Goal: Task Accomplishment & Management: Manage account settings

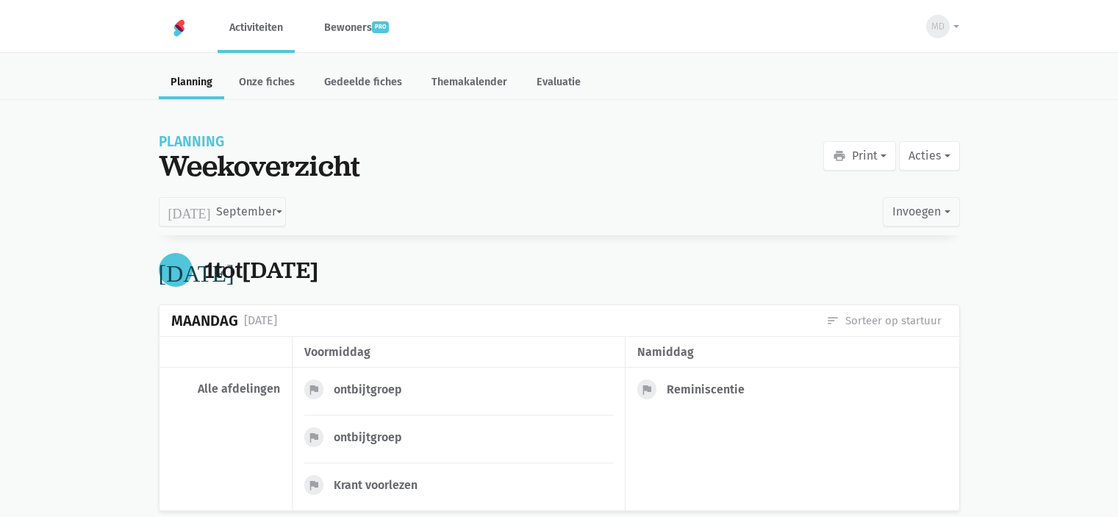
scroll to position [5652, 0]
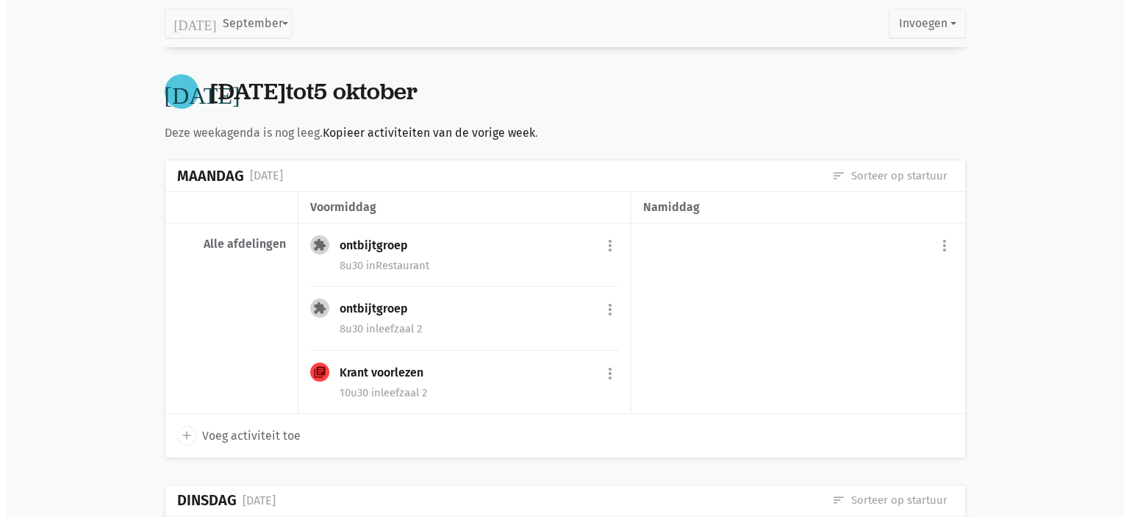
scroll to position [5801, 0]
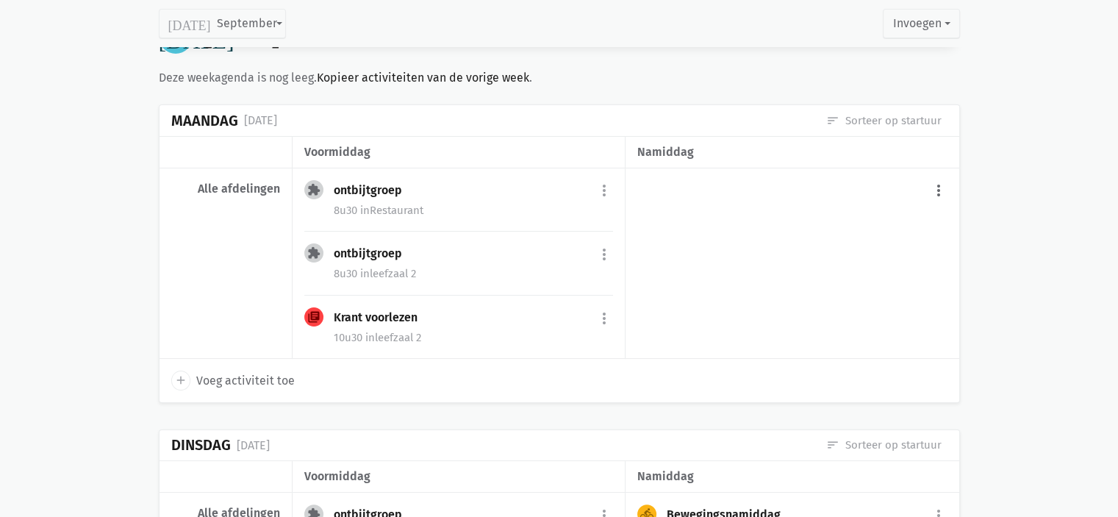
click at [934, 177] on button "more_vert" at bounding box center [939, 191] width 18 height 28
click at [873, 216] on link "add Voeg activiteit toe" at bounding box center [877, 228] width 144 height 25
select select "14:00"
select select "15:00"
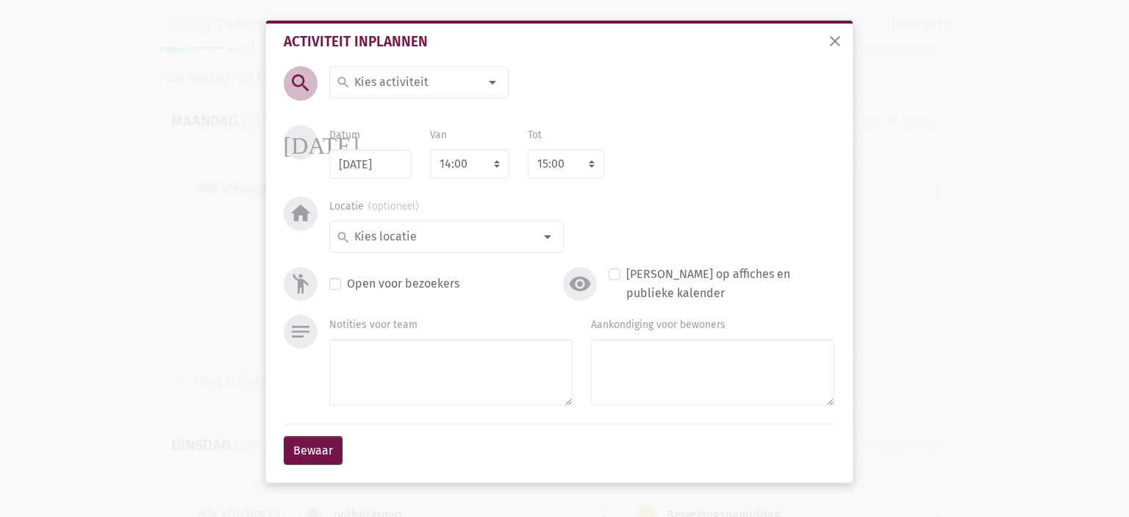
click at [459, 71] on div "search" at bounding box center [418, 82] width 179 height 32
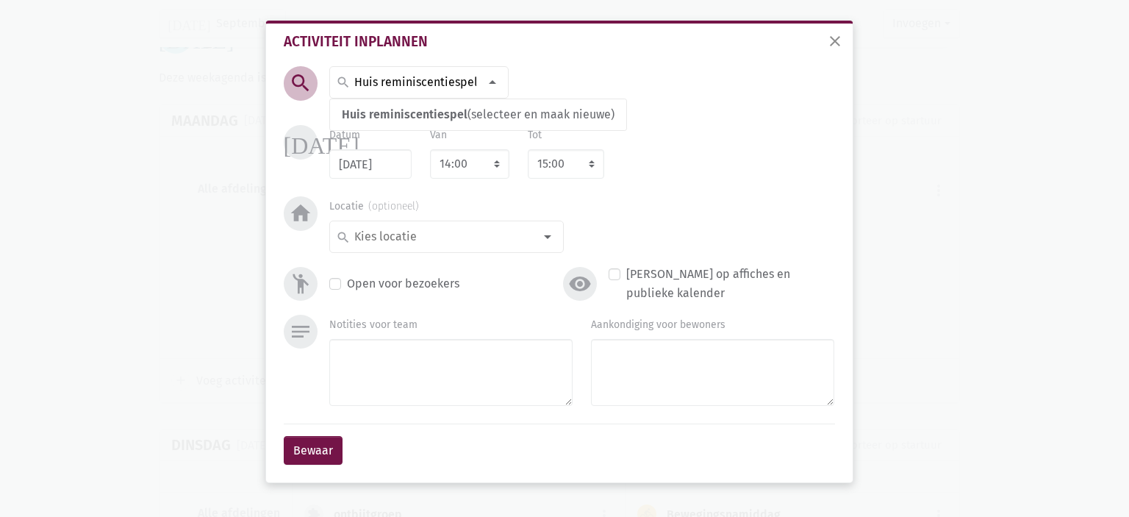
scroll to position [0, 1]
type input "Huis reminiscentiespel"
click at [438, 110] on span "Huis reminiscentiespel" at bounding box center [405, 114] width 126 height 14
click at [475, 161] on select "7:00 7:15 7:30 7:45 8:00 8:15 8:30 8:45 9:00 9:15 9:30 9:45 10:00 10:15 10:30 1…" at bounding box center [469, 163] width 79 height 29
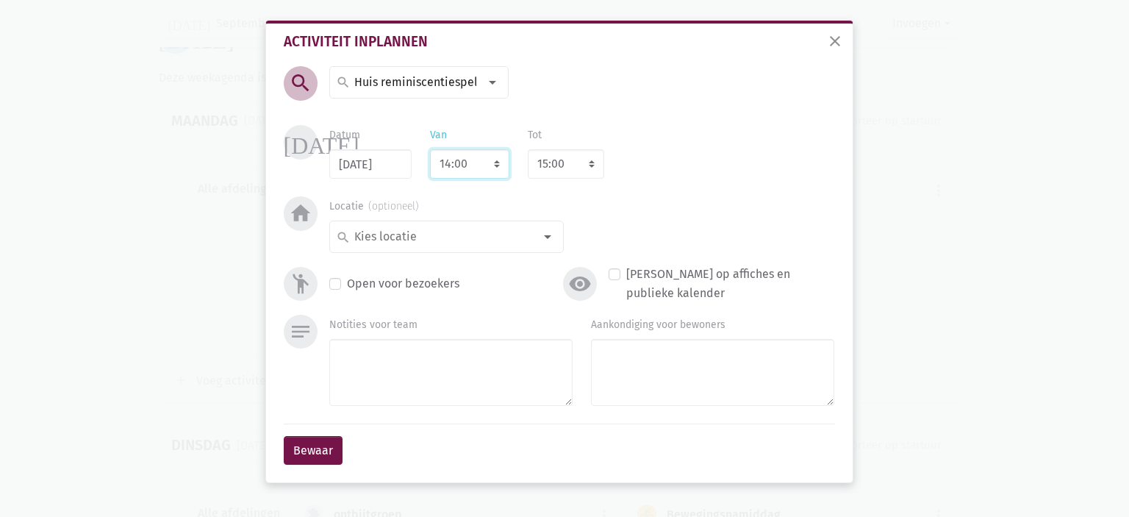
select select "15:00"
click at [430, 149] on select "7:00 7:15 7:30 7:45 8:00 8:15 8:30 8:45 9:00 9:15 9:30 9:45 10:00 10:15 10:30 1…" at bounding box center [469, 163] width 79 height 29
select select "16:00"
click at [600, 160] on select "8:00 8:15 8:30 8:45 9:00 9:15 9:30 9:45 10:00 10:15 10:30 10:45 11:00 11:15 11:…" at bounding box center [566, 163] width 76 height 29
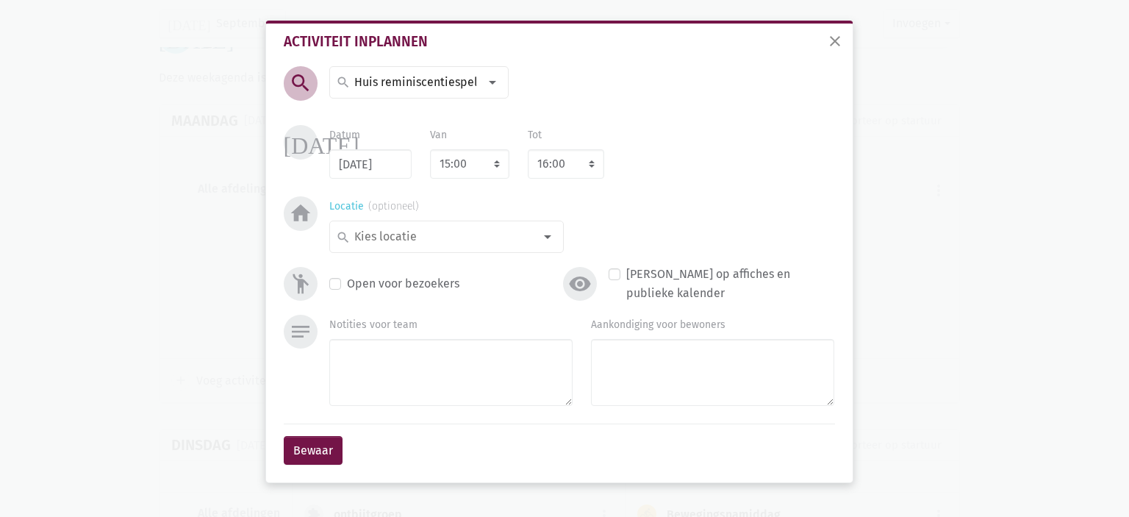
click at [520, 233] on input at bounding box center [443, 236] width 182 height 19
type input "leef"
click at [412, 316] on span "leefzaal 2" at bounding box center [446, 316] width 221 height 19
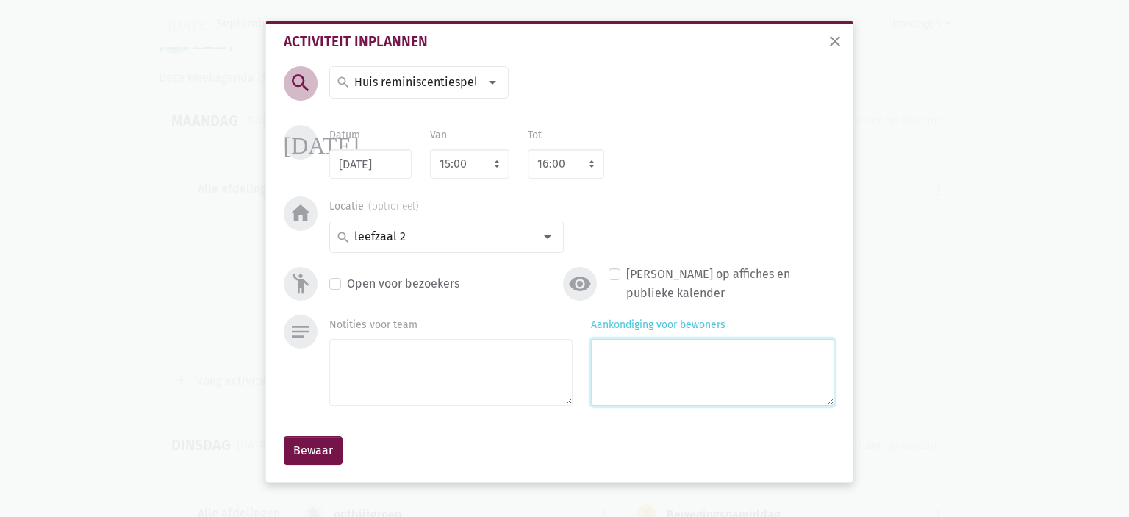
click at [700, 363] on textarea "Aankondiging voor bewoners" at bounding box center [712, 372] width 243 height 67
type textarea "Met Marlies"
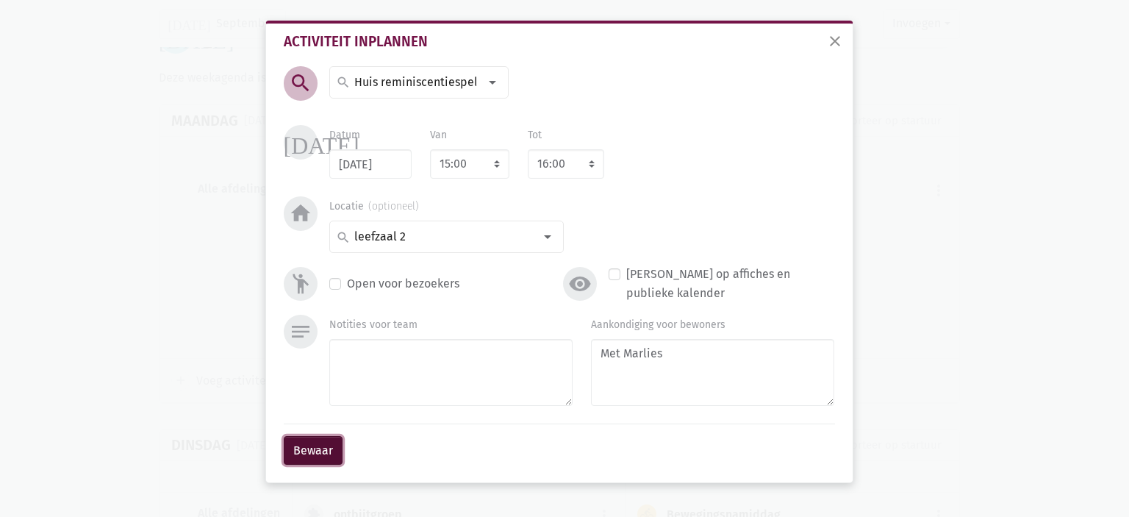
click at [294, 440] on button "Bewaar" at bounding box center [313, 450] width 59 height 29
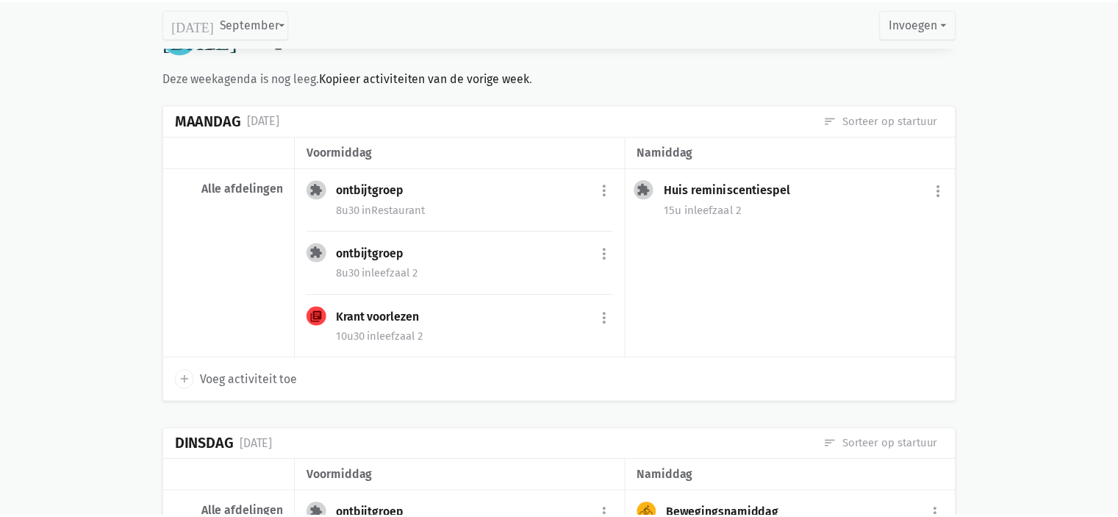
scroll to position [5735, 0]
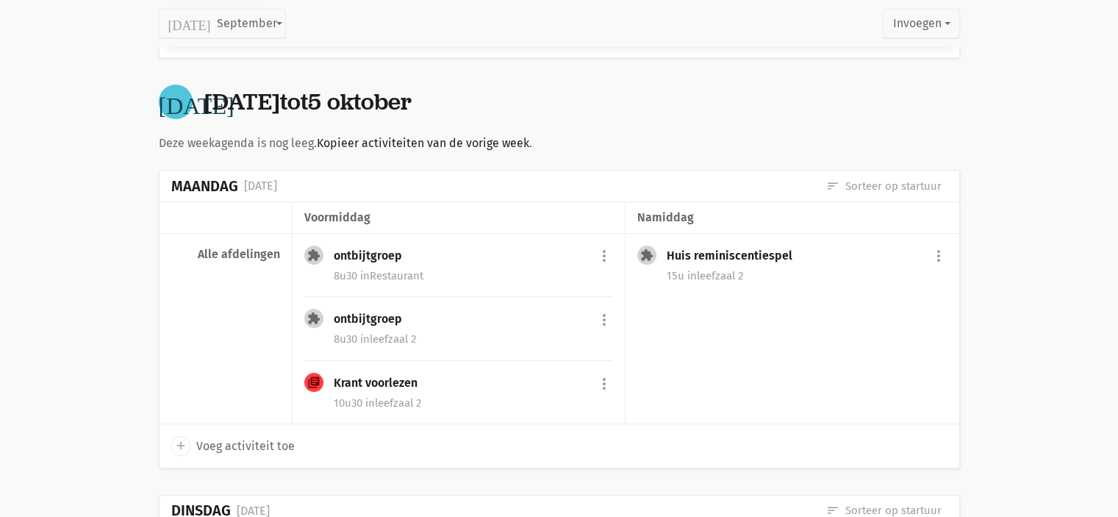
click at [193, 436] on link "add Voeg activiteit toe" at bounding box center [233, 445] width 124 height 19
select select "14:00"
select select "15:00"
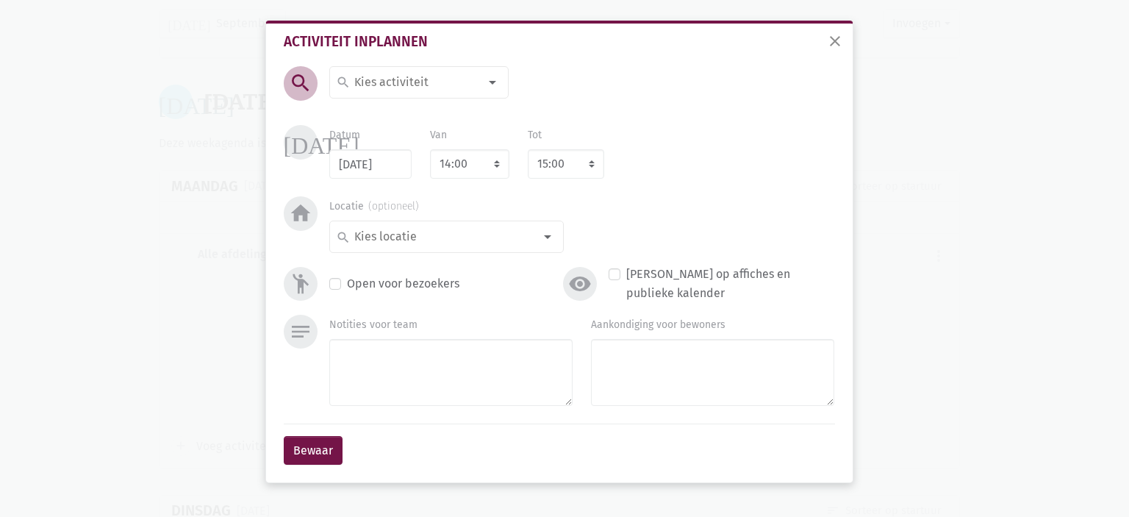
click at [374, 83] on input at bounding box center [415, 82] width 127 height 19
drag, startPoint x: 446, startPoint y: 82, endPoint x: 318, endPoint y: 74, distance: 128.9
click at [318, 74] on div "search Kleurrijke Rups search Kleurrijke Rups (selecteer en maak nieuwe) Typ om…" at bounding box center [396, 94] width 262 height 56
type input "Kleurrijke Rups"
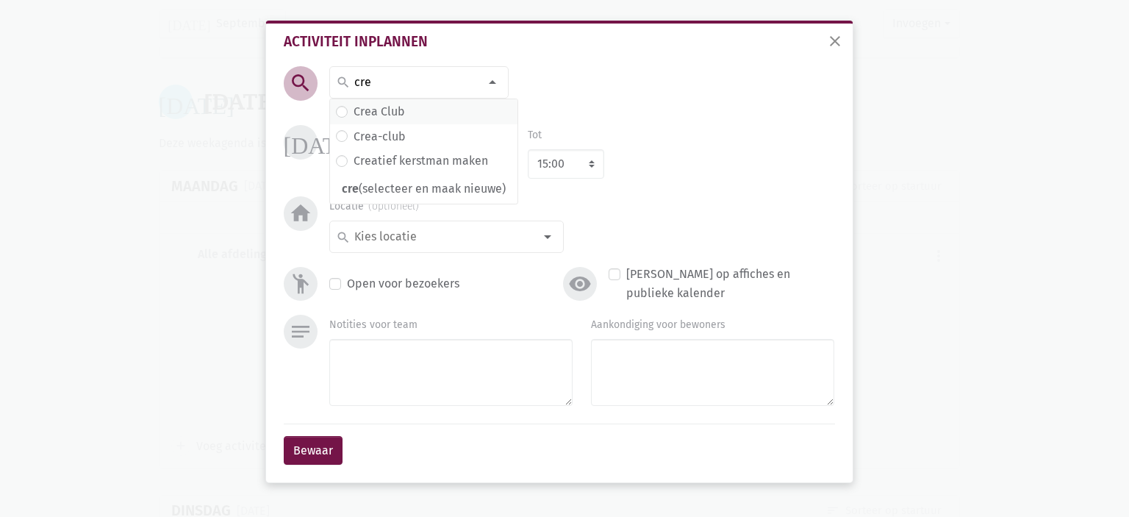
type input "cre"
click at [407, 111] on span "Crea Club" at bounding box center [424, 111] width 176 height 19
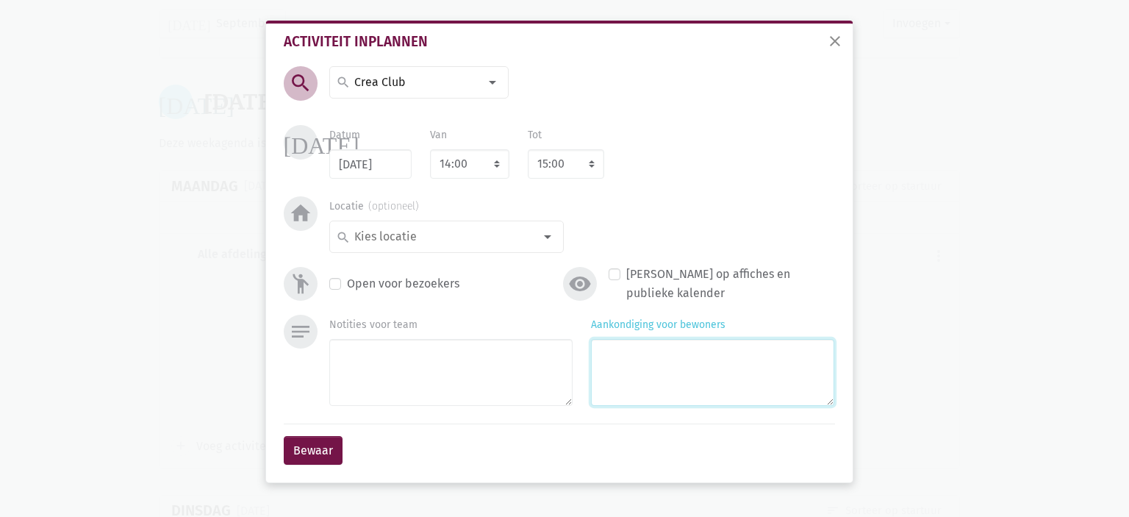
click at [631, 361] on textarea "Aankondiging voor bewoners" at bounding box center [712, 372] width 243 height 67
paste textarea "Kleurrijke Rups"
type textarea "Kleurrijke Rups Met [PERSON_NAME]"
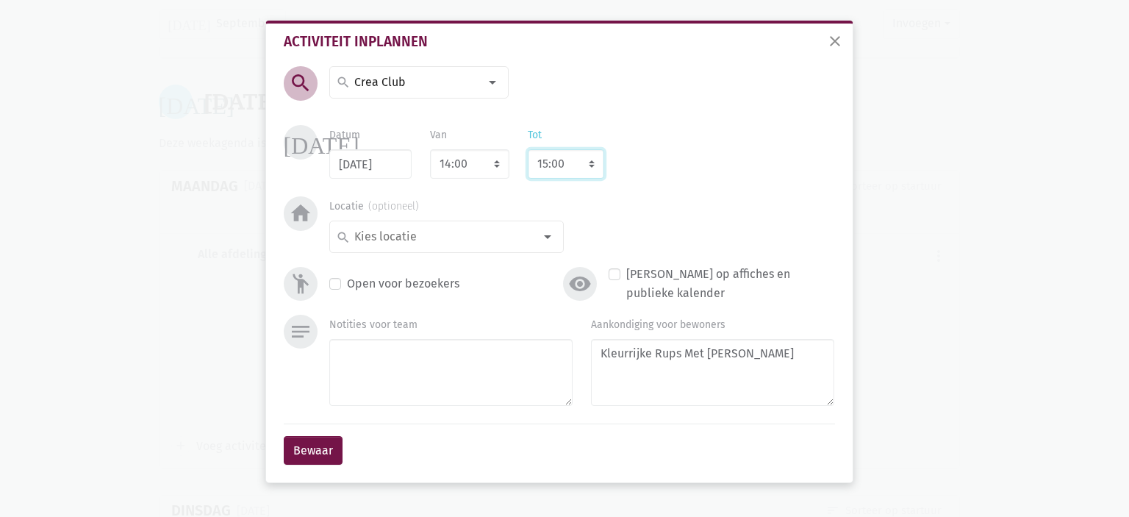
click at [565, 165] on select "8:00 8:15 8:30 8:45 9:00 9:15 9:30 9:45 10:00 10:15 10:30 10:45 11:00 11:15 11:…" at bounding box center [566, 163] width 76 height 29
select select "16:00"
click at [528, 149] on select "8:00 8:15 8:30 8:45 9:00 9:15 9:30 9:45 10:00 10:15 10:30 10:45 11:00 11:15 11:…" at bounding box center [566, 163] width 76 height 29
click at [400, 226] on div "search" at bounding box center [446, 237] width 235 height 32
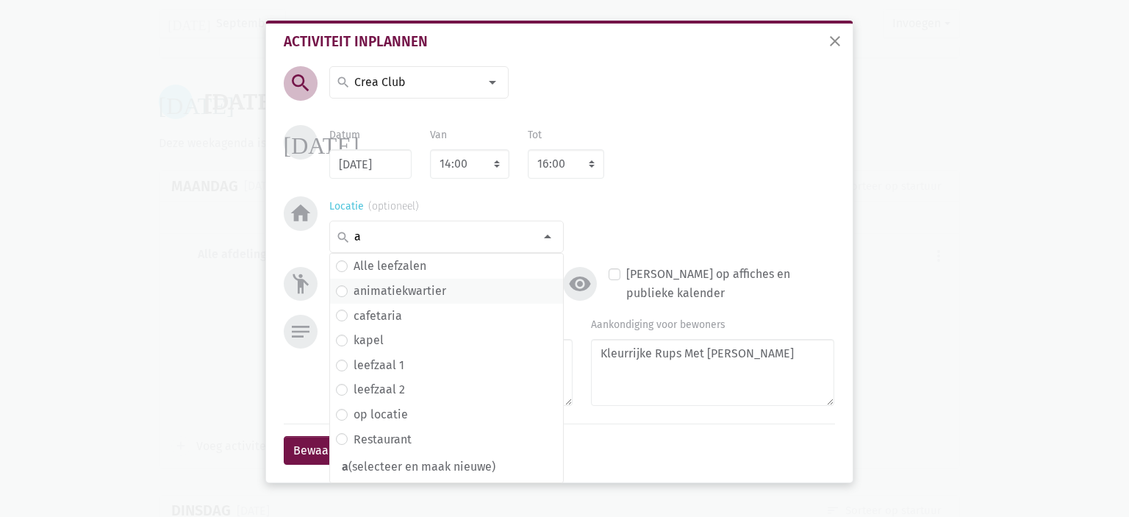
type input "a"
click at [450, 286] on span "animatiekwartier" at bounding box center [446, 291] width 221 height 19
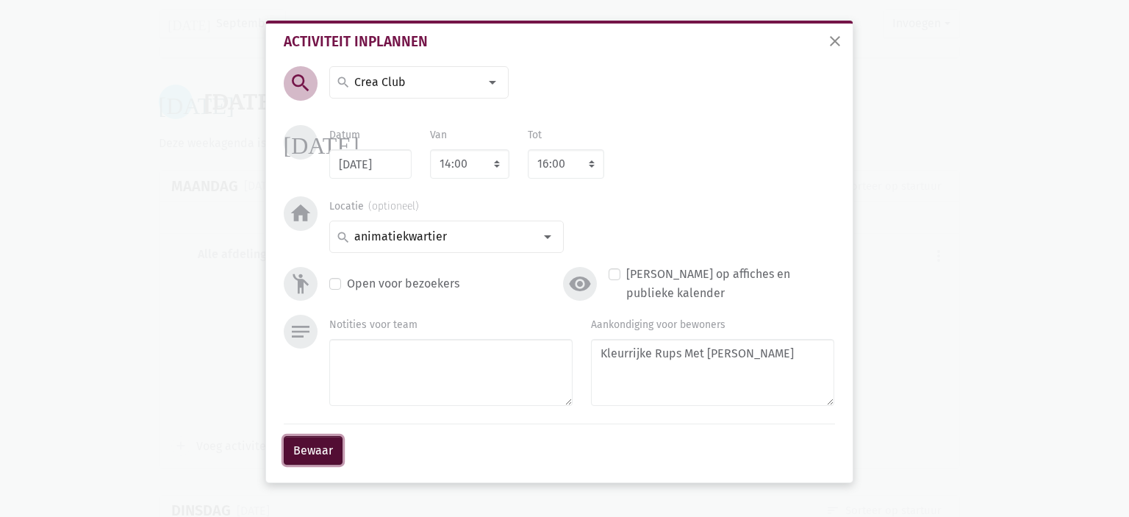
click at [323, 455] on button "Bewaar" at bounding box center [313, 450] width 59 height 29
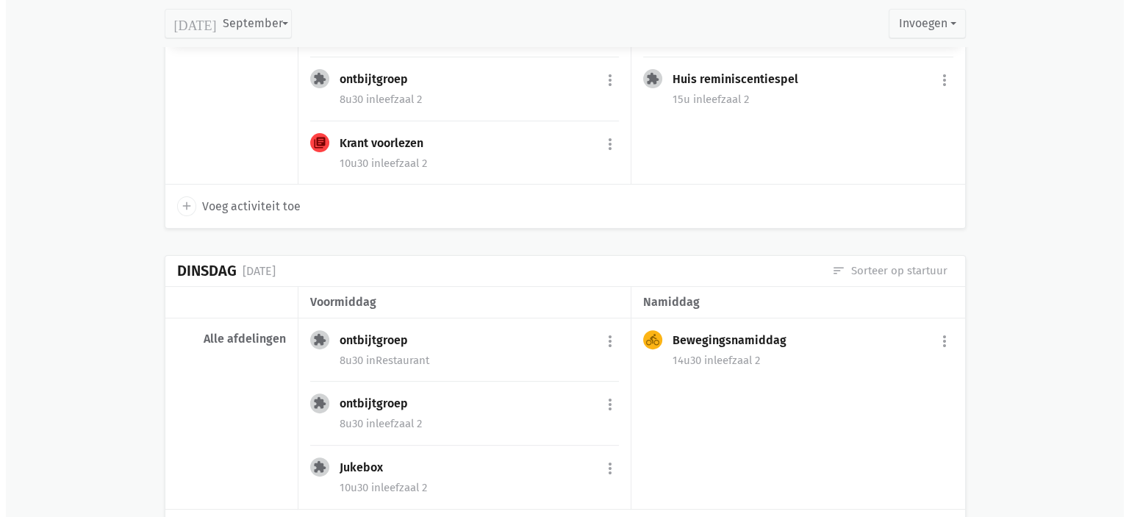
scroll to position [6066, 0]
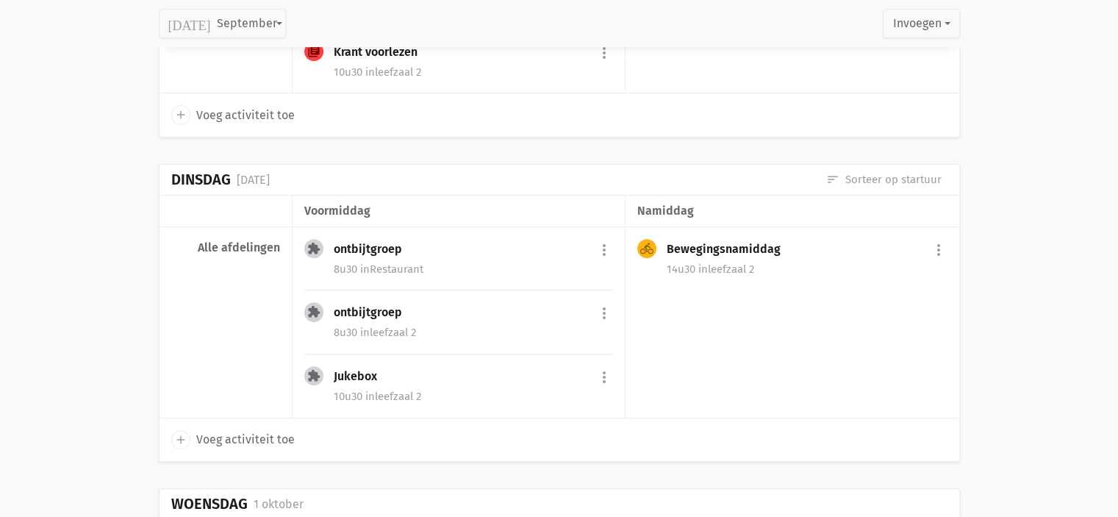
click at [193, 430] on link "add Voeg activiteit toe" at bounding box center [233, 439] width 124 height 19
select select "14:00"
select select "15:00"
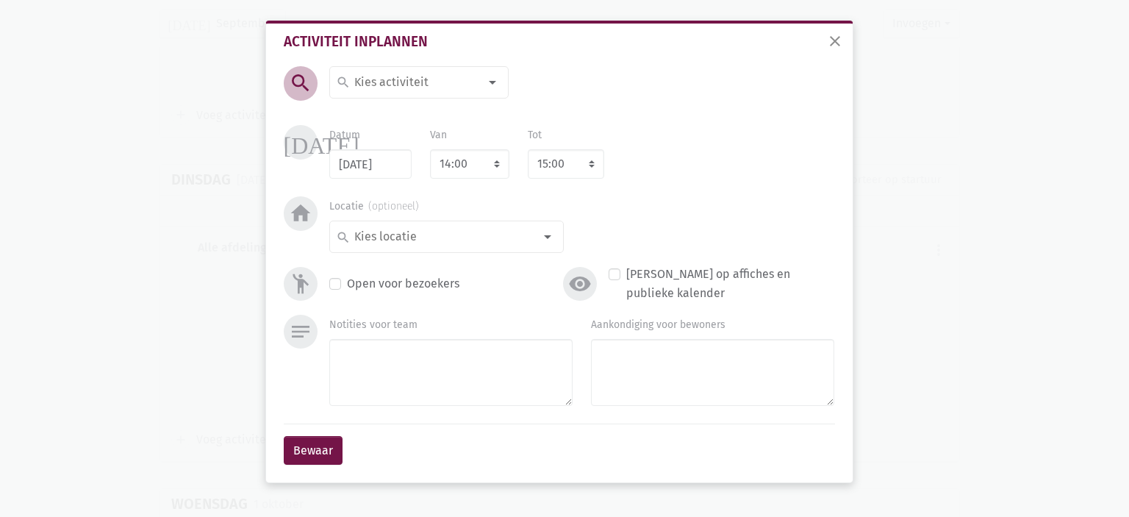
drag, startPoint x: 412, startPoint y: 82, endPoint x: 406, endPoint y: 87, distance: 7.8
click at [406, 87] on input at bounding box center [415, 82] width 127 height 19
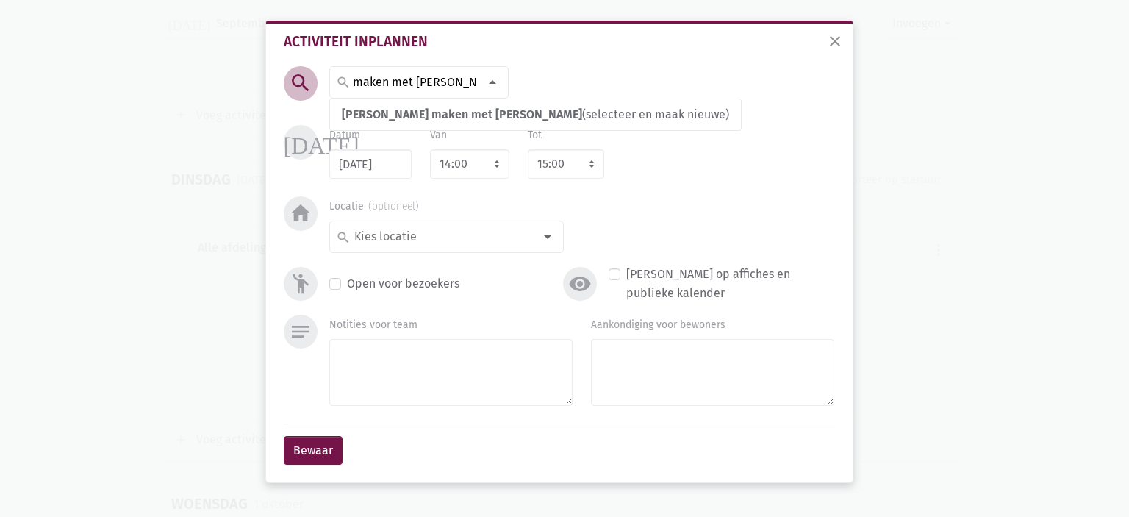
scroll to position [0, 97]
type input "[PERSON_NAME] maken met [PERSON_NAME]"
click at [479, 81] on div at bounding box center [492, 82] width 29 height 29
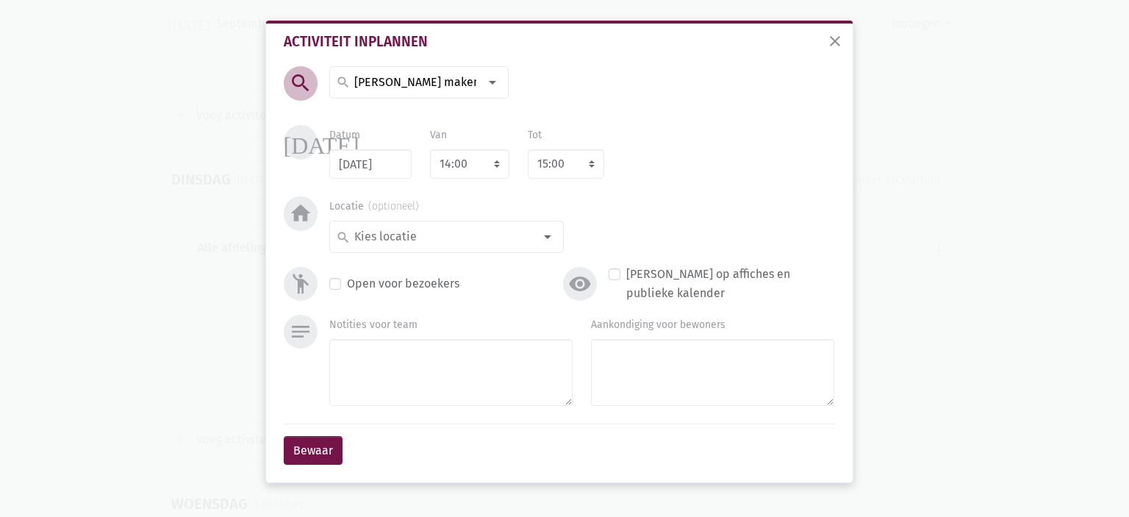
click at [411, 82] on input "[PERSON_NAME] maken met [PERSON_NAME]" at bounding box center [415, 82] width 127 height 19
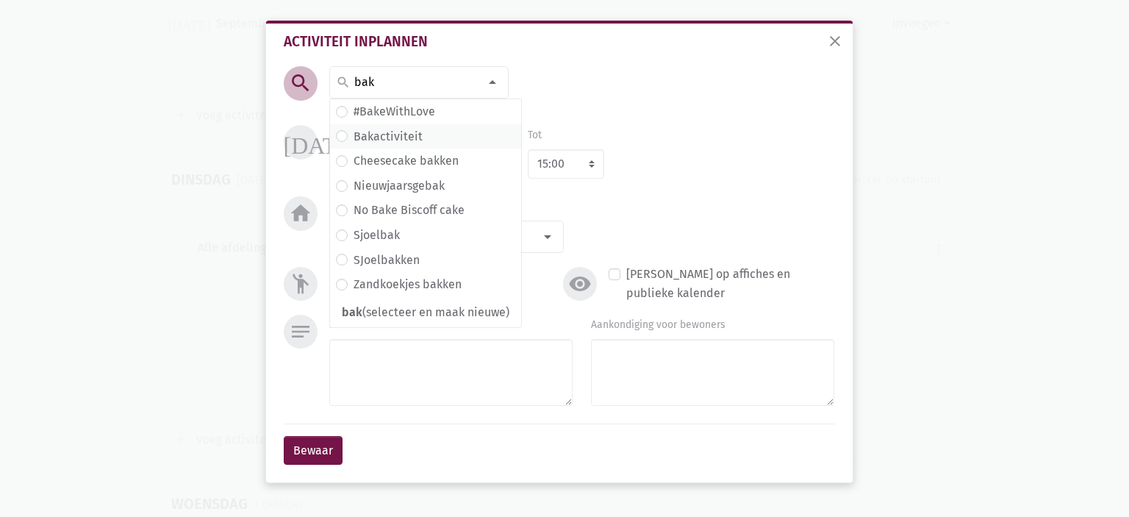
type input "bak"
click at [462, 136] on span "Bakactiviteit" at bounding box center [425, 136] width 179 height 19
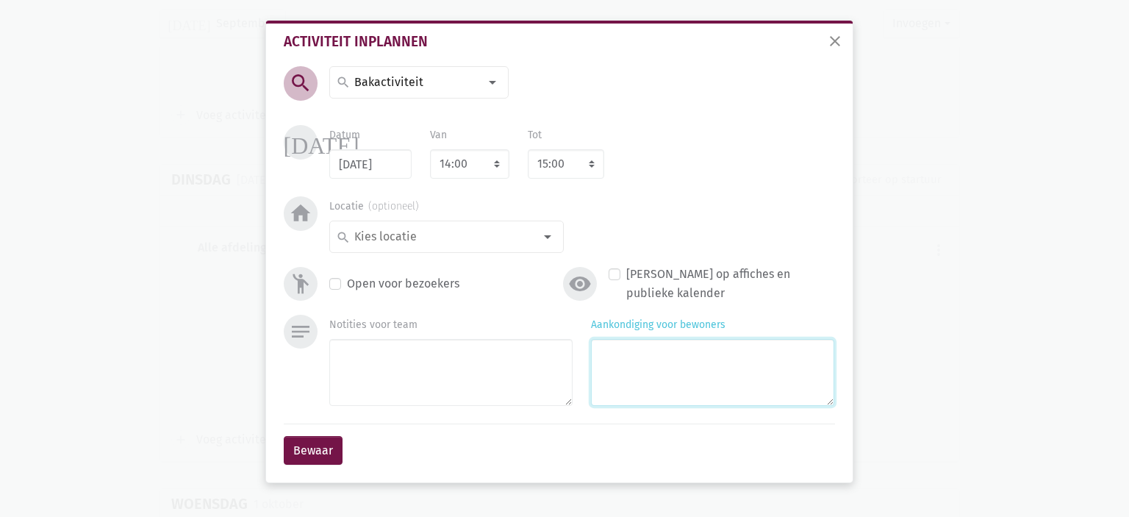
click at [697, 365] on textarea "Aankondiging voor bewoners" at bounding box center [712, 372] width 243 height 67
paste textarea "[PERSON_NAME] maken met [PERSON_NAME]"
type textarea "[PERSON_NAME] maken met [PERSON_NAME]"
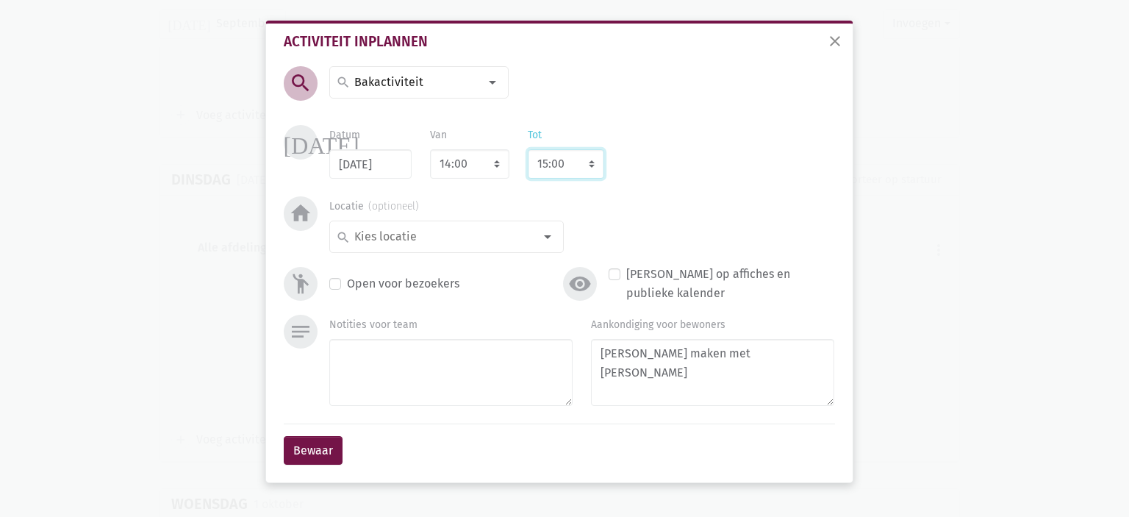
click at [579, 171] on select "8:00 8:15 8:30 8:45 9:00 9:15 9:30 9:45 10:00 10:15 10:30 10:45 11:00 11:15 11:…" at bounding box center [566, 163] width 76 height 29
select select "16:00"
click at [528, 149] on select "8:00 8:15 8:30 8:45 9:00 9:15 9:30 9:45 10:00 10:15 10:30 10:45 11:00 11:15 11:…" at bounding box center [566, 163] width 76 height 29
click at [444, 228] on input at bounding box center [443, 236] width 182 height 19
type input "ani"
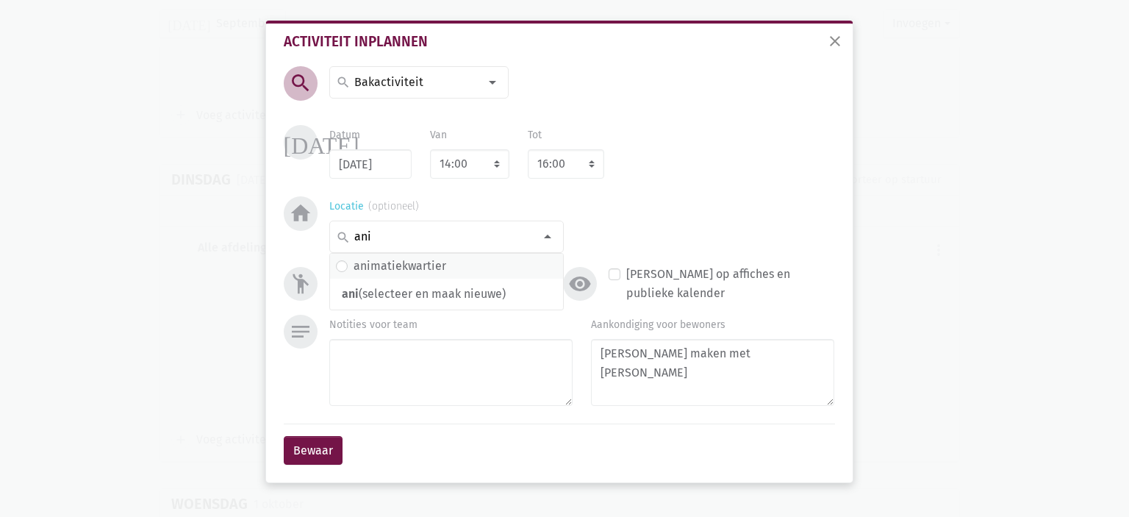
click at [392, 268] on label "animatiekwartier" at bounding box center [400, 266] width 93 height 19
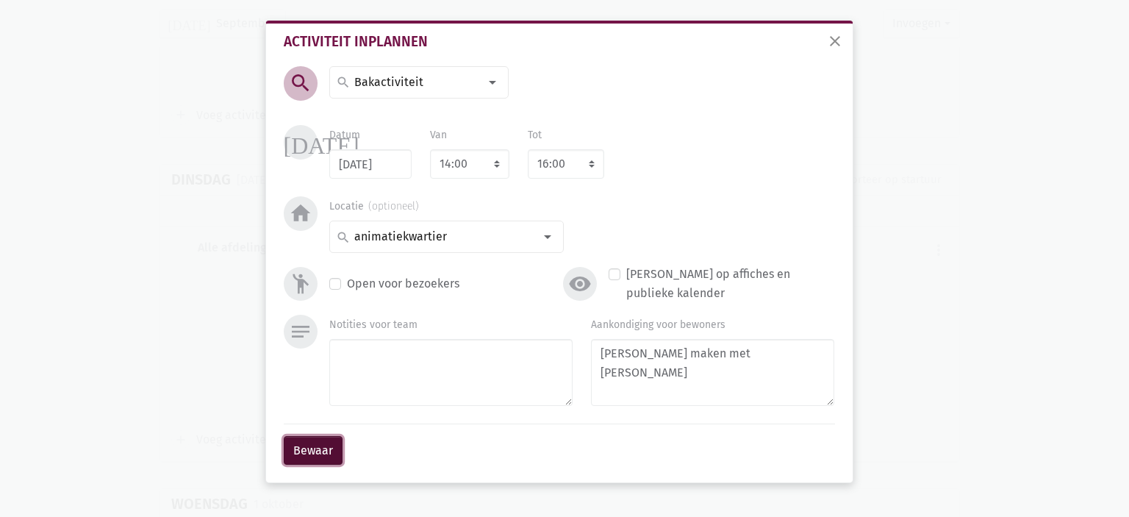
click at [324, 448] on button "Bewaar" at bounding box center [313, 450] width 59 height 29
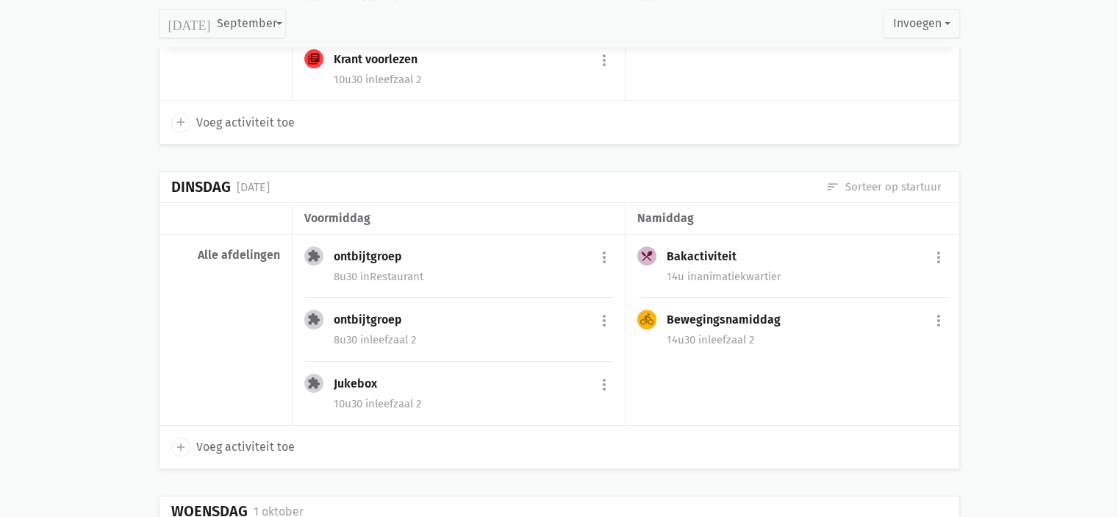
scroll to position [6041, 0]
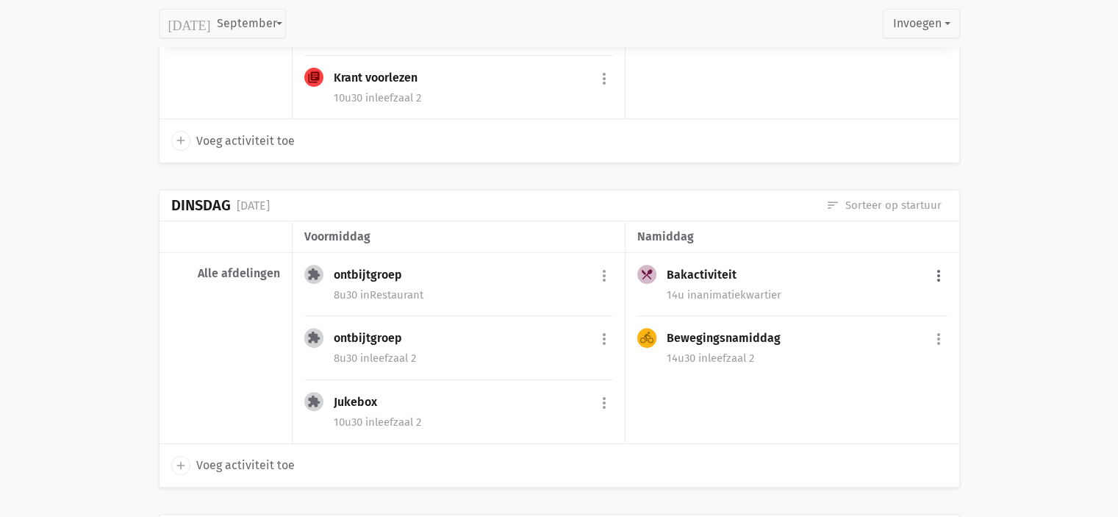
click at [937, 262] on button "more_vert" at bounding box center [939, 276] width 18 height 28
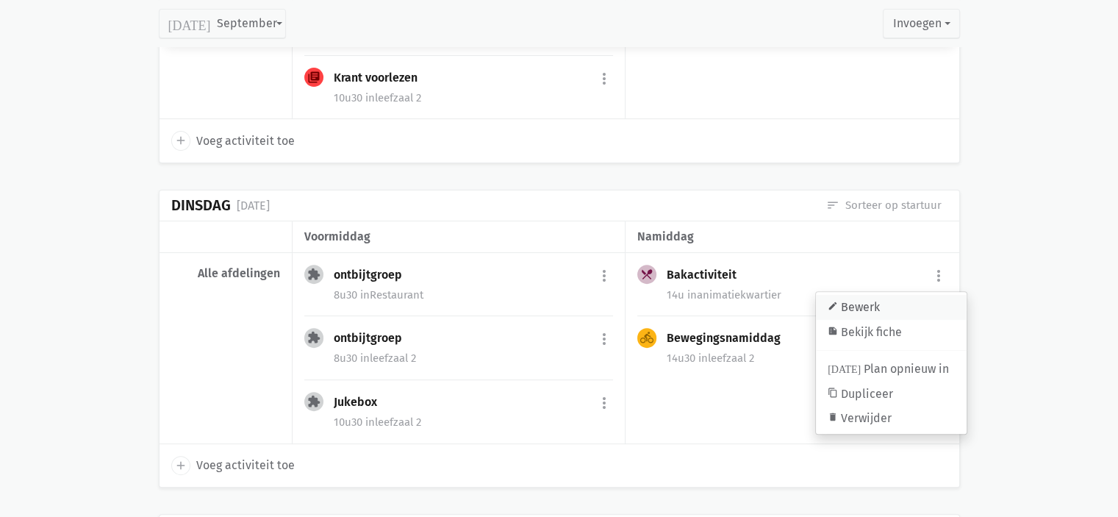
click at [890, 295] on link "edit Bewerk" at bounding box center [891, 307] width 151 height 25
select select "14:00"
select select "16:00"
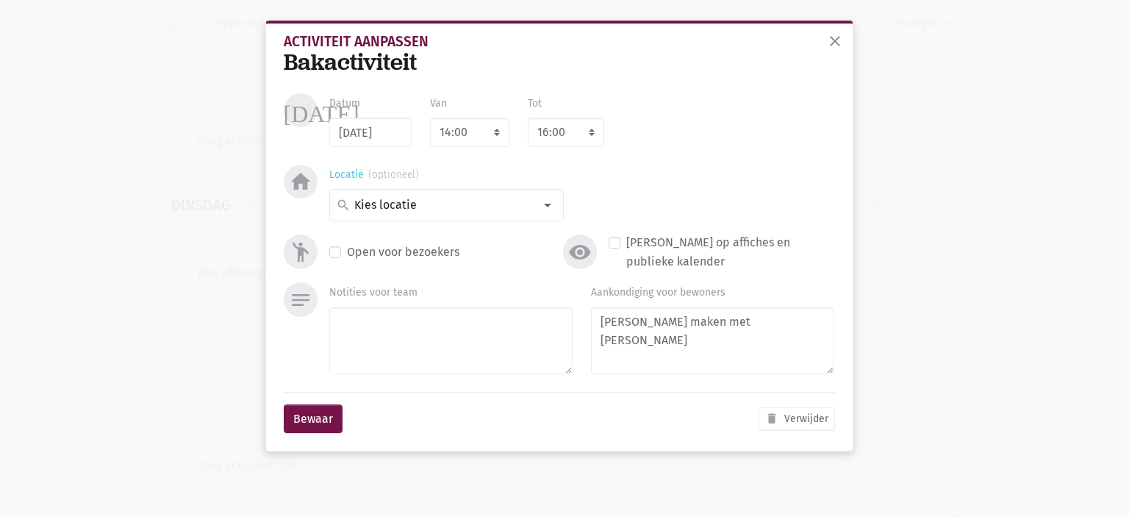
click at [544, 210] on div at bounding box center [547, 204] width 29 height 29
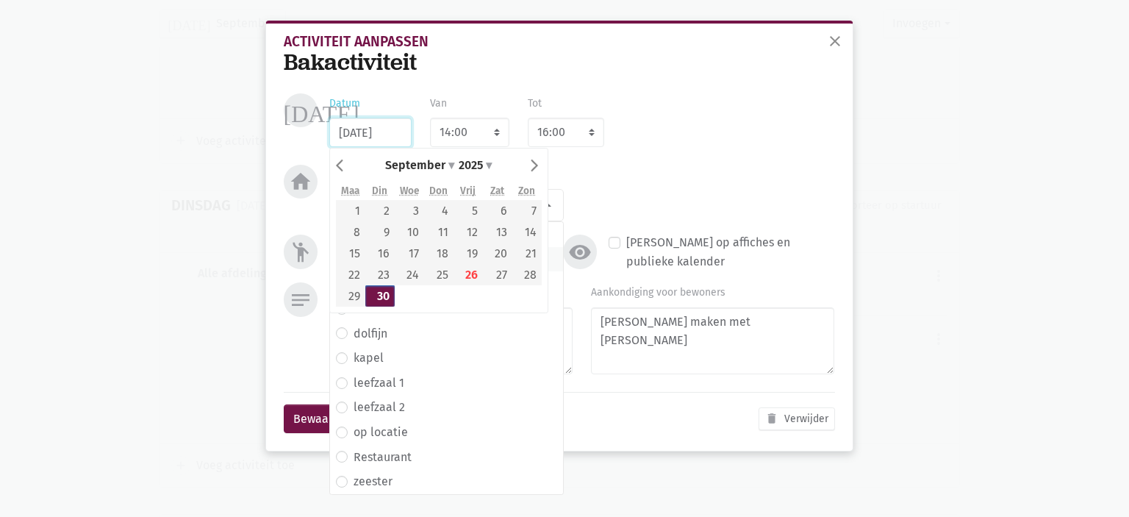
click at [364, 135] on input "[DATE]" at bounding box center [370, 132] width 82 height 29
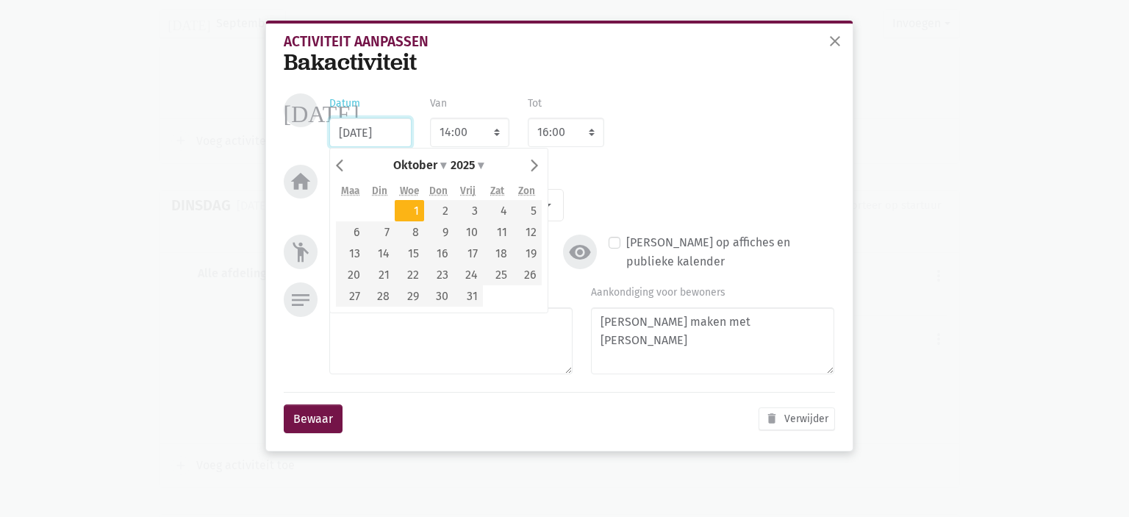
type input "[DATE]"
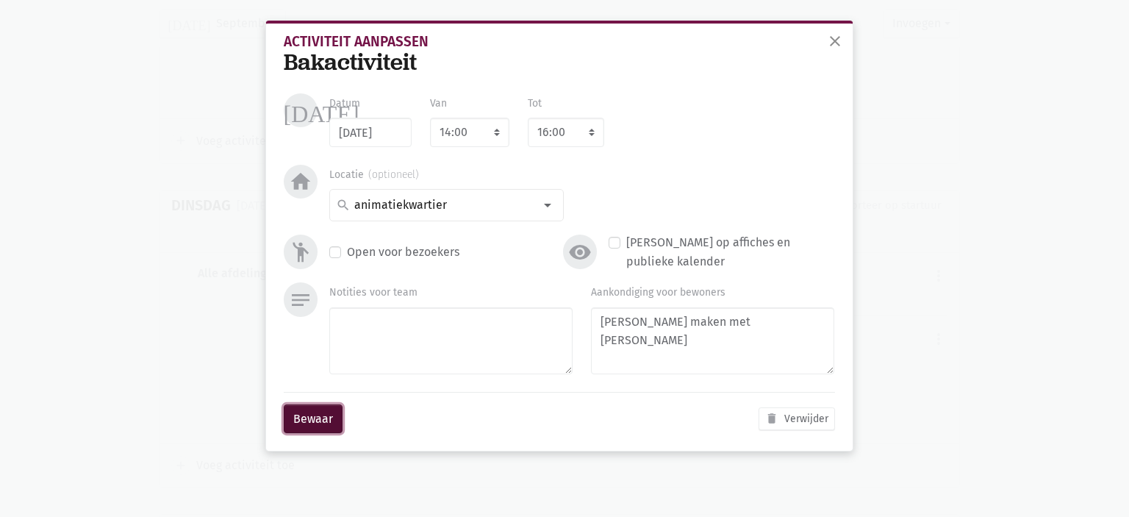
click at [309, 409] on button "Bewaar" at bounding box center [313, 418] width 59 height 29
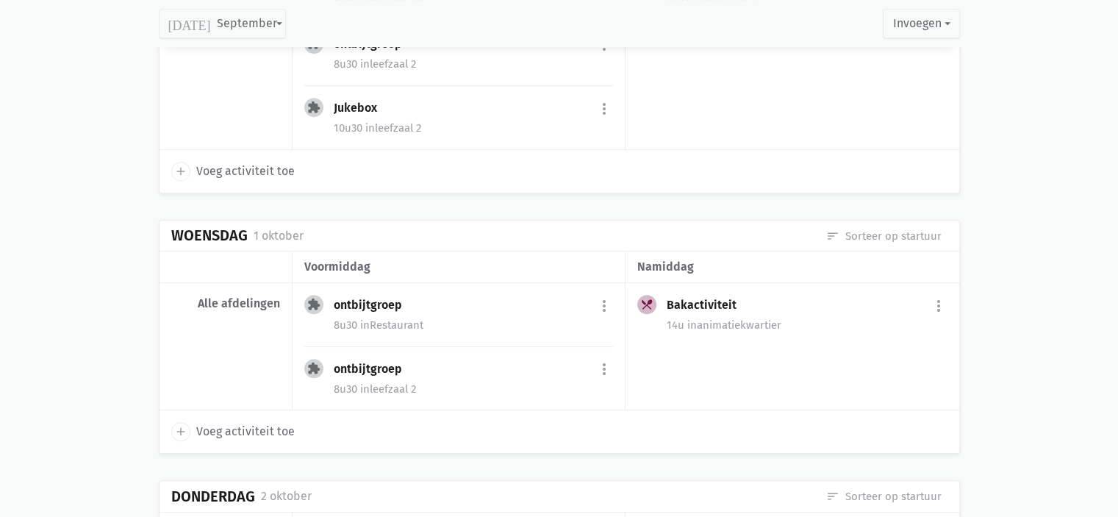
scroll to position [6426, 0]
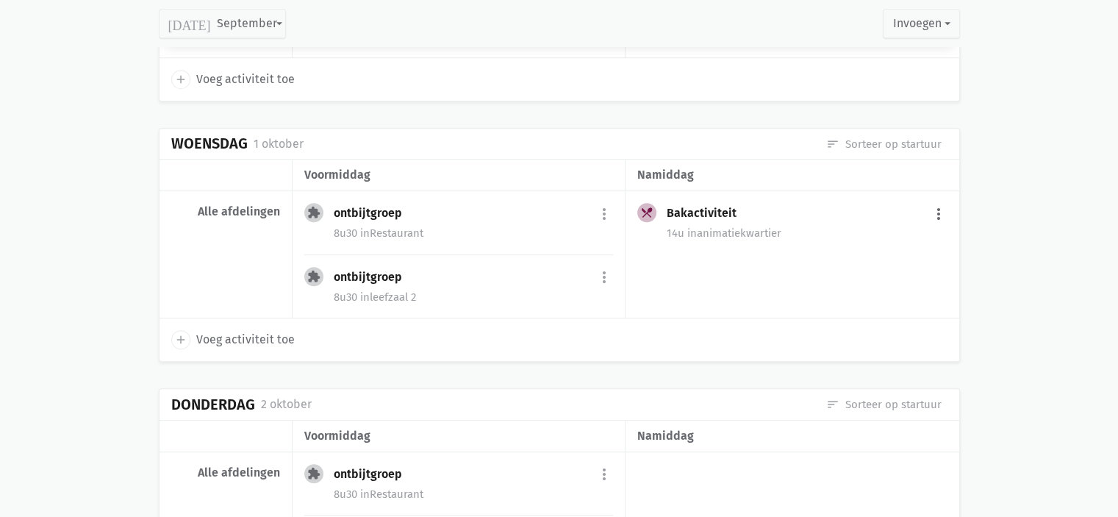
click at [938, 200] on button "more_vert" at bounding box center [939, 214] width 18 height 28
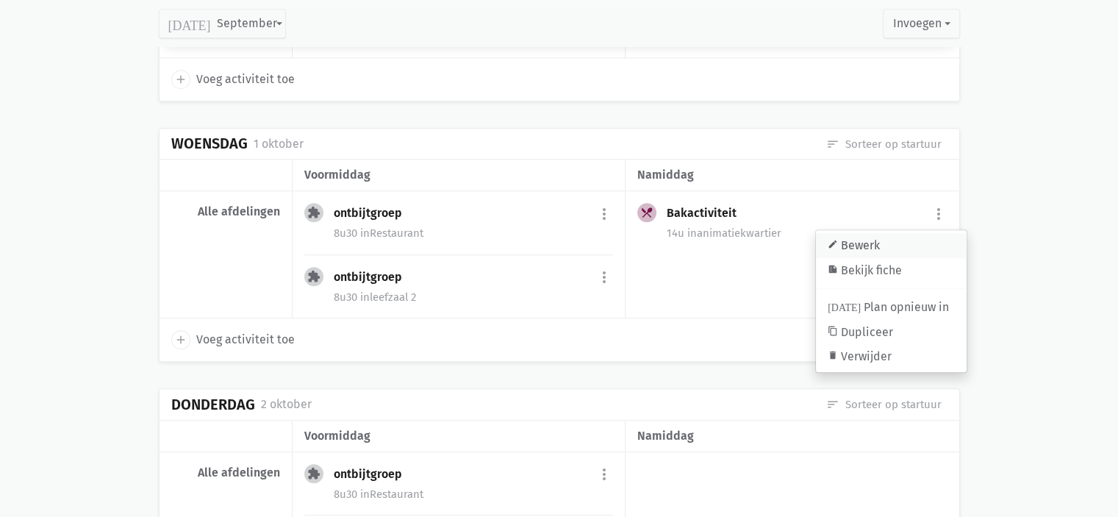
click at [910, 233] on link "edit Bewerk" at bounding box center [891, 245] width 151 height 25
select select "14:00"
select select "16:00"
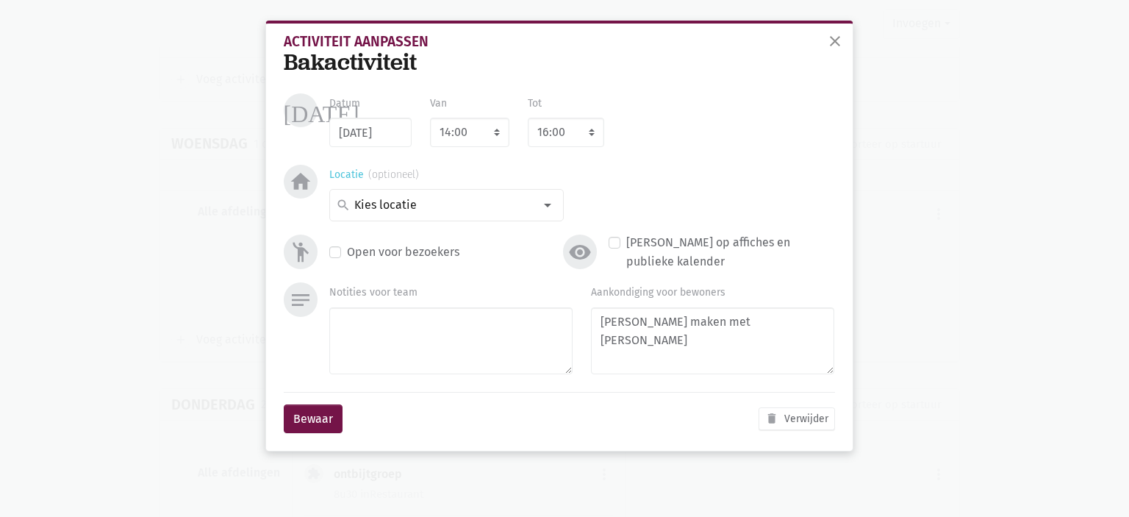
click at [550, 205] on div at bounding box center [547, 204] width 29 height 29
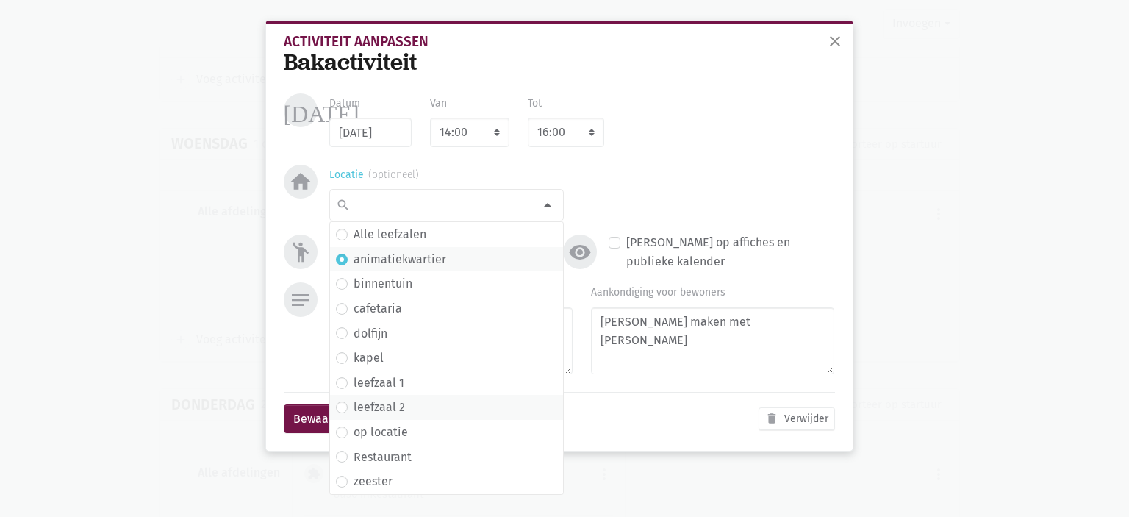
click at [419, 412] on span "leefzaal 2" at bounding box center [446, 407] width 221 height 19
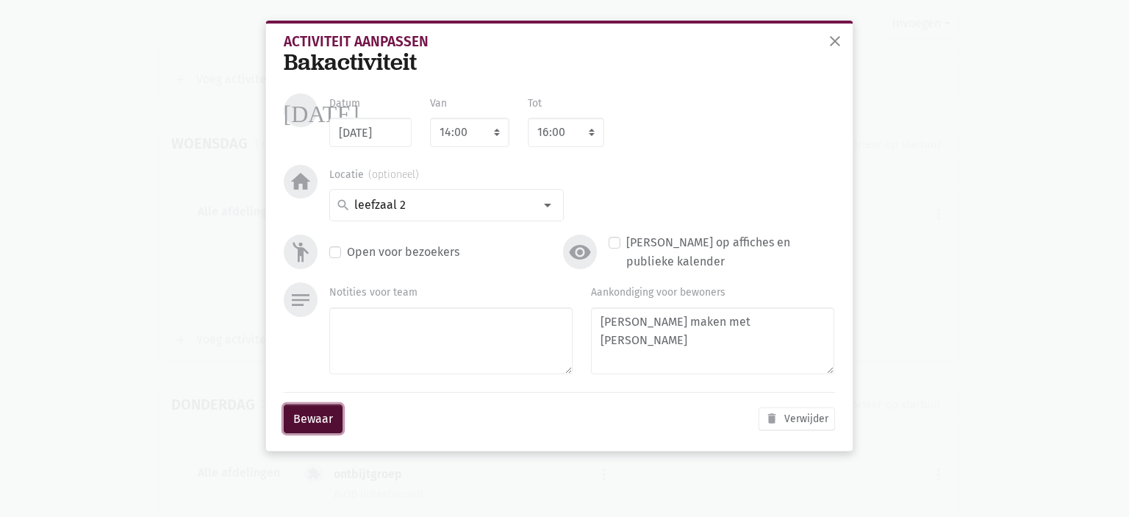
click at [309, 415] on button "Bewaar" at bounding box center [313, 418] width 59 height 29
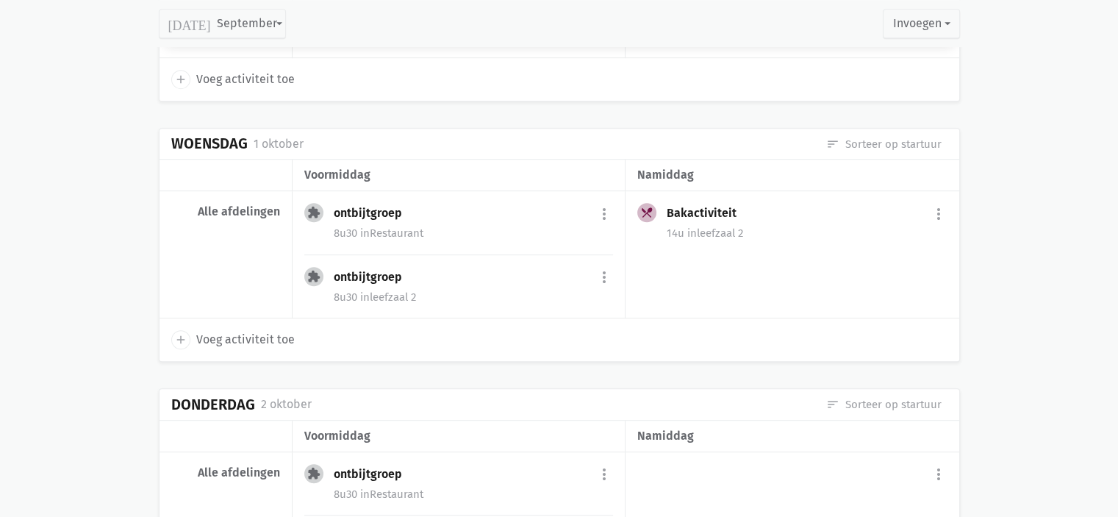
click at [185, 333] on icon "add" at bounding box center [180, 339] width 13 height 13
select select "14:00"
select select "15:00"
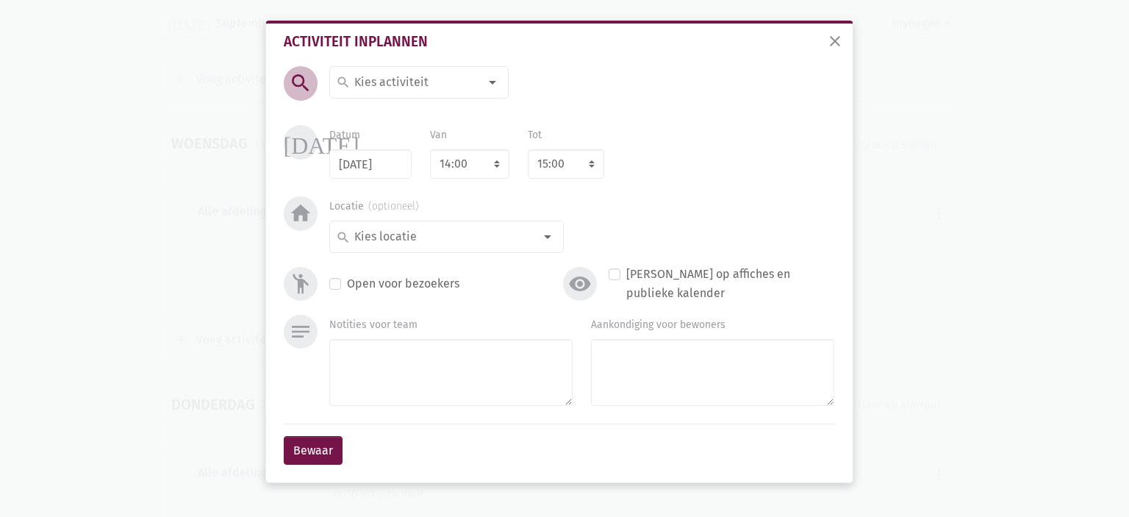
click at [381, 81] on input at bounding box center [415, 82] width 127 height 19
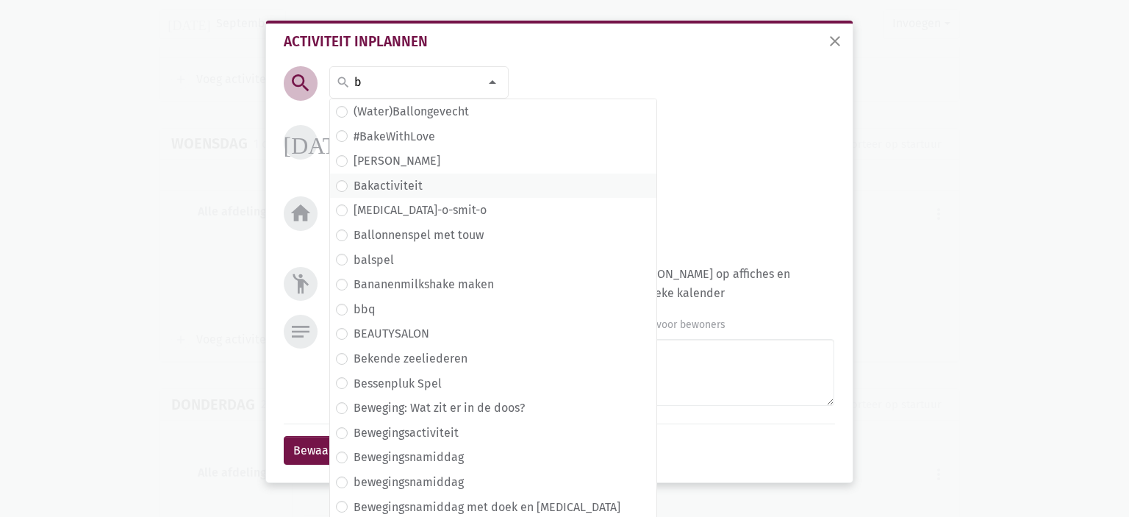
type input "b"
click at [440, 190] on span "Bakactiviteit" at bounding box center [493, 185] width 315 height 19
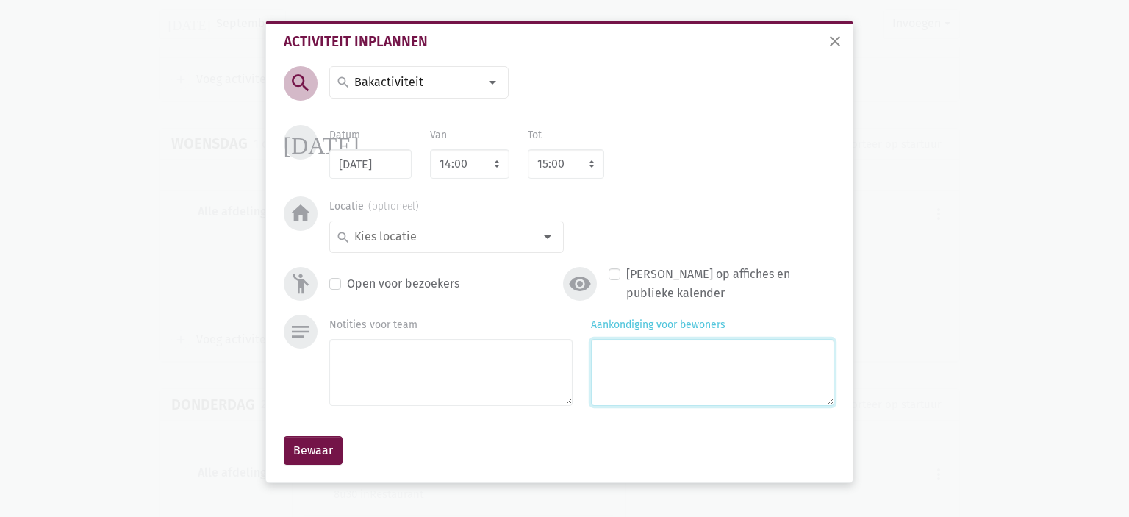
click at [632, 376] on textarea "Aankondiging voor bewoners" at bounding box center [712, 372] width 243 height 67
type textarea "Met [PERSON_NAME]"
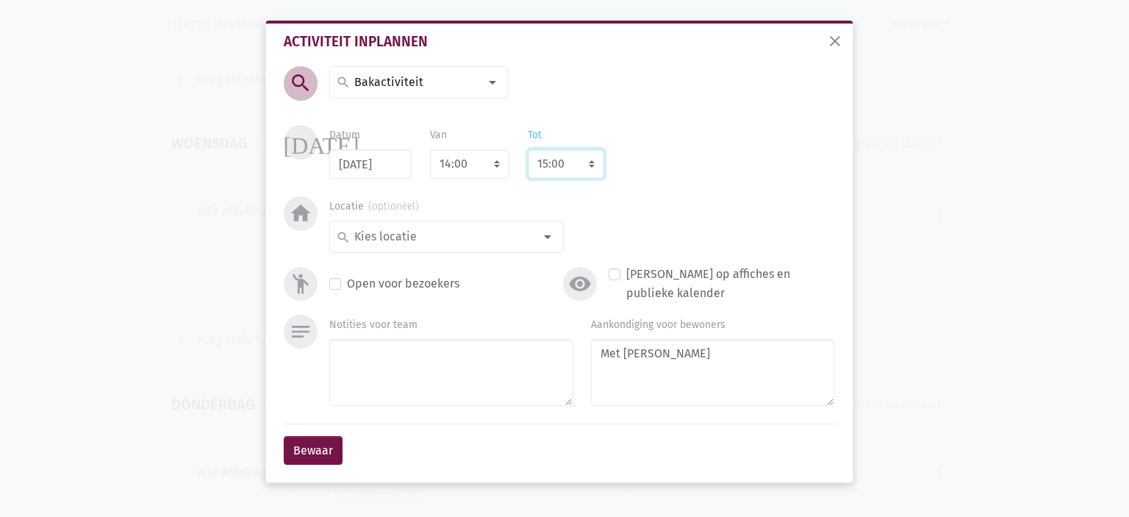
click at [571, 163] on select "8:00 8:15 8:30 8:45 9:00 9:15 9:30 9:45 10:00 10:15 10:30 10:45 11:00 11:15 11:…" at bounding box center [566, 163] width 76 height 29
select select "15:30"
click at [528, 149] on select "8:00 8:15 8:30 8:45 9:00 9:15 9:30 9:45 10:00 10:15 10:30 10:45 11:00 11:15 11:…" at bounding box center [566, 163] width 76 height 29
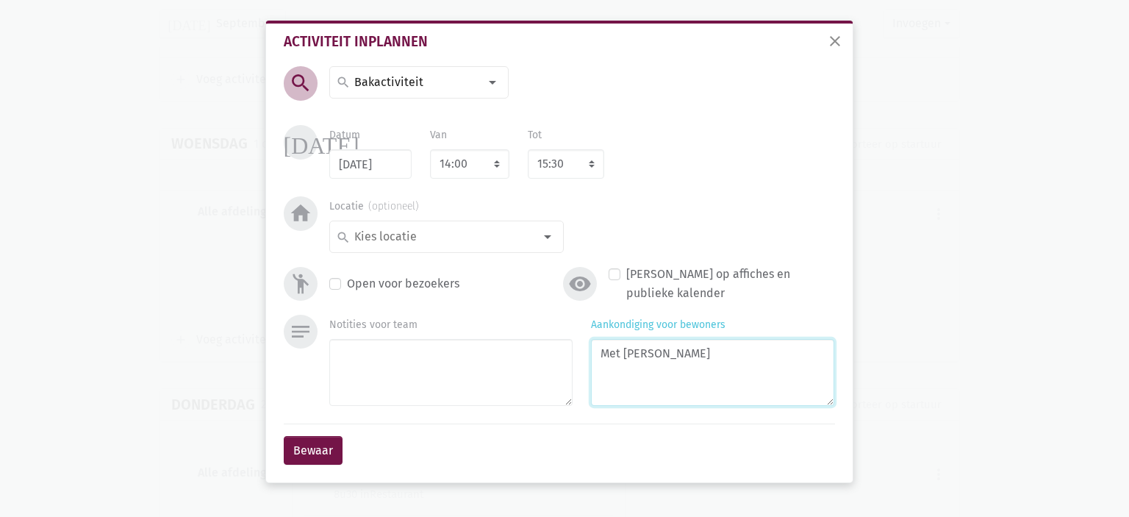
click at [597, 355] on textarea "Met [PERSON_NAME]" at bounding box center [712, 372] width 243 height 67
type textarea "[PERSON_NAME] bakken Met [PERSON_NAME]"
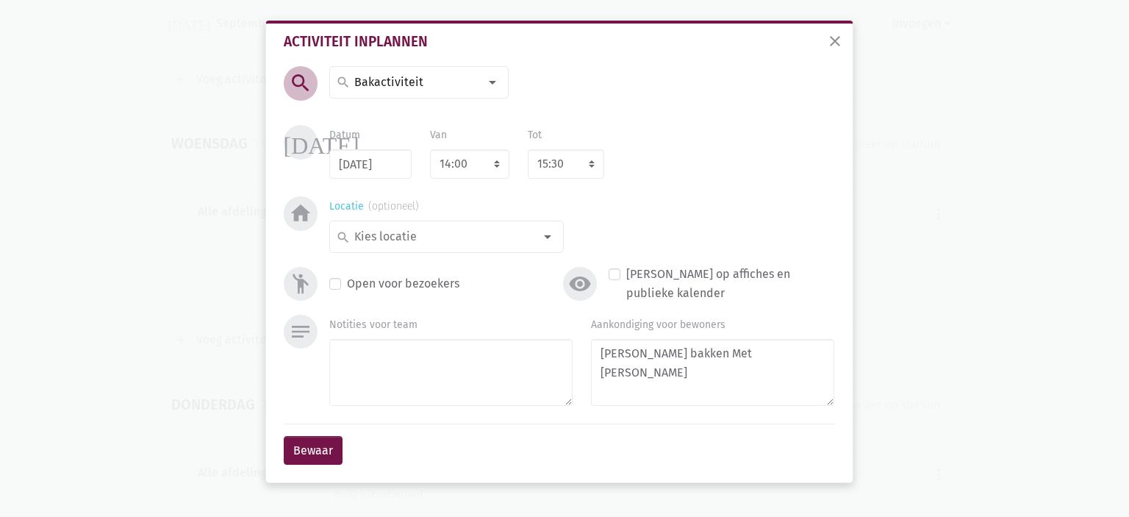
click at [491, 233] on input at bounding box center [443, 236] width 182 height 19
type input "ca"
click at [388, 262] on label "cafetaria" at bounding box center [378, 266] width 49 height 19
click at [318, 460] on button "Bewaar" at bounding box center [313, 450] width 59 height 29
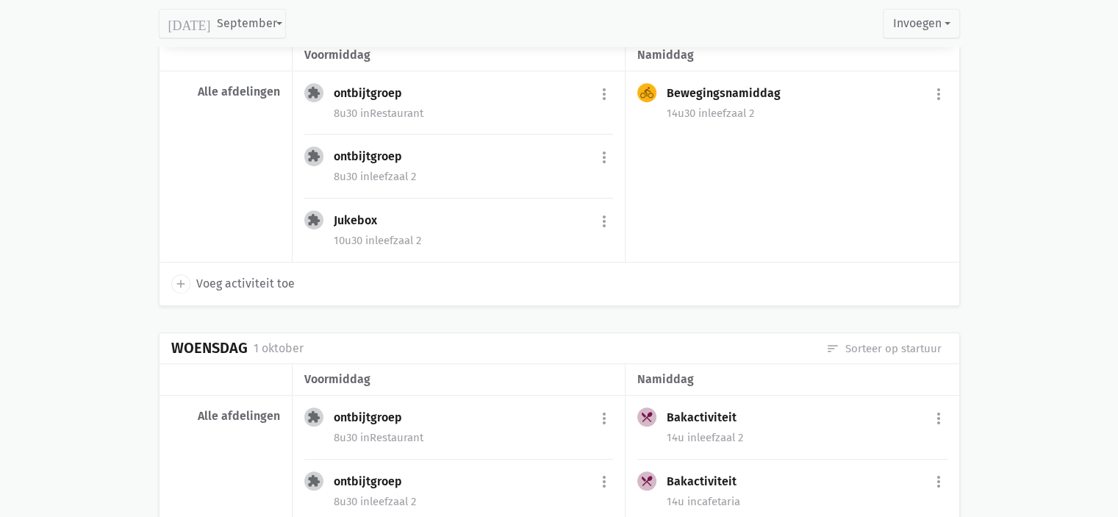
scroll to position [6075, 0]
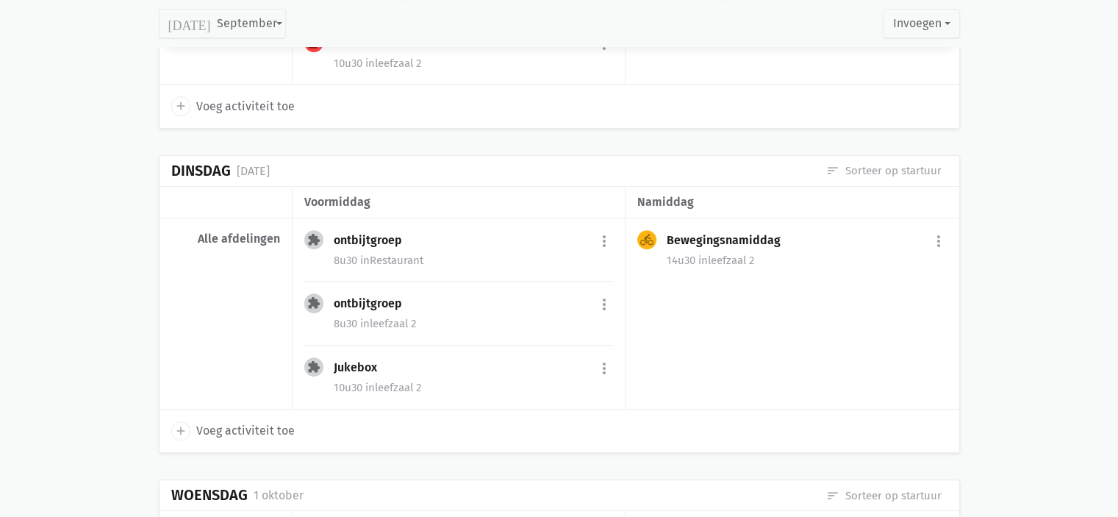
click at [183, 424] on icon "add" at bounding box center [180, 430] width 13 height 13
select select "14:00"
select select "15:00"
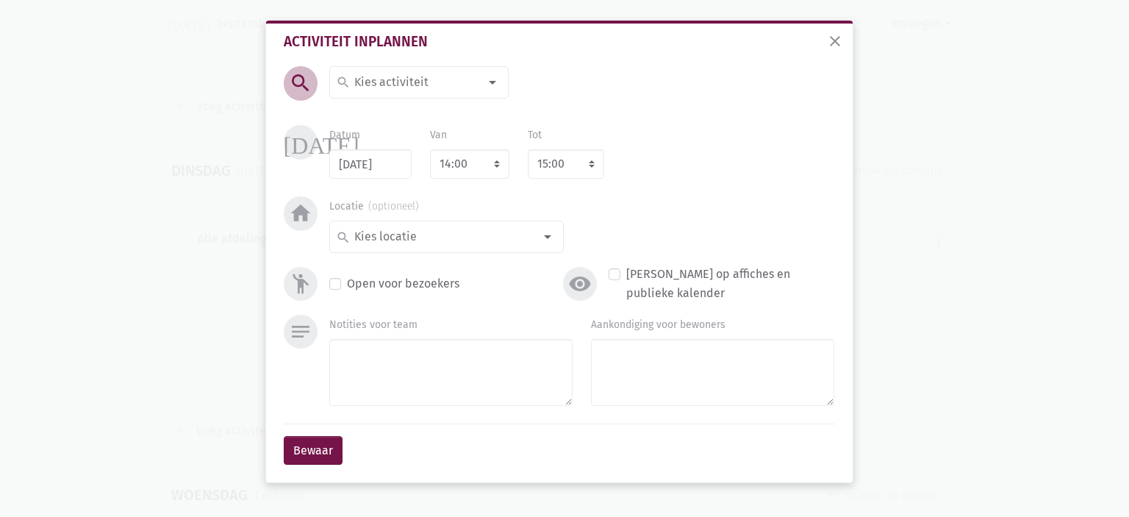
click at [418, 94] on div "search" at bounding box center [418, 82] width 179 height 32
type input "Quiz van de dag"
click at [398, 140] on span "Quiz van de dag" at bounding box center [385, 139] width 86 height 14
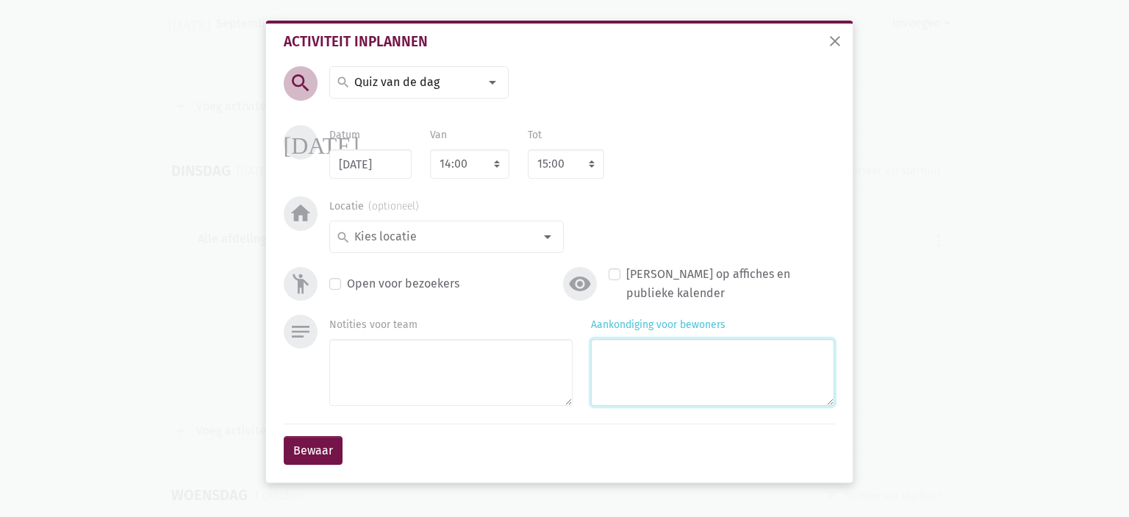
click at [644, 368] on textarea "Aankondiging voor bewoners" at bounding box center [712, 372] width 243 height 67
type textarea "Met [PERSON_NAME]"
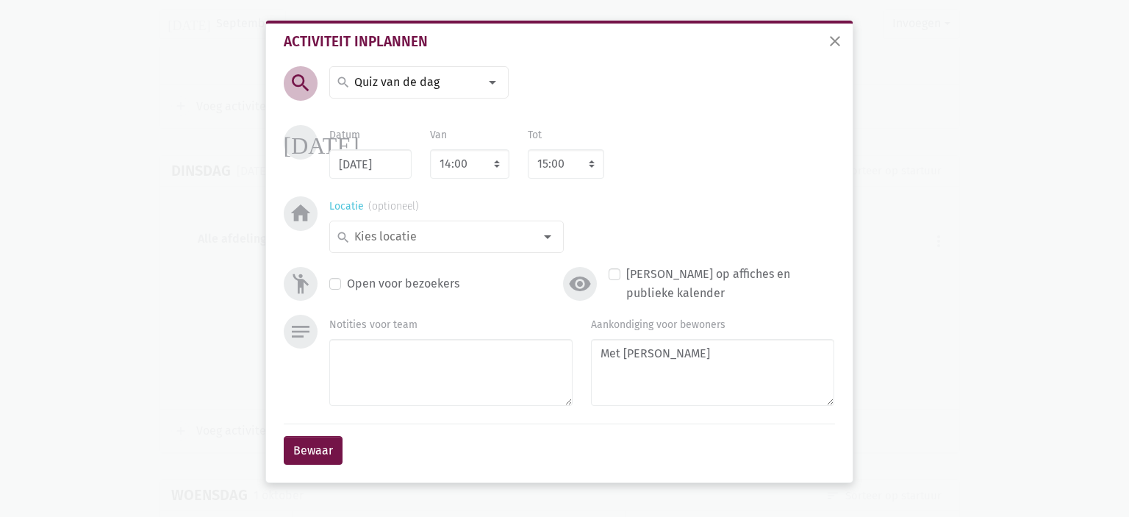
click at [501, 240] on input at bounding box center [443, 236] width 182 height 19
type input "ani"
click at [439, 271] on label "animatiekwartier" at bounding box center [400, 266] width 93 height 19
click at [558, 165] on select "8:00 8:15 8:30 8:45 9:00 9:15 9:30 9:45 10:00 10:15 10:30 10:45 11:00 11:15 11:…" at bounding box center [566, 163] width 76 height 29
select select "16:00"
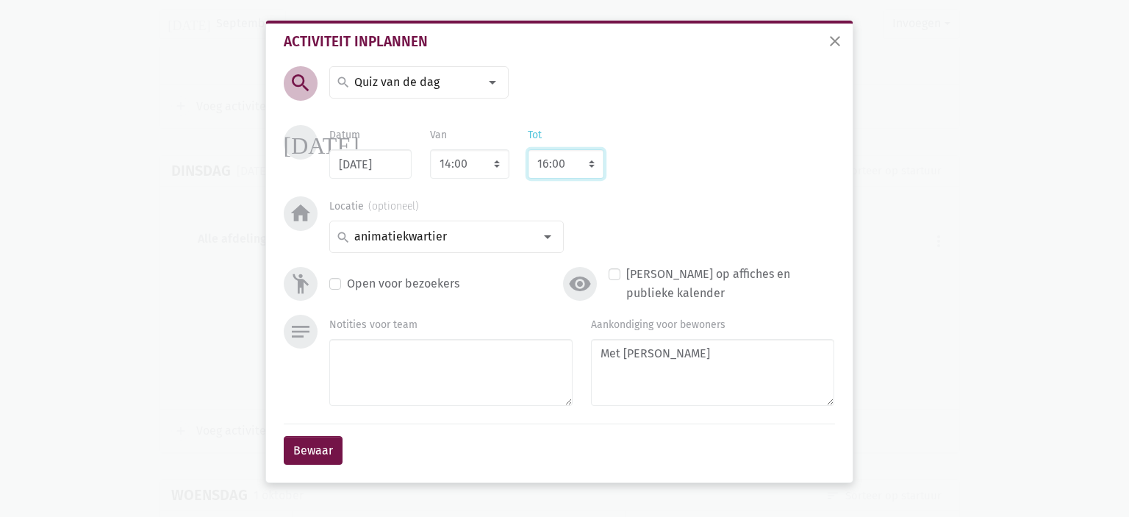
click at [528, 149] on select "8:00 8:15 8:30 8:45 9:00 9:15 9:30 9:45 10:00 10:15 10:30 10:45 11:00 11:15 11:…" at bounding box center [566, 163] width 76 height 29
click at [309, 446] on button "Bewaar" at bounding box center [313, 450] width 59 height 29
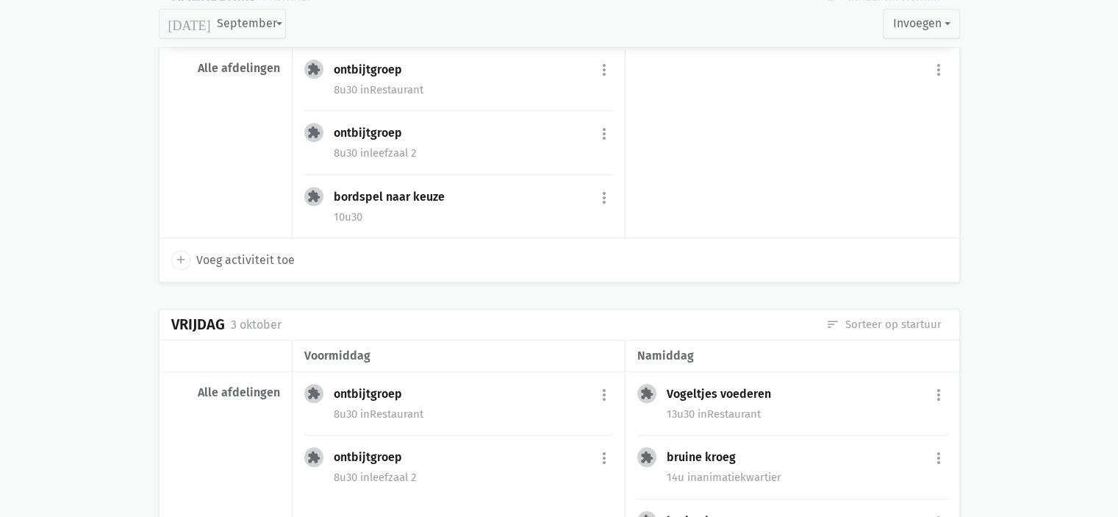
scroll to position [6702, 0]
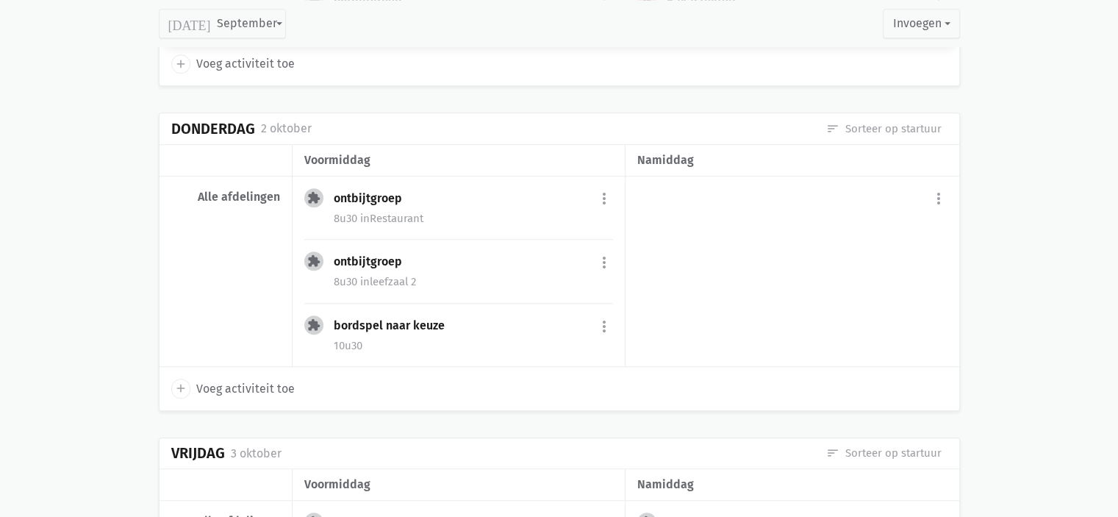
click at [200, 379] on span "Voeg activiteit toe" at bounding box center [245, 388] width 99 height 19
select select "14:00"
select select "15:00"
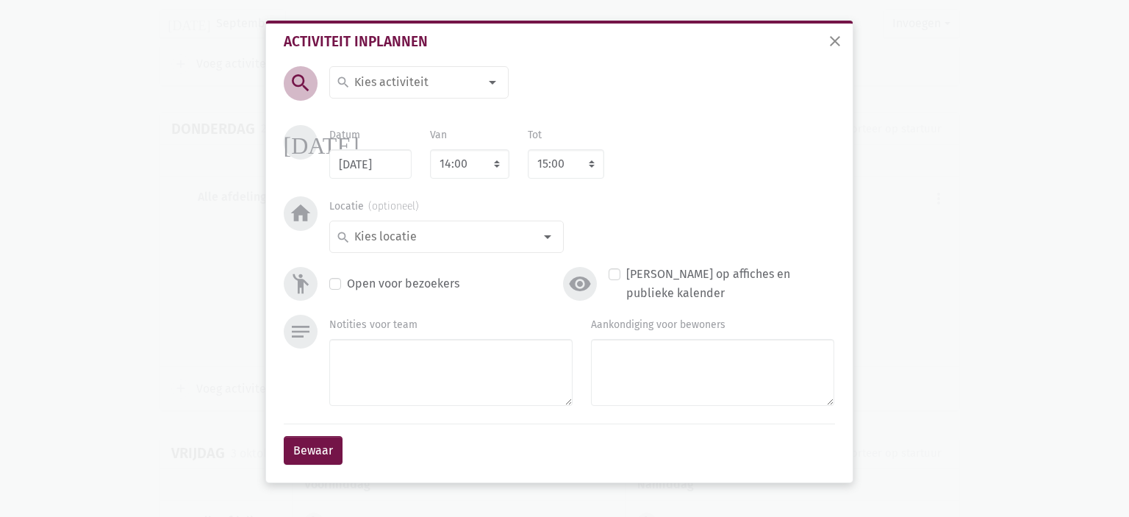
click at [418, 82] on input at bounding box center [415, 82] width 127 height 19
type input "Pompoenspel"
click at [409, 117] on span "Pompoenspel" at bounding box center [379, 114] width 75 height 14
click at [565, 165] on select "8:00 8:15 8:30 8:45 9:00 9:15 9:30 9:45 10:00 10:15 10:30 10:45 11:00 11:15 11:…" at bounding box center [566, 163] width 76 height 29
select select "16:00"
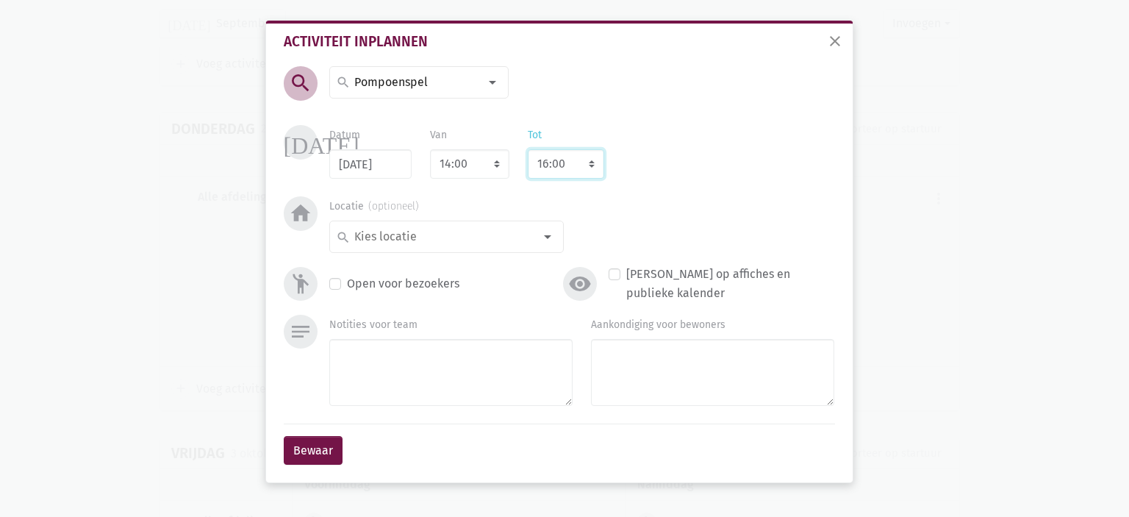
click at [528, 149] on select "8:00 8:15 8:30 8:45 9:00 9:15 9:30 9:45 10:00 10:15 10:30 10:45 11:00 11:15 11:…" at bounding box center [566, 163] width 76 height 29
click at [387, 234] on input at bounding box center [443, 236] width 182 height 19
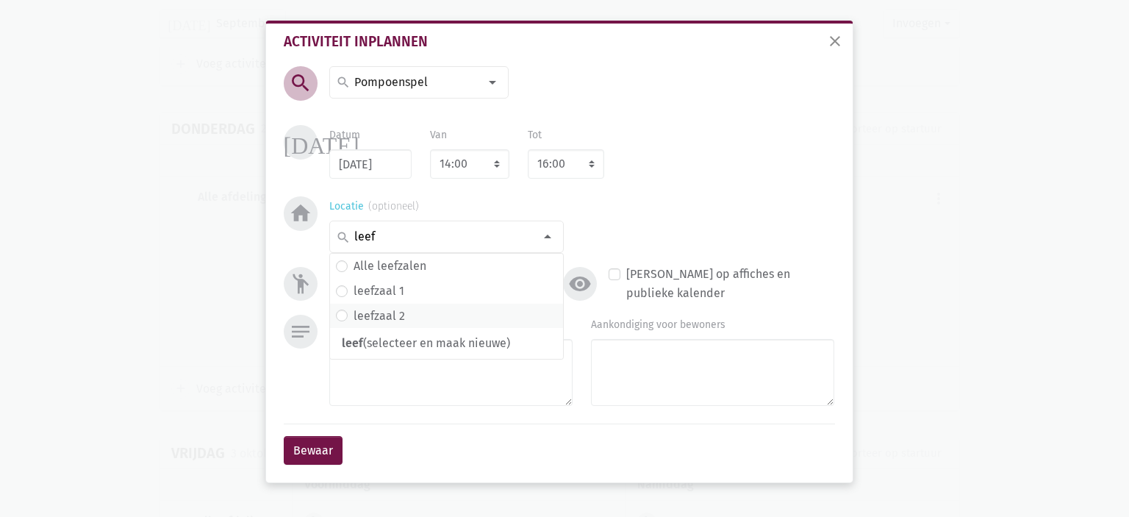
type input "leef"
click at [400, 315] on label "leefzaal 2" at bounding box center [379, 316] width 51 height 19
click at [696, 346] on div "Aankondiging voor bewoners" at bounding box center [712, 360] width 243 height 91
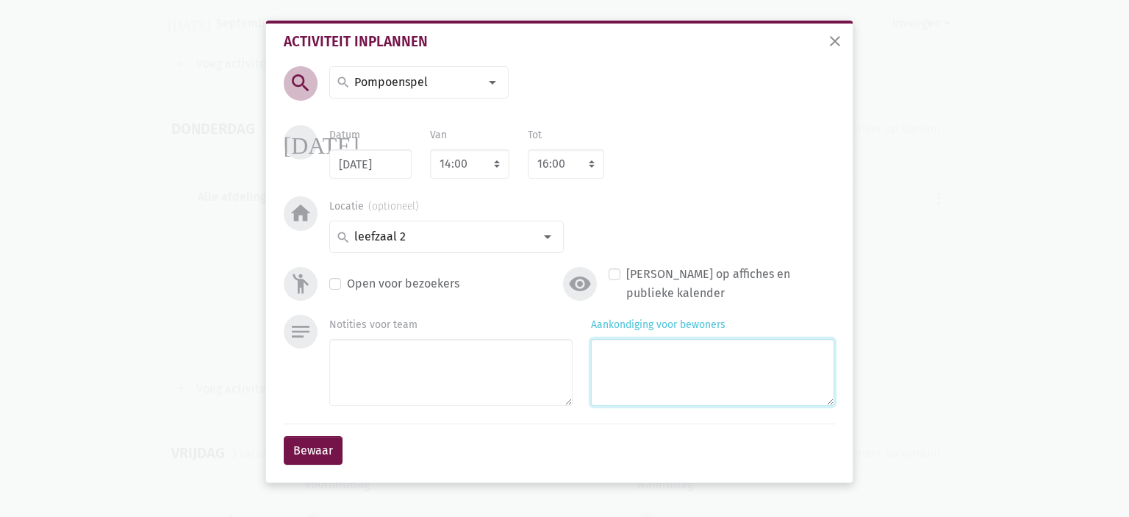
click at [679, 354] on textarea "Aankondiging voor bewoners" at bounding box center [712, 372] width 243 height 67
type textarea "Met [PERSON_NAME]"
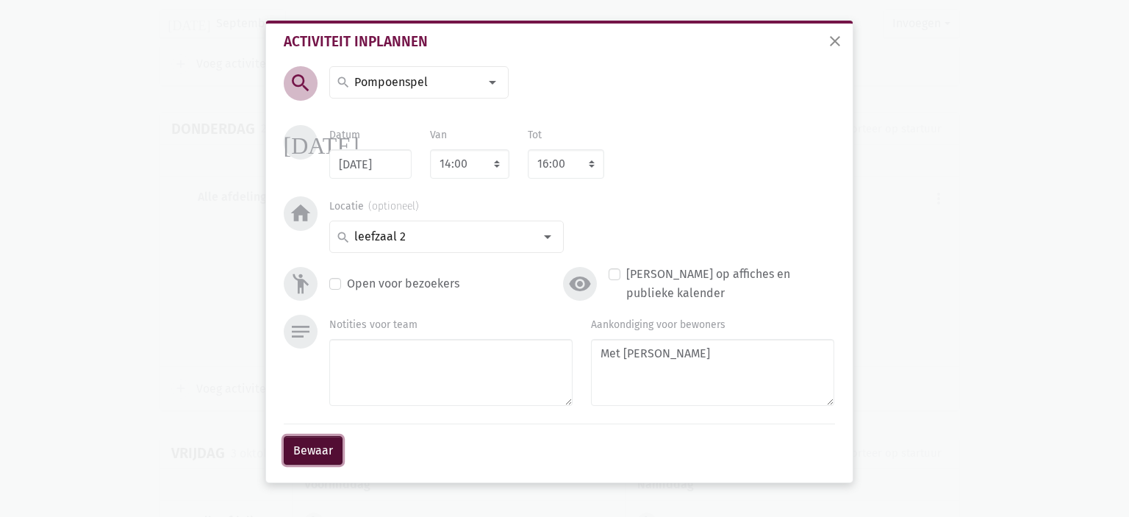
click at [317, 446] on button "Bewaar" at bounding box center [313, 450] width 59 height 29
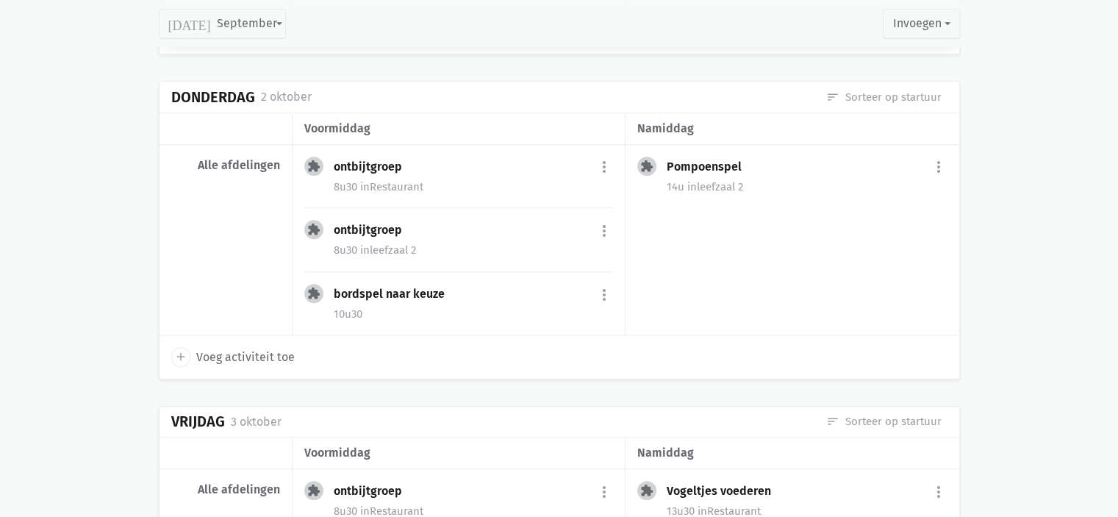
scroll to position [6936, 0]
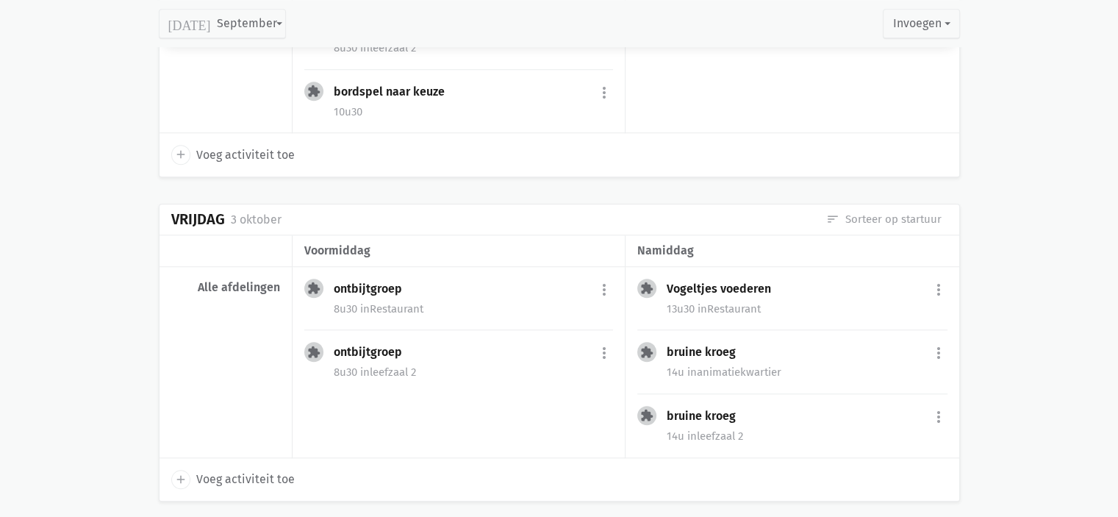
click at [592, 342] on div "ontbijtgroep more_vert edit Bewerk [PERSON_NAME] fiche [DATE] Plan opnieuw in c…" at bounding box center [473, 354] width 279 height 24
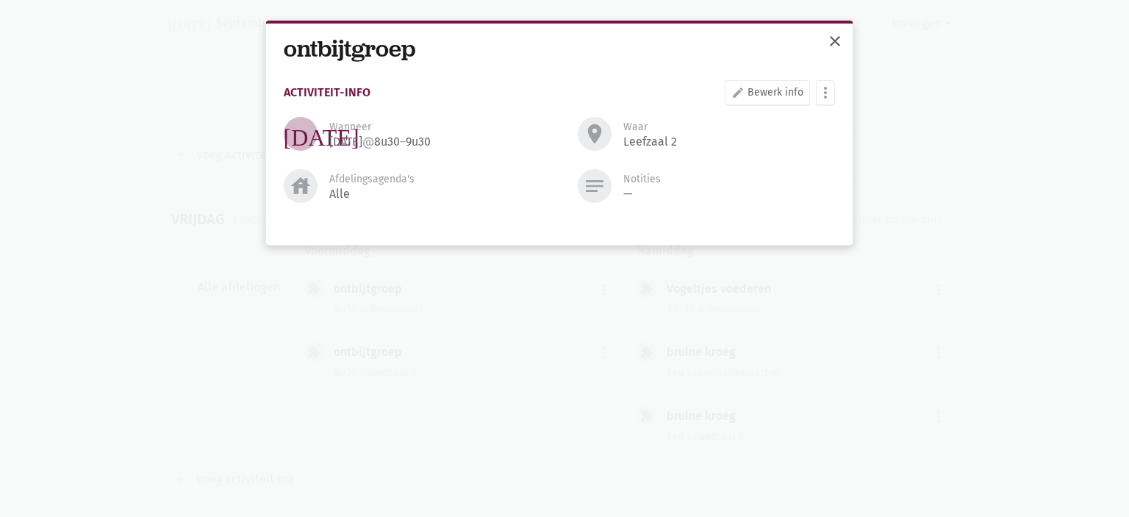
click at [833, 44] on span "close" at bounding box center [835, 41] width 18 height 18
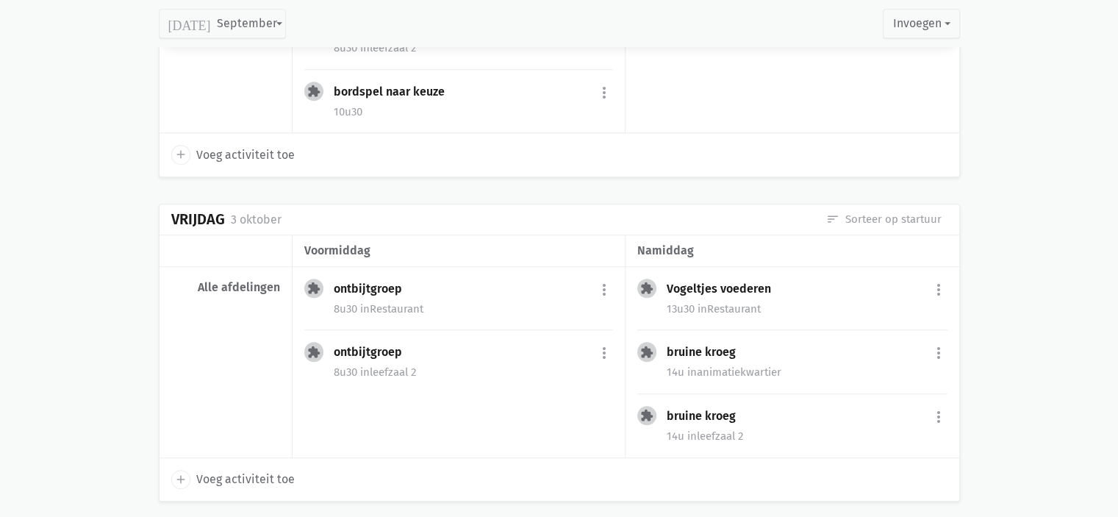
click at [182, 473] on icon "add" at bounding box center [180, 479] width 13 height 13
select select "14:00"
select select "15:00"
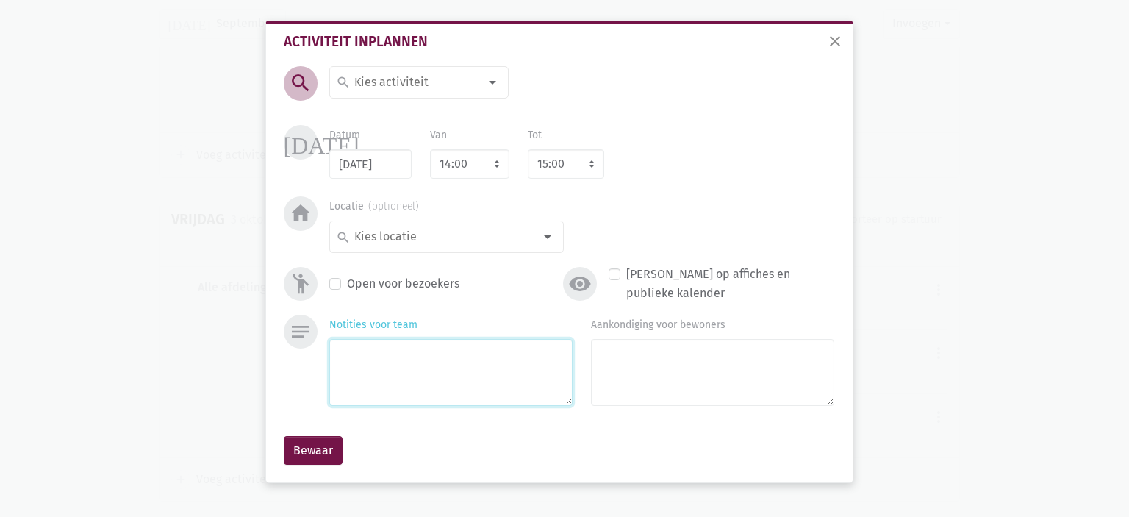
click at [419, 374] on textarea "Notities voor team" at bounding box center [450, 372] width 243 height 67
click at [430, 80] on input at bounding box center [415, 82] width 127 height 19
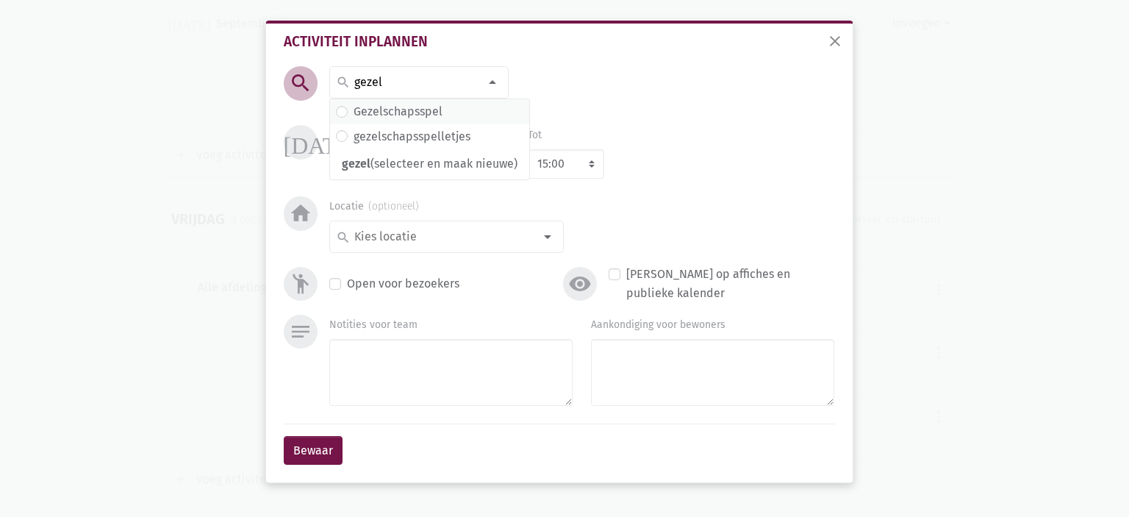
type input "gezel"
click at [400, 115] on label "Gezelschapsspel" at bounding box center [398, 111] width 89 height 19
click at [493, 168] on select "7:00 7:15 7:30 7:45 8:00 8:15 8:30 8:45 9:00 9:15 9:30 9:45 10:00 10:15 10:30 1…" at bounding box center [469, 163] width 79 height 29
select select "10:00"
click at [430, 149] on select "7:00 7:15 7:30 7:45 8:00 8:15 8:30 8:45 9:00 9:15 9:30 9:45 10:00 10:15 10:30 1…" at bounding box center [469, 163] width 79 height 29
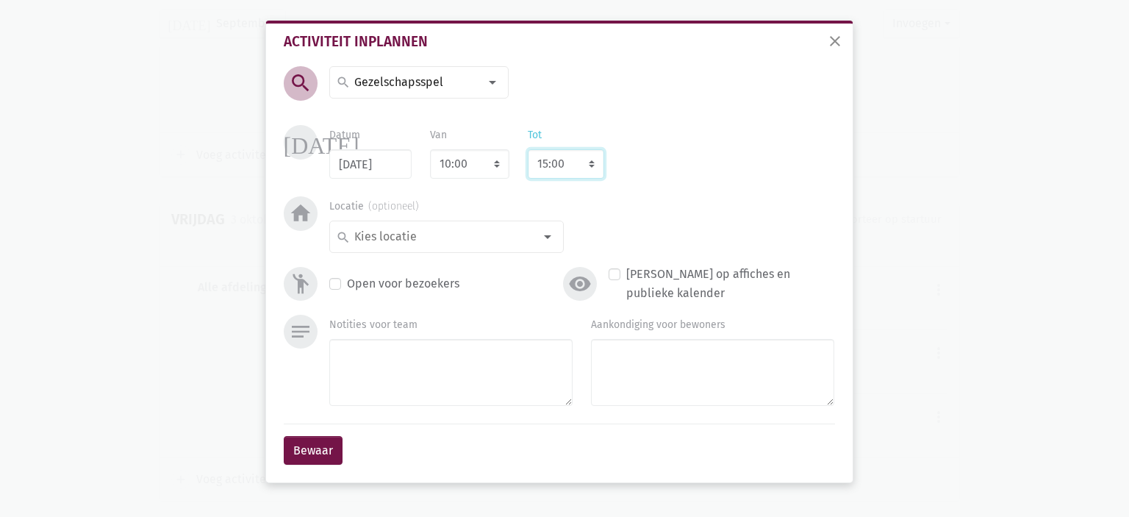
click at [558, 160] on select "8:00 8:15 8:30 8:45 9:00 9:15 9:30 9:45 10:00 10:15 10:30 10:45 11:00 11:15 11:…" at bounding box center [566, 163] width 76 height 29
select select "11:00"
click at [528, 149] on select "8:00 8:15 8:30 8:45 9:00 9:15 9:30 9:45 10:00 10:15 10:30 10:45 11:00 11:15 11:…" at bounding box center [566, 163] width 76 height 29
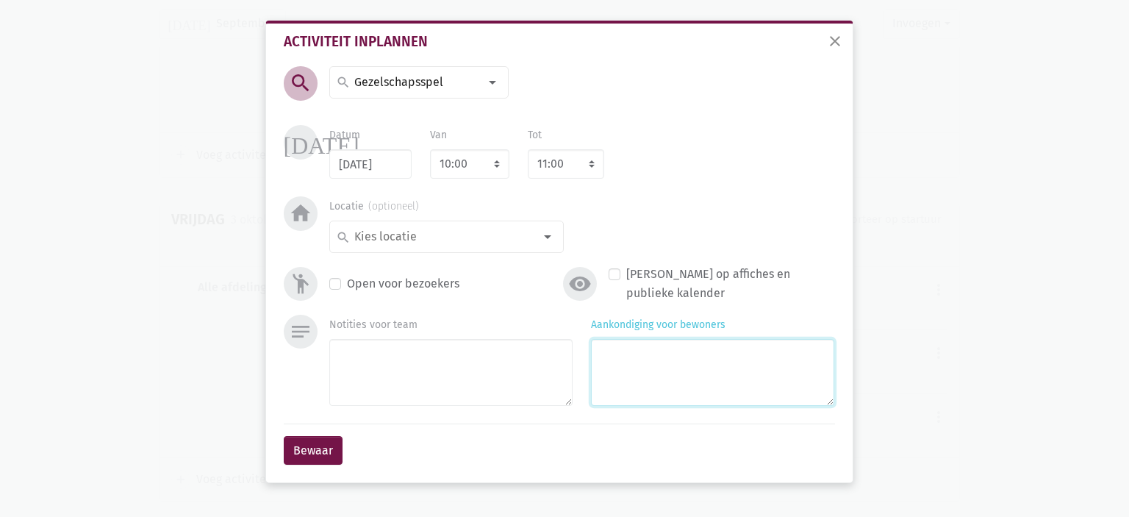
click at [702, 373] on textarea "Aankondiging voor bewoners" at bounding box center [712, 372] width 243 height 67
type textarea "Met [PERSON_NAME]"
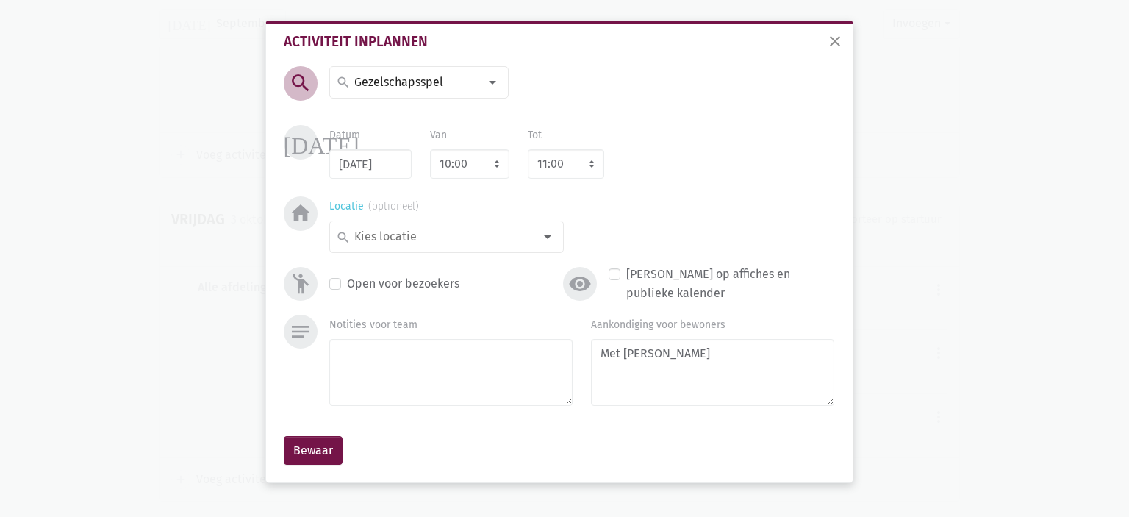
click at [525, 245] on input at bounding box center [443, 236] width 182 height 19
type input "leef"
click at [435, 309] on span "leefzaal 2" at bounding box center [446, 316] width 221 height 19
click at [309, 449] on button "Bewaar" at bounding box center [313, 450] width 59 height 29
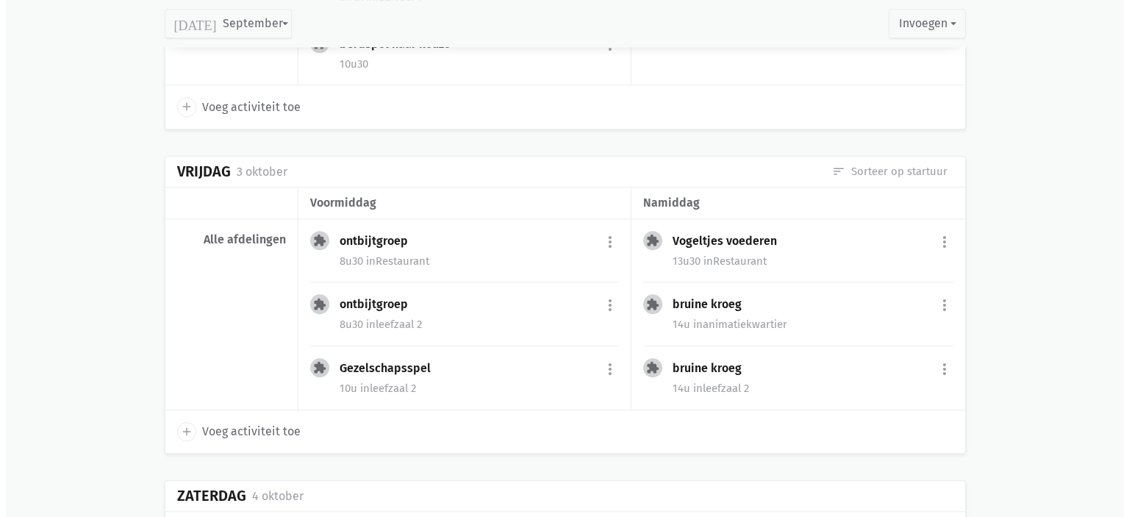
scroll to position [7094, 0]
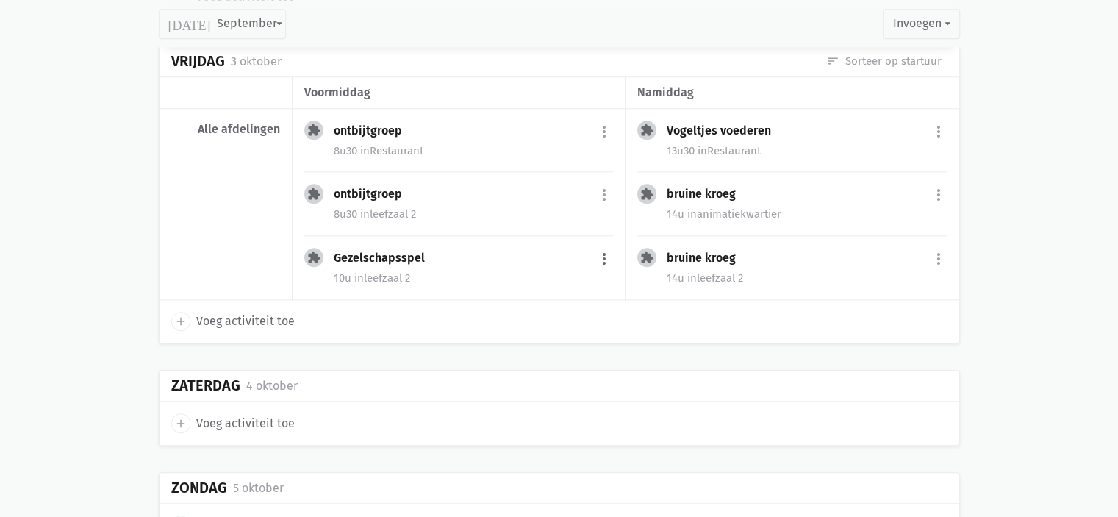
click at [601, 245] on button "more_vert" at bounding box center [604, 259] width 18 height 28
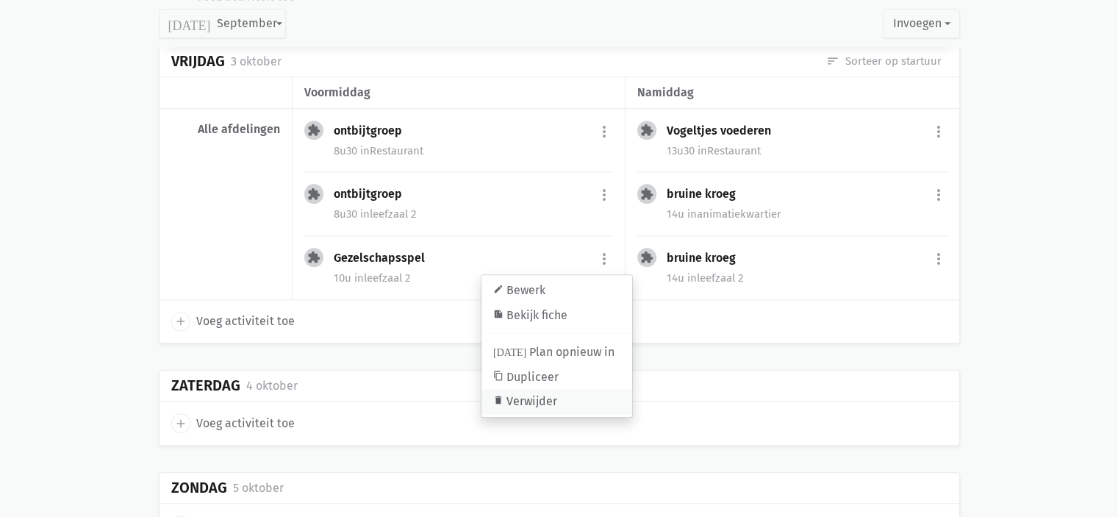
click at [536, 389] on link "delete Verwijder" at bounding box center [557, 401] width 151 height 25
click at [545, 278] on link "edit Bewerk" at bounding box center [557, 290] width 151 height 25
select select "10:00"
select select "11:00"
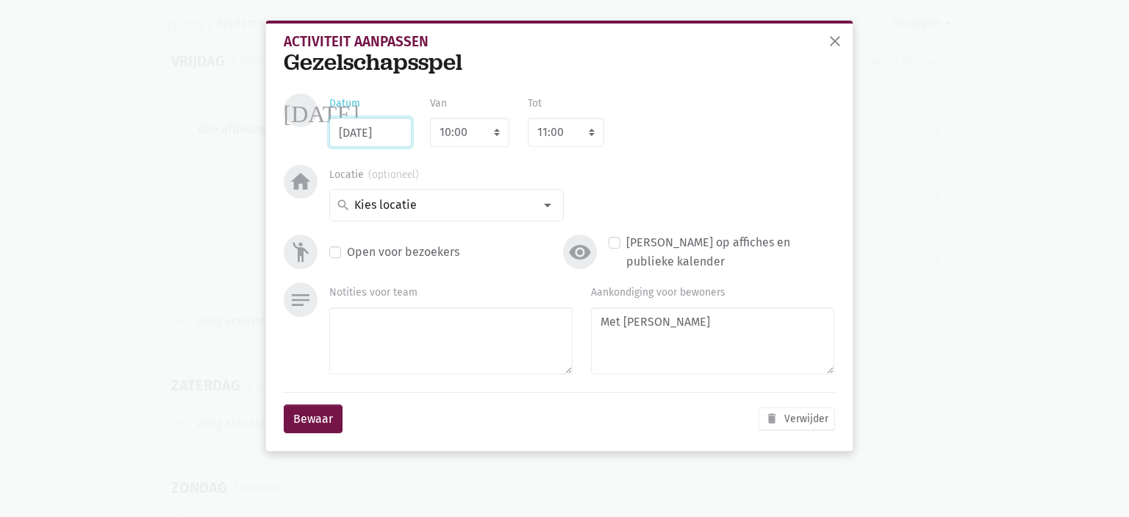
click at [340, 140] on input "[DATE]" at bounding box center [370, 132] width 82 height 29
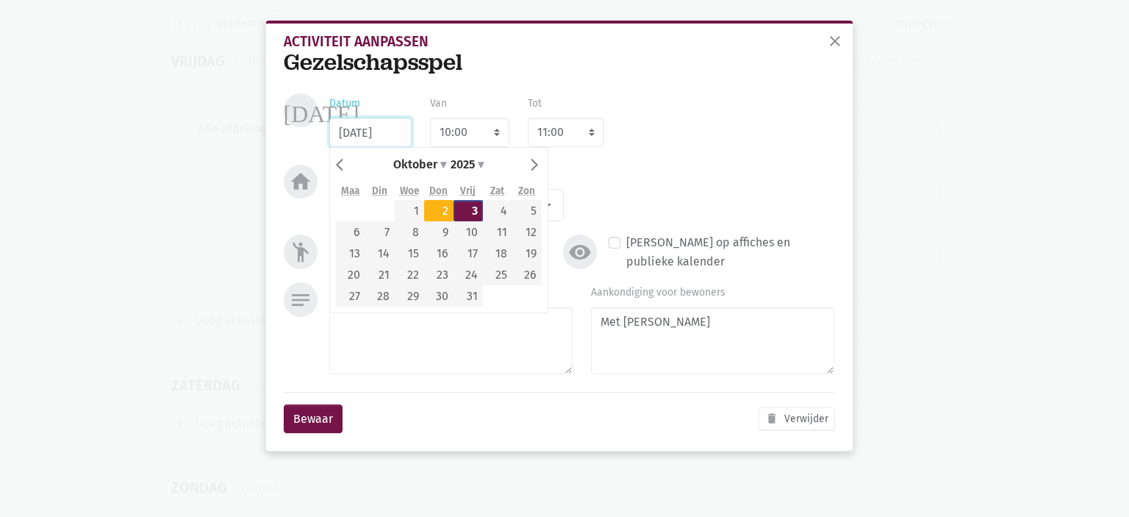
type input "[DATE]"
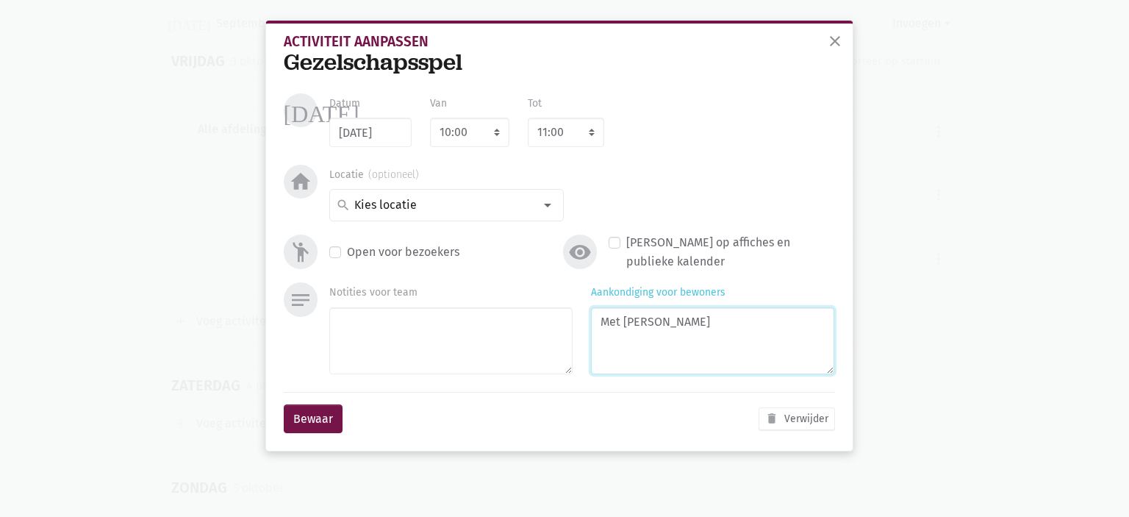
click at [680, 324] on textarea "Met [PERSON_NAME]" at bounding box center [712, 340] width 243 height 67
type textarea "Met Marlies"
click at [478, 128] on select "7:00 7:15 7:30 7:45 8:00 8:15 8:30 8:45 9:00 9:15 9:30 9:45 10:00 10:15 10:30 1…" at bounding box center [469, 132] width 79 height 29
select select "10:30"
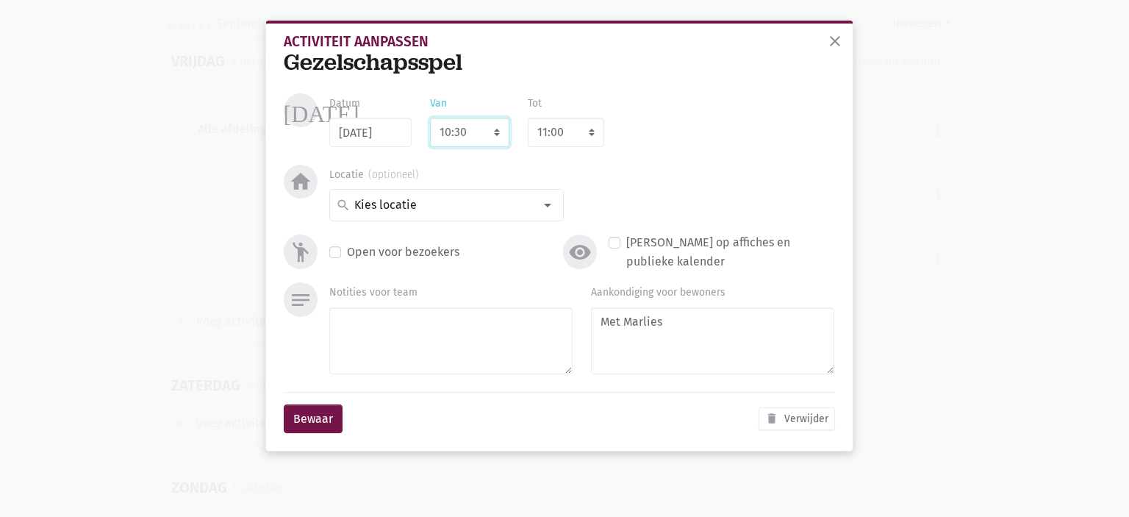
click at [430, 118] on select "7:00 7:15 7:30 7:45 8:00 8:15 8:30 8:45 9:00 9:15 9:30 9:45 10:00 10:15 10:30 1…" at bounding box center [469, 132] width 79 height 29
click at [307, 418] on button "Bewaar" at bounding box center [313, 418] width 59 height 29
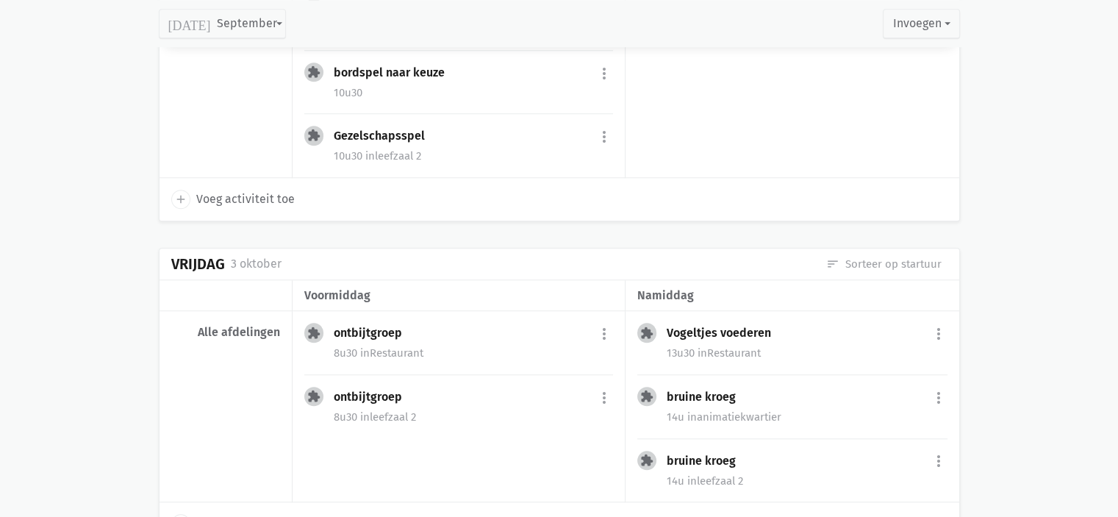
scroll to position [6808, 0]
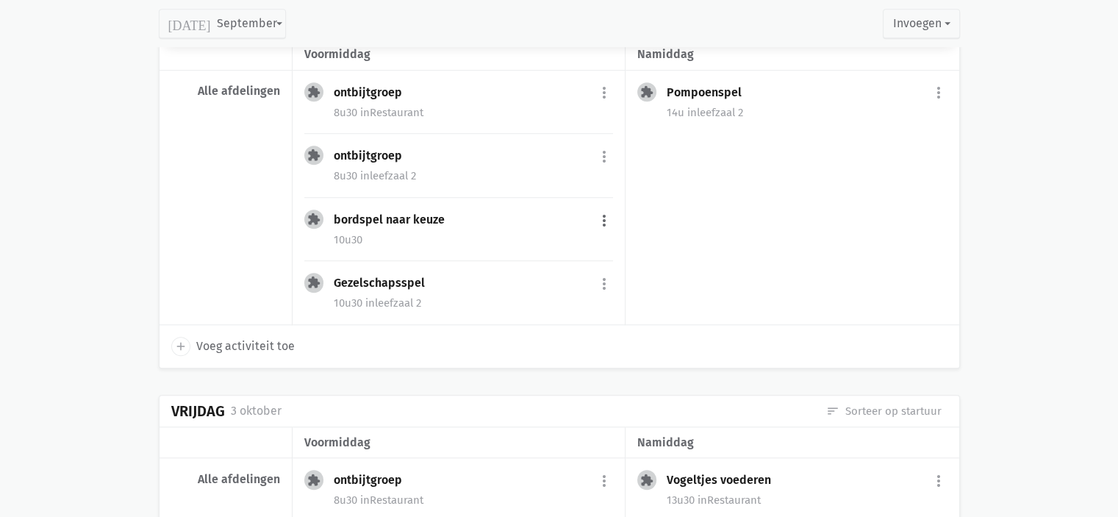
click at [609, 207] on button "more_vert" at bounding box center [604, 221] width 18 height 28
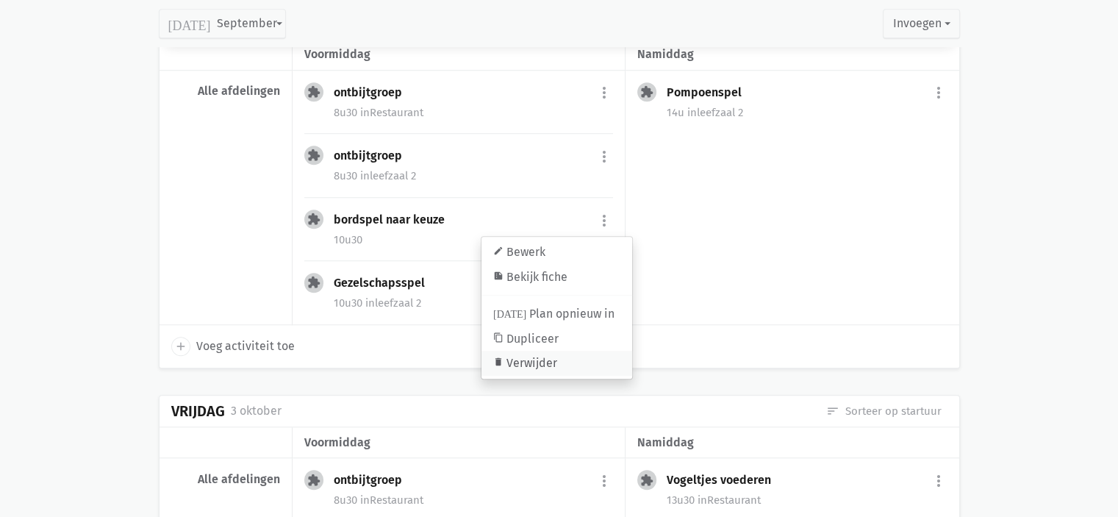
drag, startPoint x: 554, startPoint y: 332, endPoint x: 621, endPoint y: 50, distance: 290.1
click at [554, 351] on link "delete Verwijder" at bounding box center [557, 363] width 151 height 25
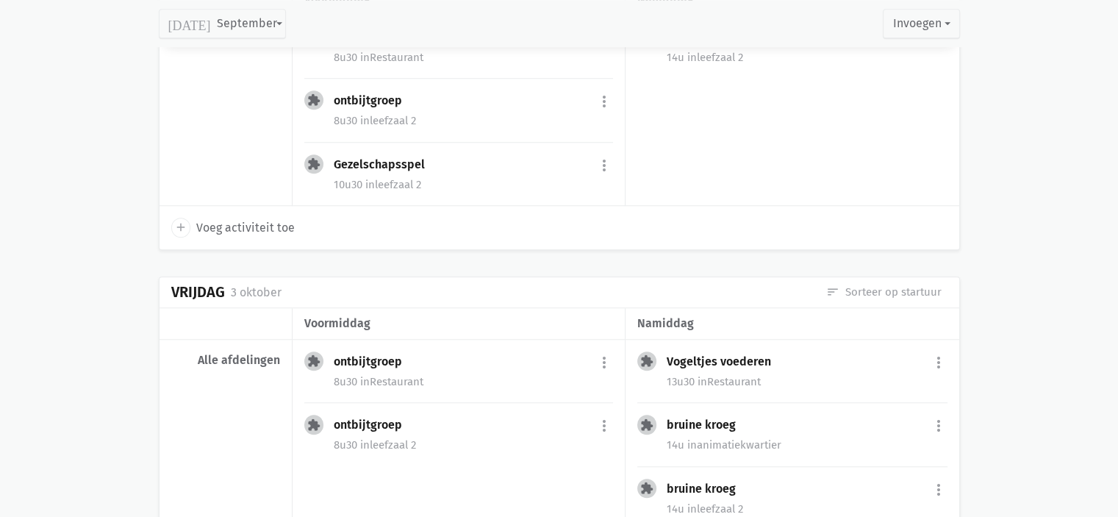
scroll to position [6973, 0]
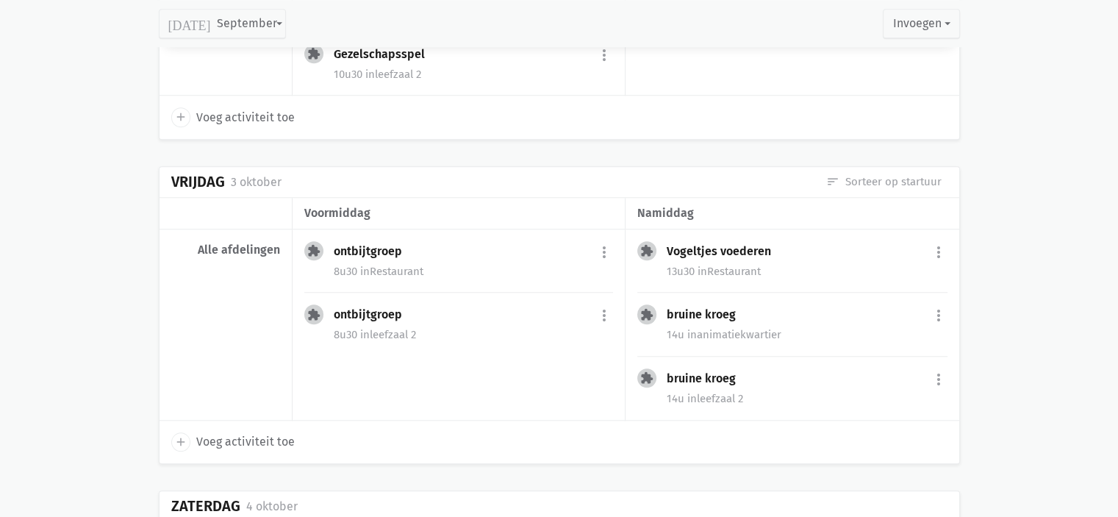
click at [238, 432] on span "Voeg activiteit toe" at bounding box center [245, 441] width 99 height 19
select select "14:00"
select select "15:00"
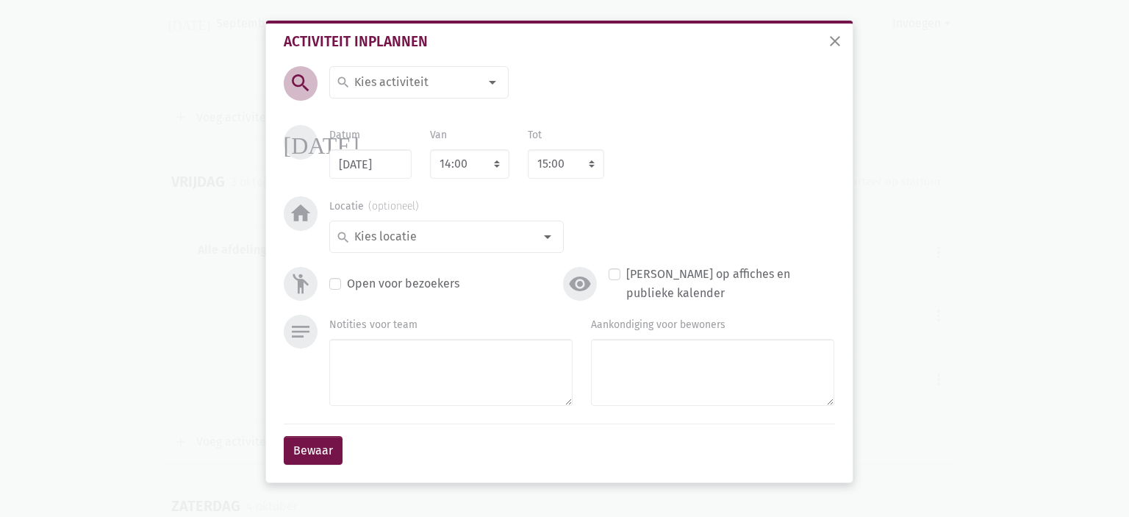
drag, startPoint x: 397, startPoint y: 95, endPoint x: 398, endPoint y: 85, distance: 9.7
click at [397, 93] on div "search" at bounding box center [418, 82] width 179 height 32
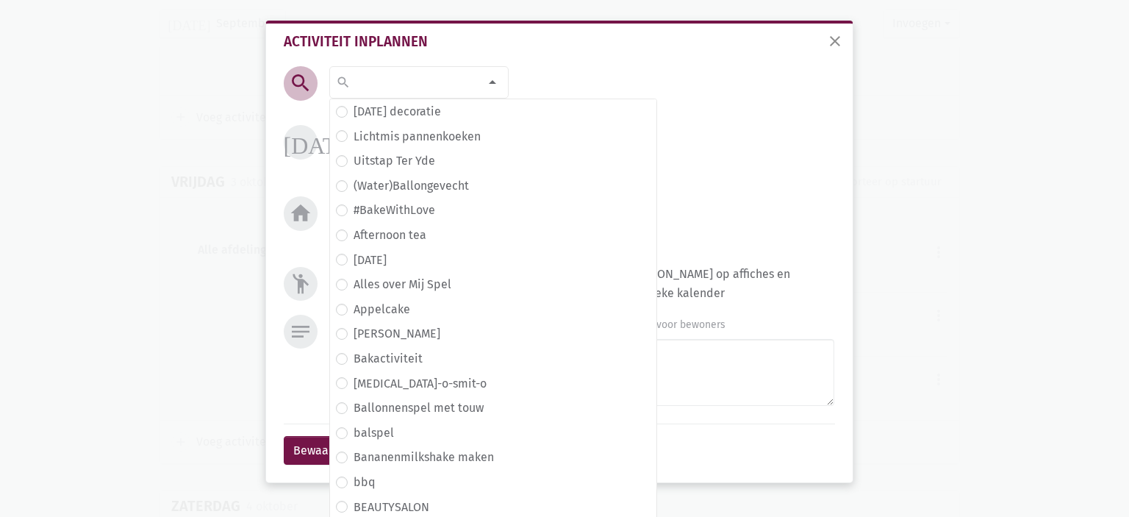
click at [399, 79] on input at bounding box center [415, 82] width 127 height 19
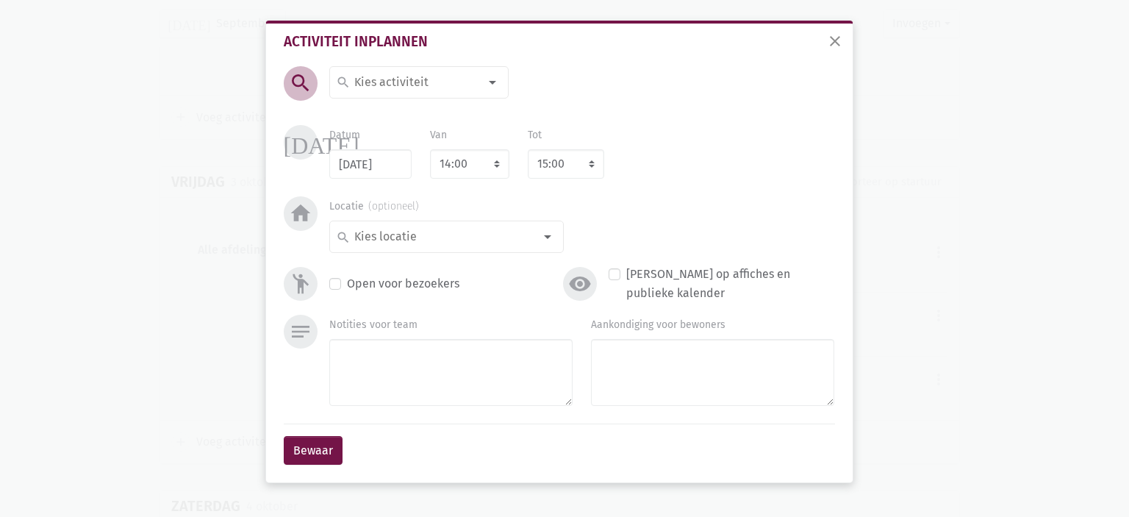
click at [401, 86] on input at bounding box center [415, 82] width 127 height 19
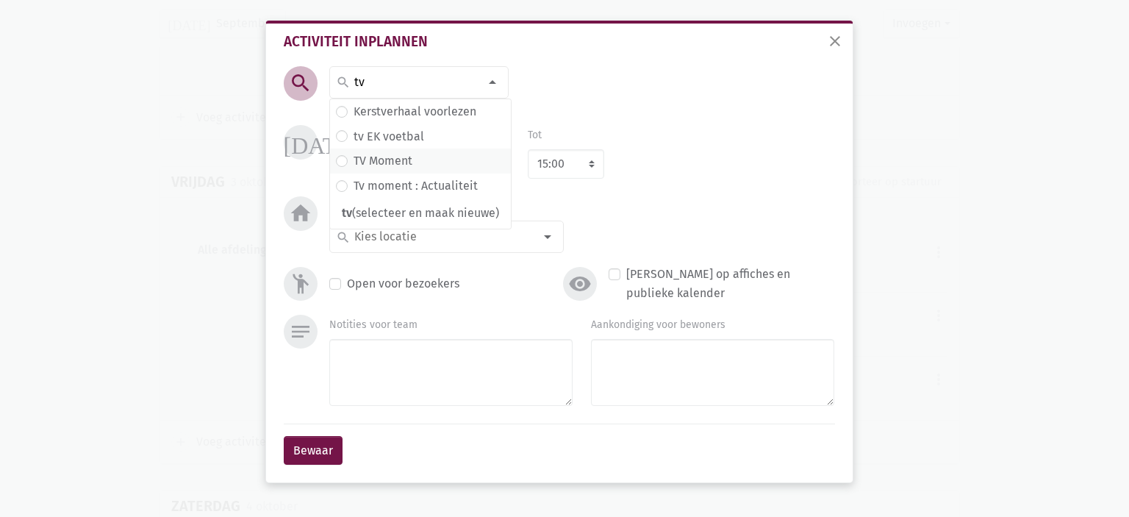
type input "tv"
click at [404, 149] on span "TV Moment" at bounding box center [420, 160] width 181 height 25
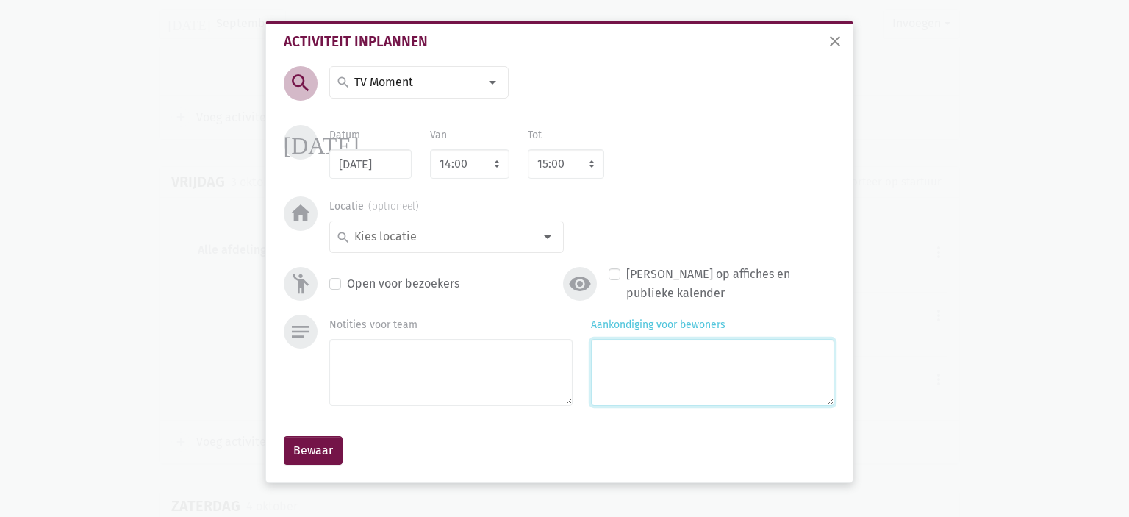
click at [759, 387] on textarea "Aankondiging voor bewoners" at bounding box center [712, 372] width 243 height 67
type textarea "Met [PERSON_NAME]"
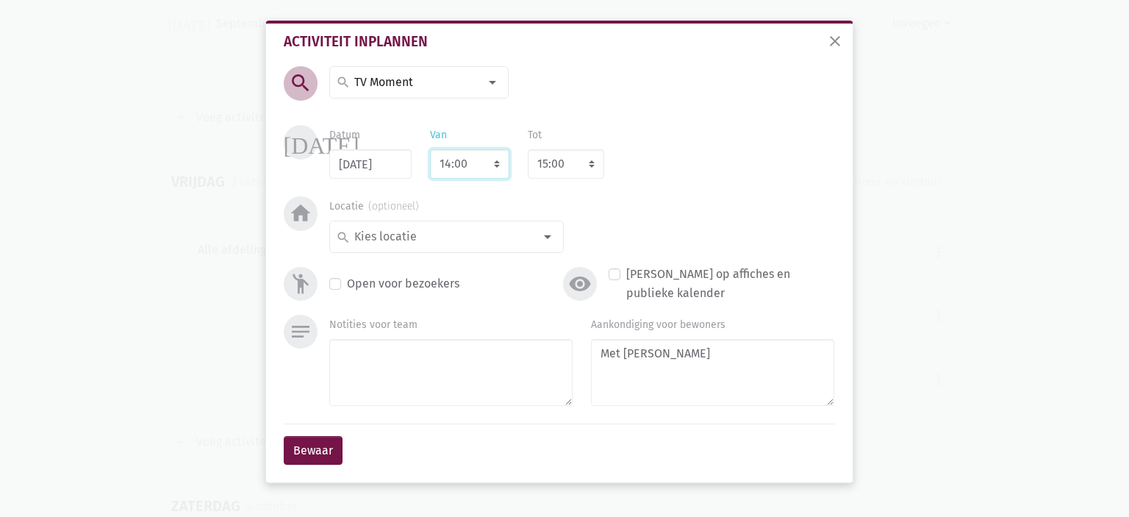
click at [483, 179] on div "[DATE] Datum [DATE] Van 7:00 7:15 7:30 7:45 8:00 8:15 8:30 8:45 9:00 9:15 9:30 …" at bounding box center [559, 160] width 559 height 71
select select "10:00"
click at [430, 149] on select "7:00 7:15 7:30 7:45 8:00 8:15 8:30 8:45 9:00 9:15 9:30 9:45 10:00 10:15 10:30 1…" at bounding box center [469, 163] width 79 height 29
click at [546, 173] on select "8:00 8:15 8:30 8:45 9:00 9:15 9:30 9:45 10:00 10:15 10:30 10:45 11:00 11:15 11:…" at bounding box center [566, 163] width 76 height 29
select select "11:00"
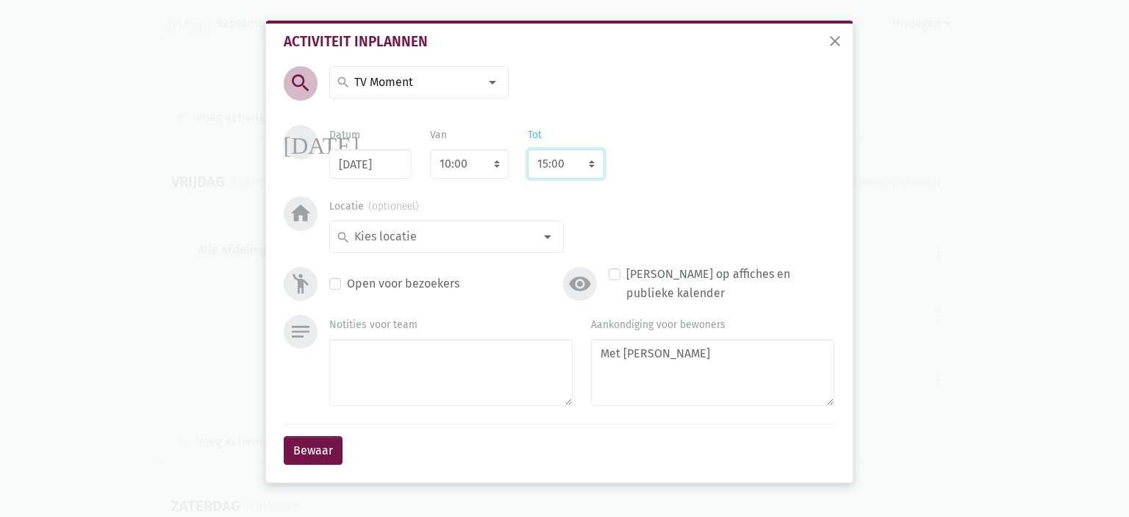
click at [528, 149] on select "8:00 8:15 8:30 8:45 9:00 9:15 9:30 9:45 10:00 10:15 10:30 10:45 11:00 11:15 11:…" at bounding box center [566, 163] width 76 height 29
click at [437, 241] on div "search" at bounding box center [446, 237] width 235 height 32
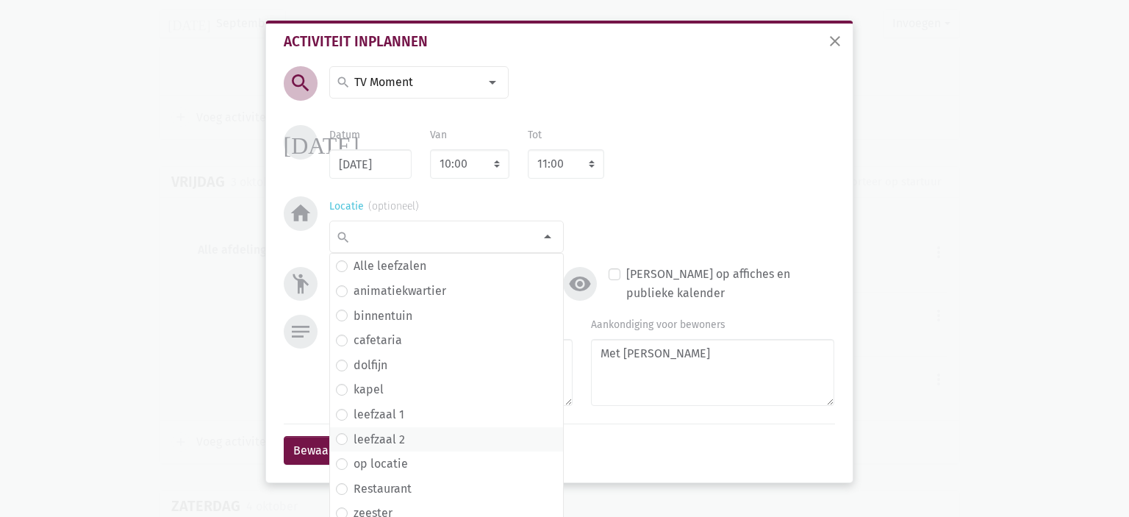
click at [400, 438] on span "leefzaal 2" at bounding box center [446, 439] width 221 height 19
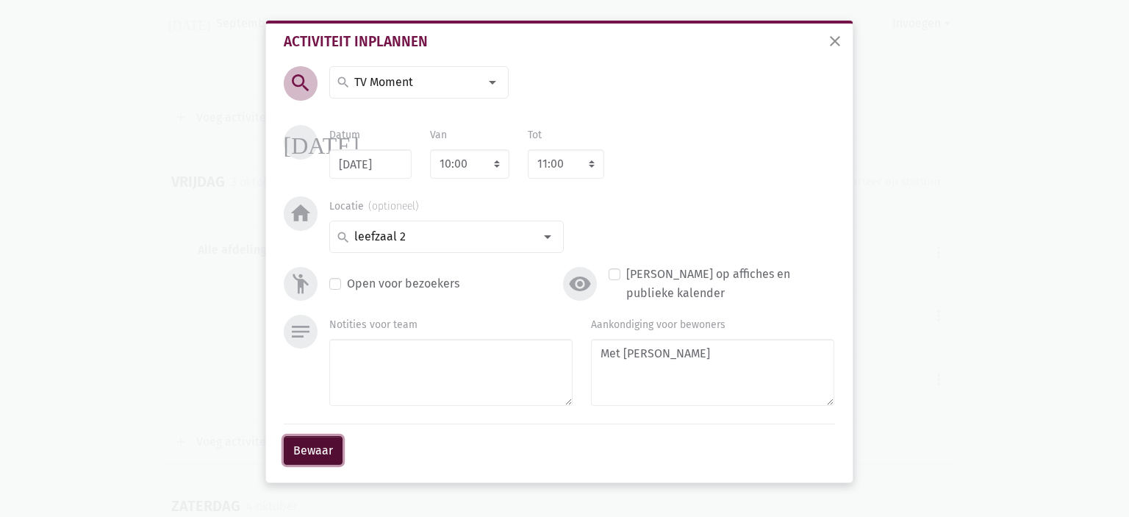
click at [313, 461] on button "Bewaar" at bounding box center [313, 450] width 59 height 29
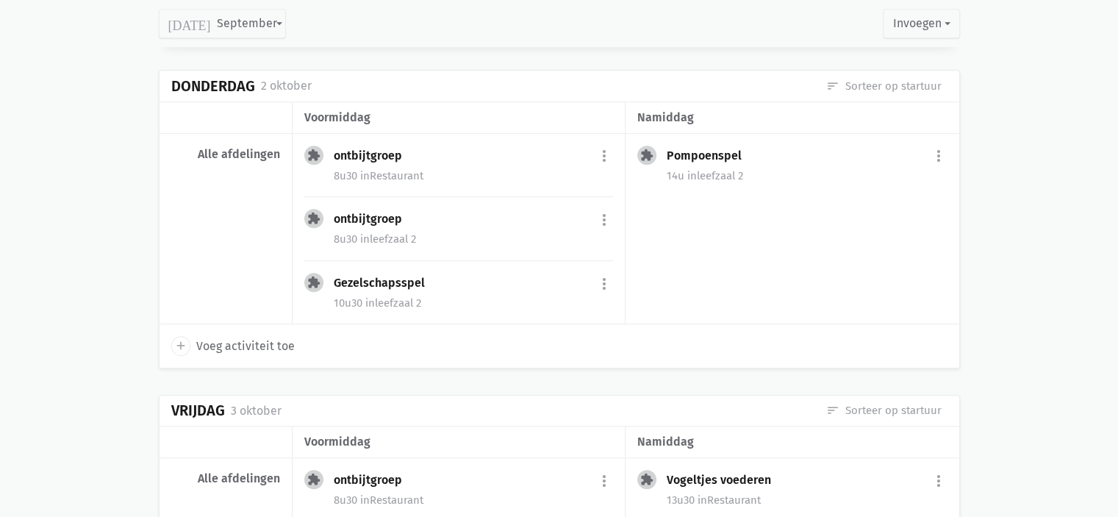
scroll to position [6726, 0]
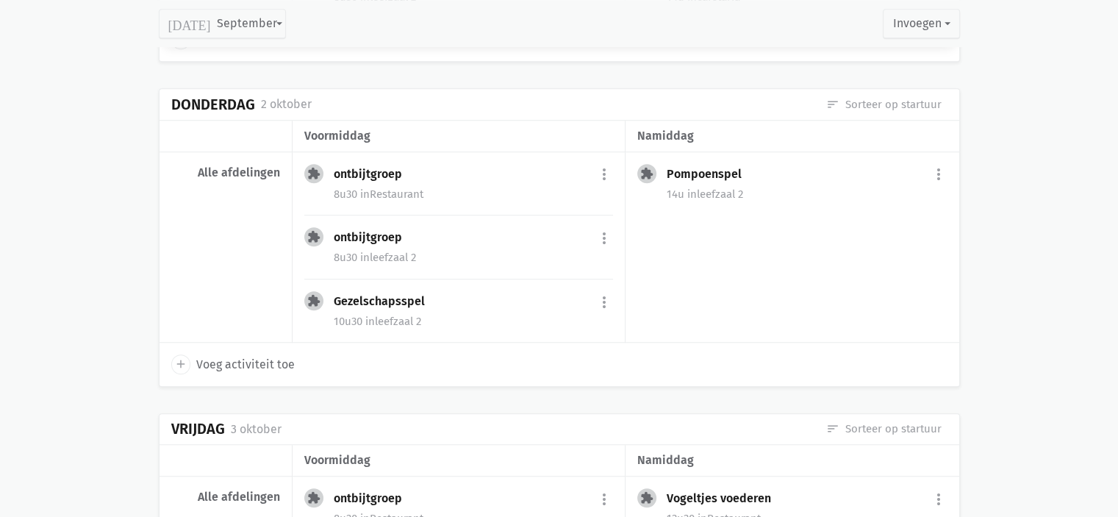
click at [248, 355] on span "Voeg activiteit toe" at bounding box center [245, 364] width 99 height 19
select select "14:00"
select select "15:00"
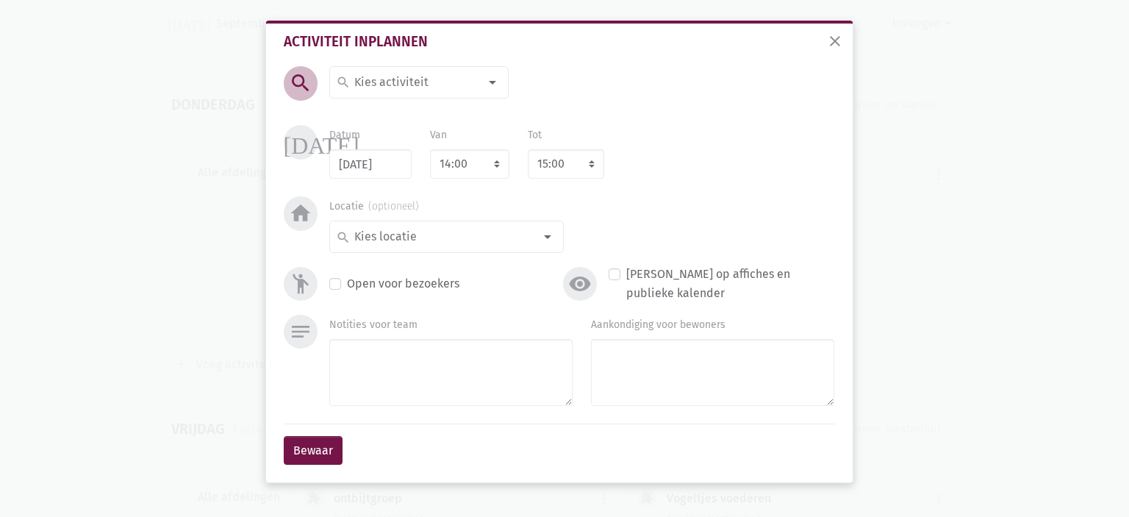
click at [444, 79] on input at bounding box center [415, 82] width 127 height 19
type input "herfstdecoratie"
click at [421, 117] on span "herfstdecoratie" at bounding box center [384, 114] width 84 height 14
click at [409, 237] on input at bounding box center [443, 236] width 182 height 19
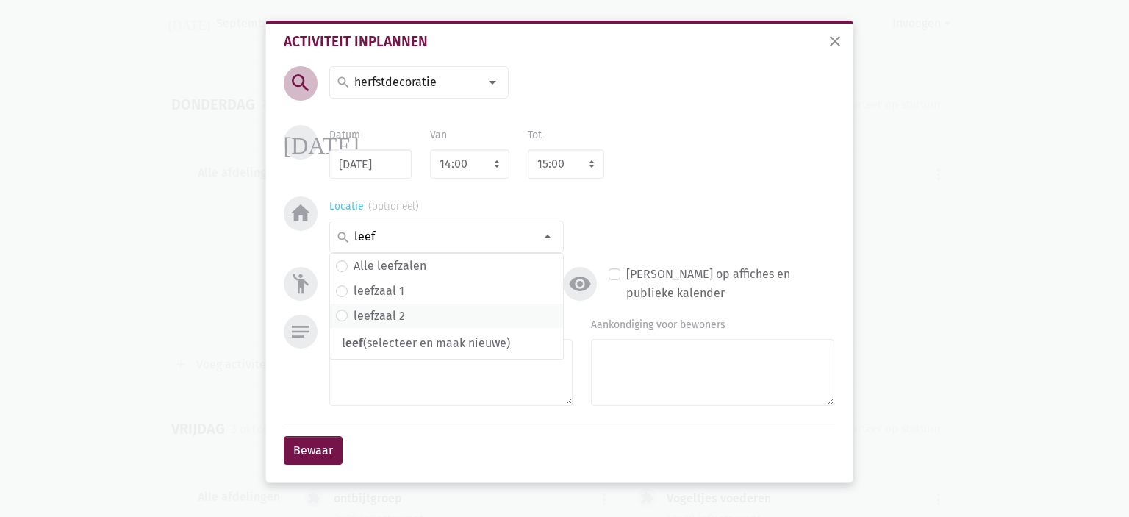
type input "leef"
click at [414, 318] on span "leefzaal 2" at bounding box center [446, 316] width 221 height 19
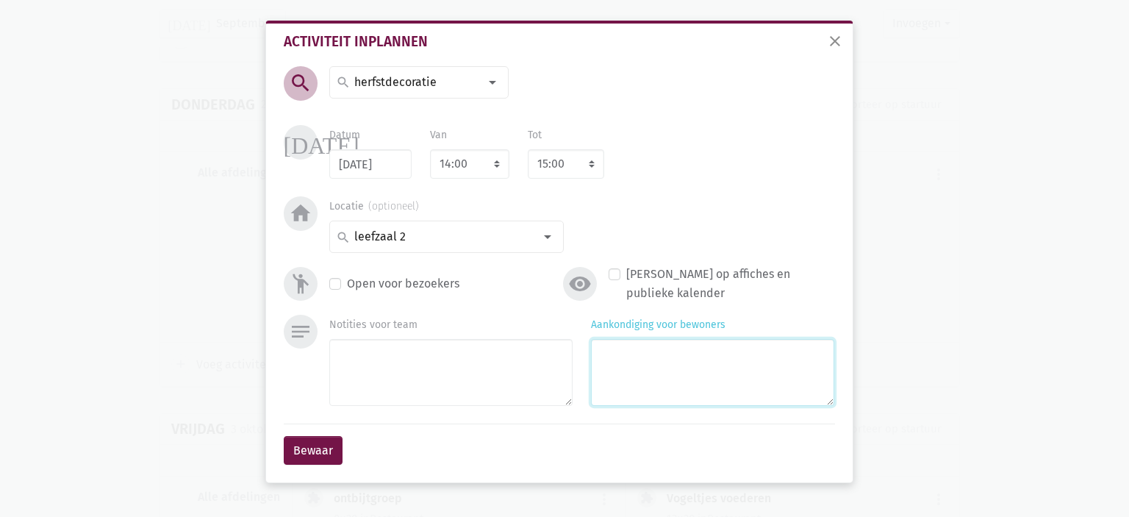
click at [708, 344] on textarea "Aankondiging voor bewoners" at bounding box center [712, 372] width 243 height 67
type textarea "MEt Marlies"
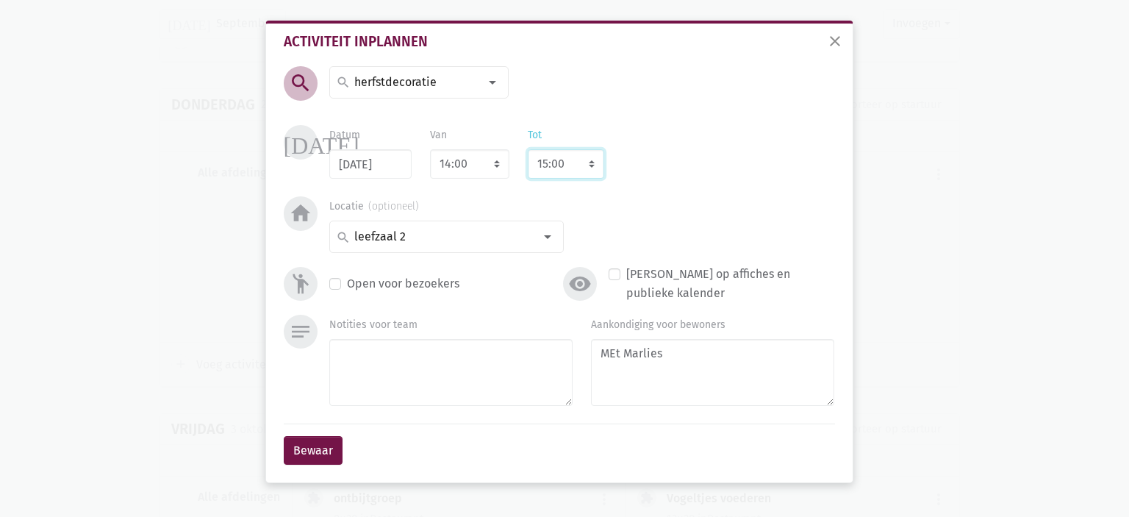
click at [564, 166] on select "8:00 8:15 8:30 8:45 9:00 9:15 9:30 9:45 10:00 10:15 10:30 10:45 11:00 11:15 11:…" at bounding box center [566, 163] width 76 height 29
click at [484, 168] on select "7:00 7:15 7:30 7:45 8:00 8:15 8:30 8:45 9:00 9:15 9:30 9:45 10:00 10:15 10:30 1…" at bounding box center [469, 163] width 79 height 29
select select "13:30"
click at [430, 149] on select "7:00 7:15 7:30 7:45 8:00 8:15 8:30 8:45 9:00 9:15 9:30 9:45 10:00 10:15 10:30 1…" at bounding box center [469, 163] width 79 height 29
click at [321, 439] on button "Bewaar" at bounding box center [313, 450] width 59 height 29
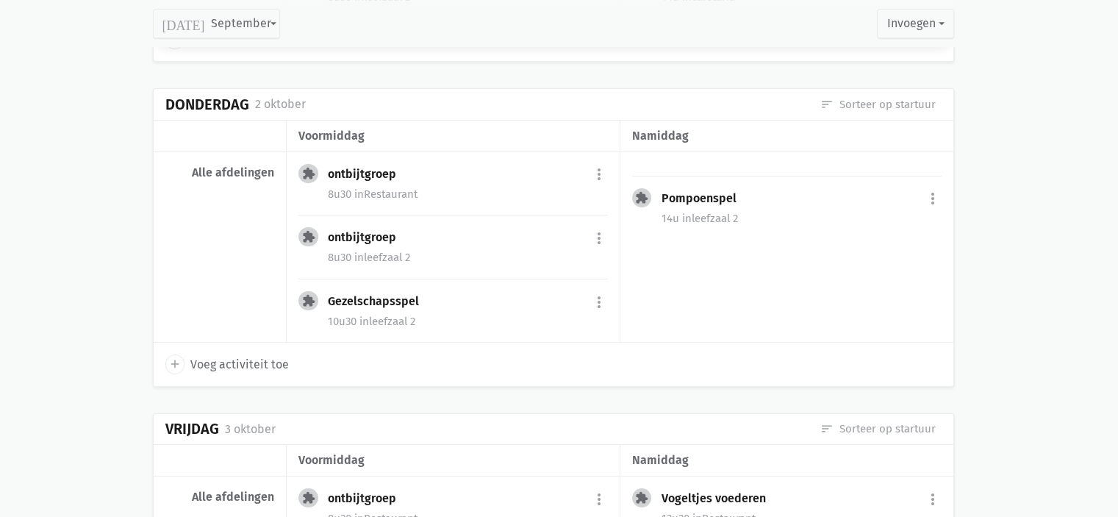
scroll to position [6642, 0]
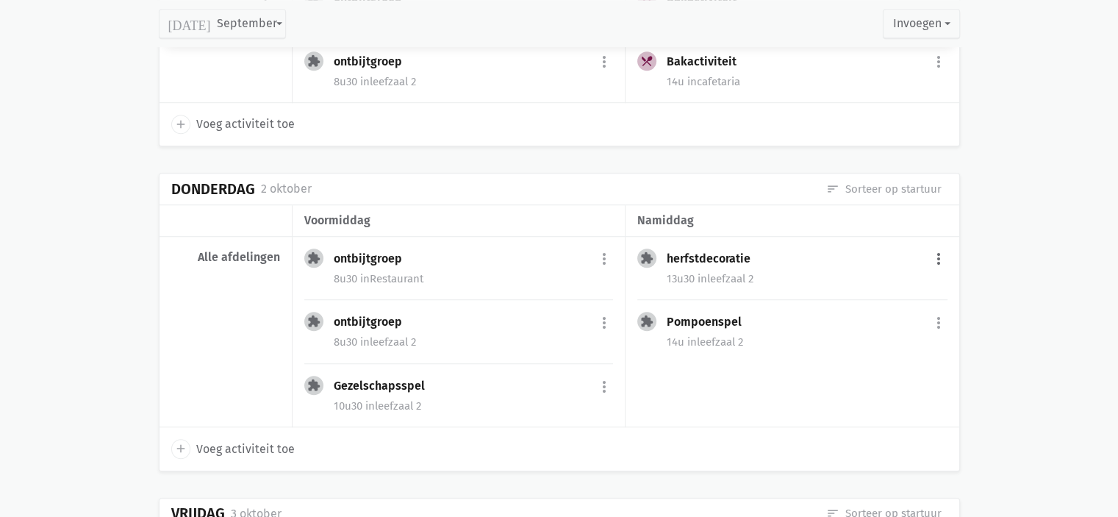
click at [941, 246] on button "more_vert" at bounding box center [939, 260] width 18 height 28
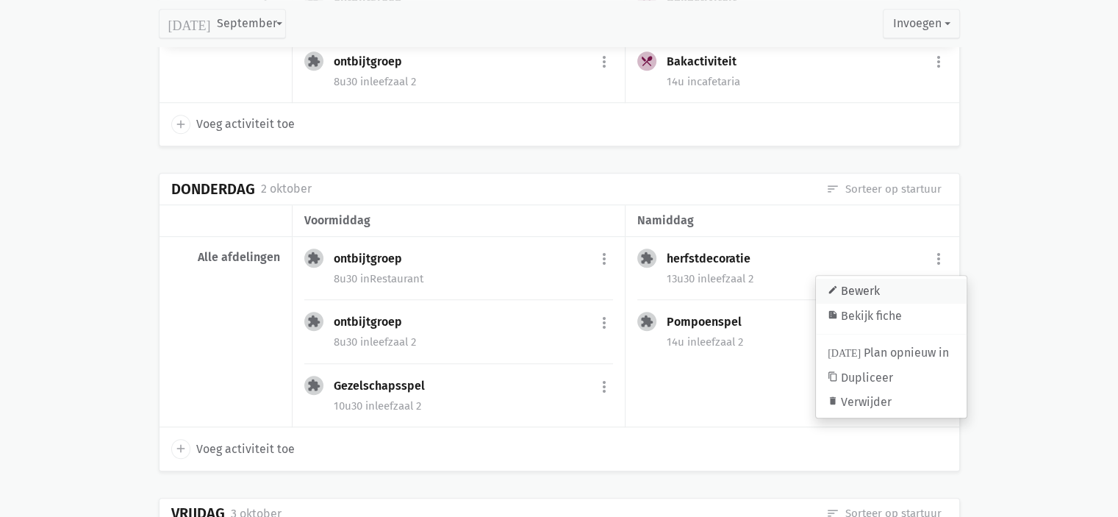
click at [902, 279] on link "edit Bewerk" at bounding box center [891, 291] width 151 height 25
select select "13:30"
select select "15:00"
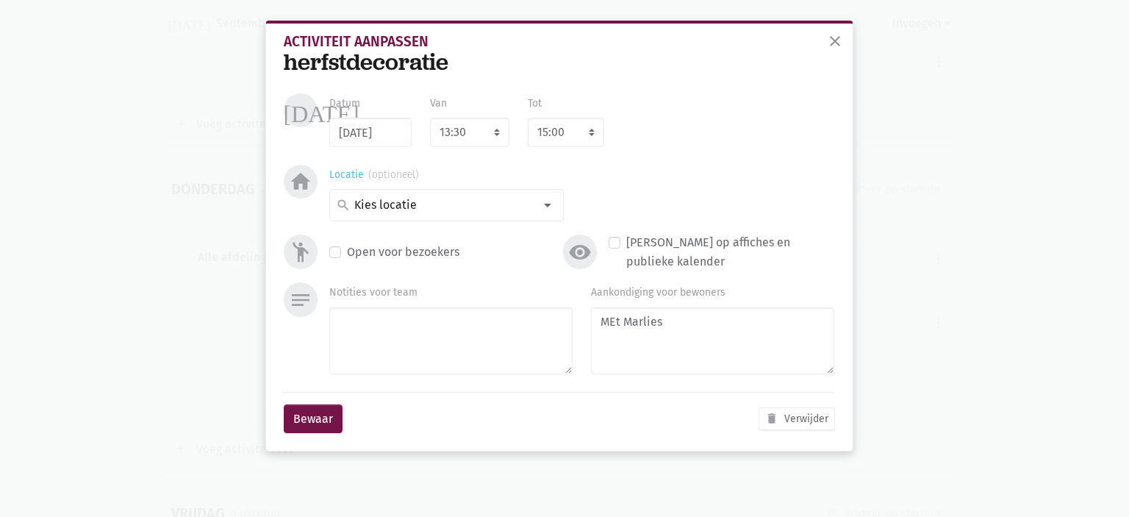
click at [476, 207] on input at bounding box center [443, 205] width 182 height 19
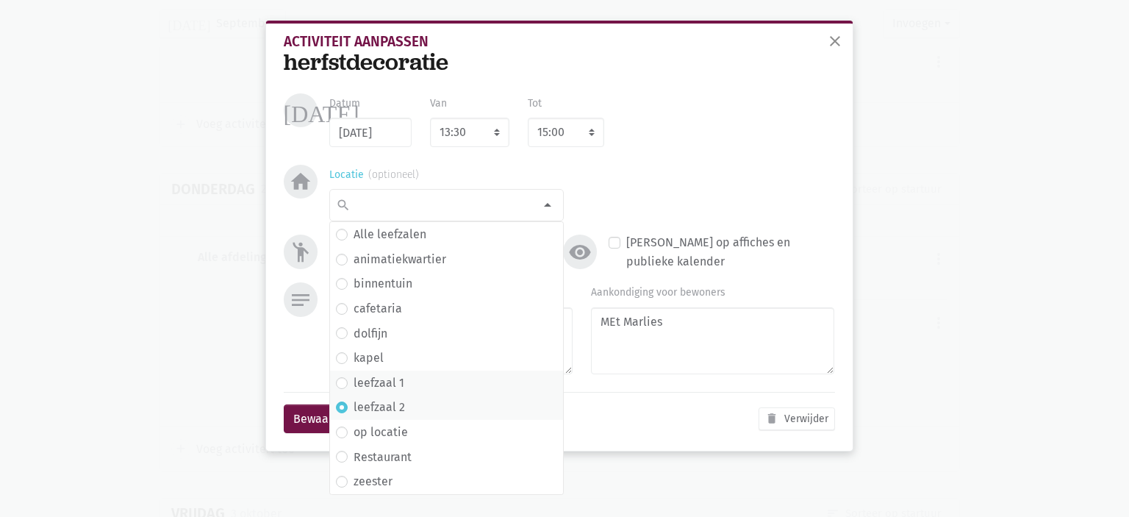
click at [373, 382] on label "leefzaal 1" at bounding box center [379, 382] width 51 height 19
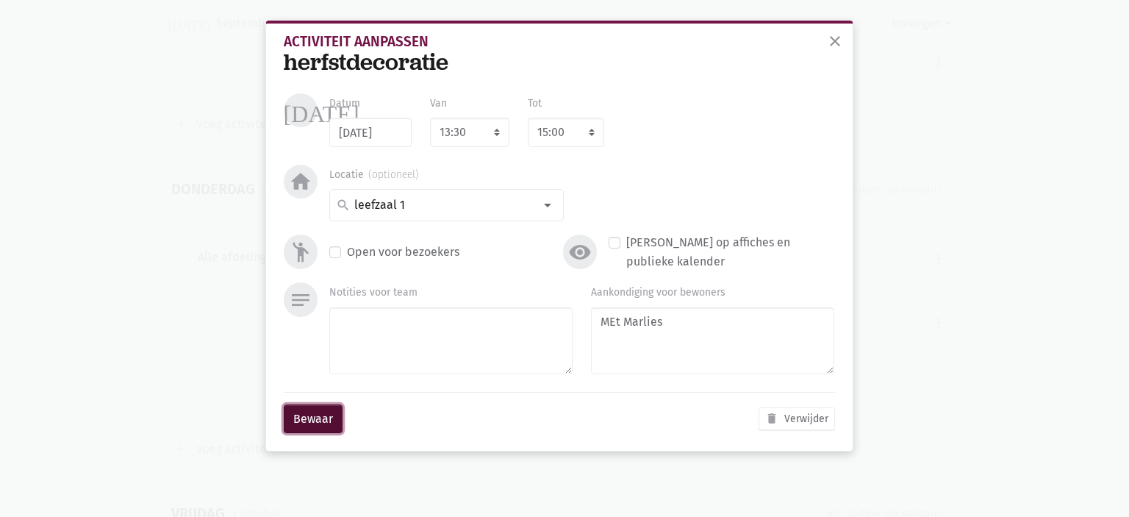
click at [308, 414] on button "Bewaar" at bounding box center [313, 418] width 59 height 29
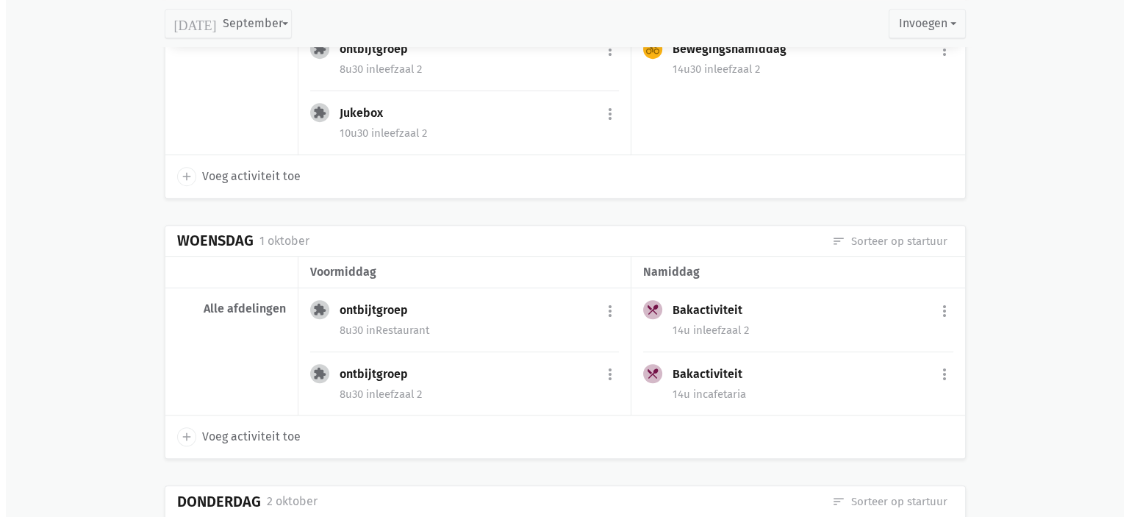
scroll to position [6348, 0]
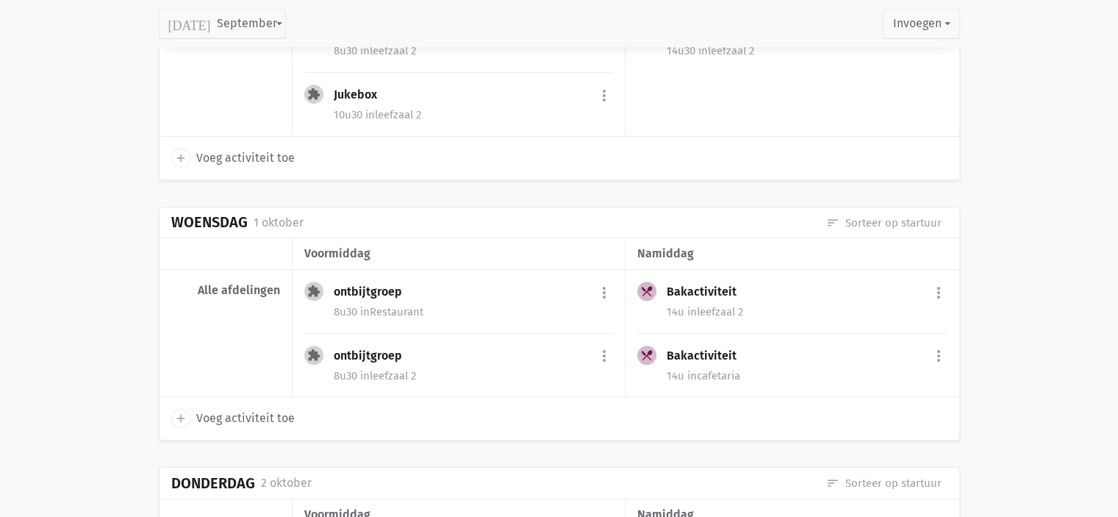
click at [200, 409] on span "Voeg activiteit toe" at bounding box center [245, 418] width 99 height 19
select select "14:00"
select select "15:00"
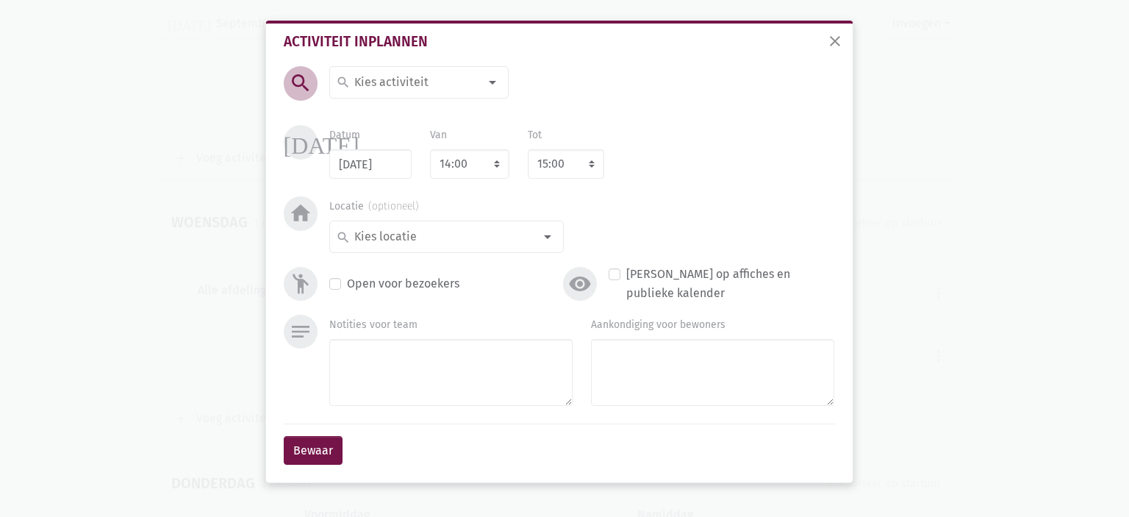
click at [412, 82] on input at bounding box center [415, 82] width 127 height 19
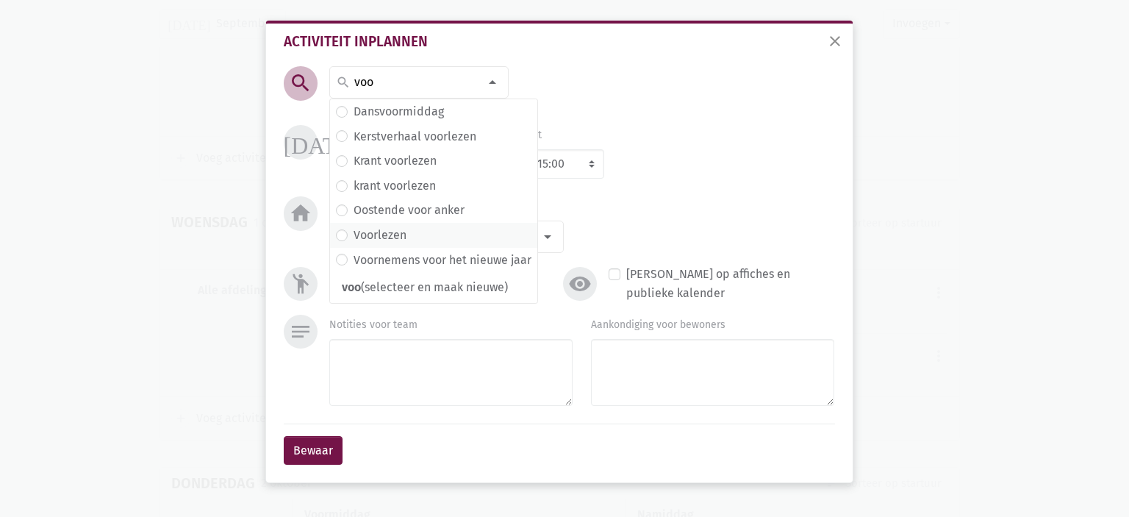
type input "voo"
click at [406, 235] on label "Voorlezen" at bounding box center [380, 235] width 53 height 19
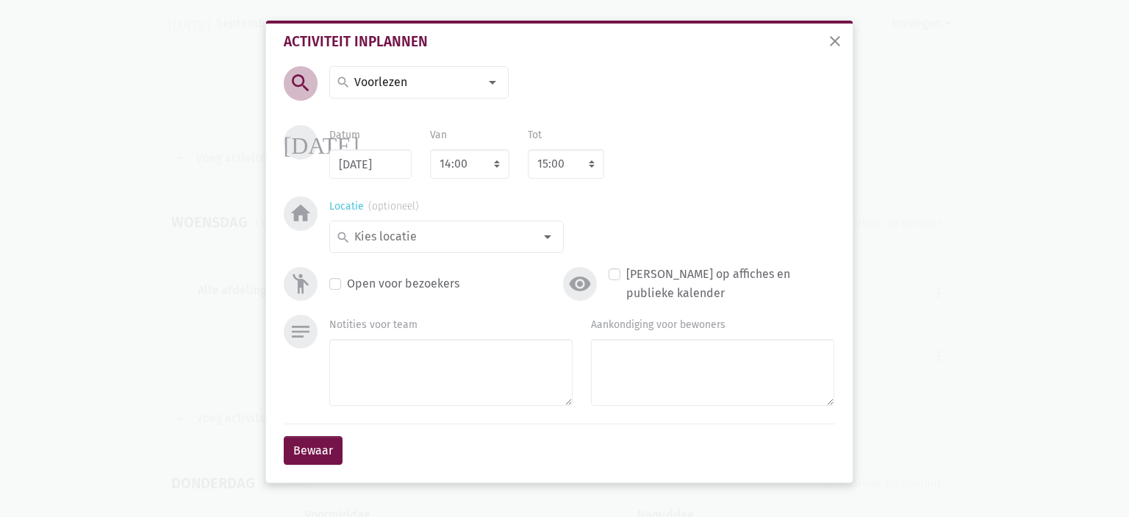
click at [408, 232] on input at bounding box center [443, 236] width 182 height 19
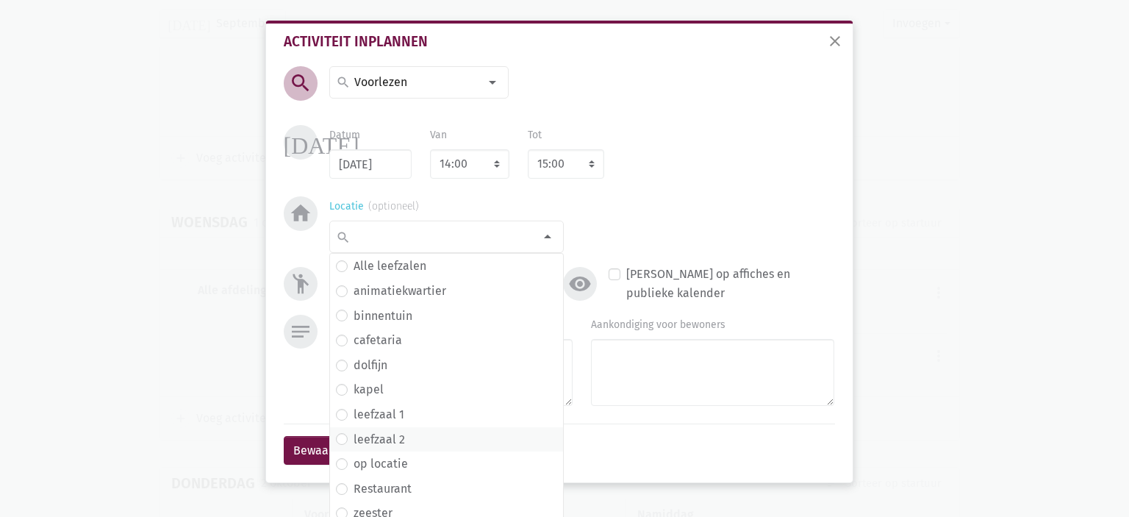
click at [368, 443] on label "leefzaal 2" at bounding box center [379, 439] width 51 height 19
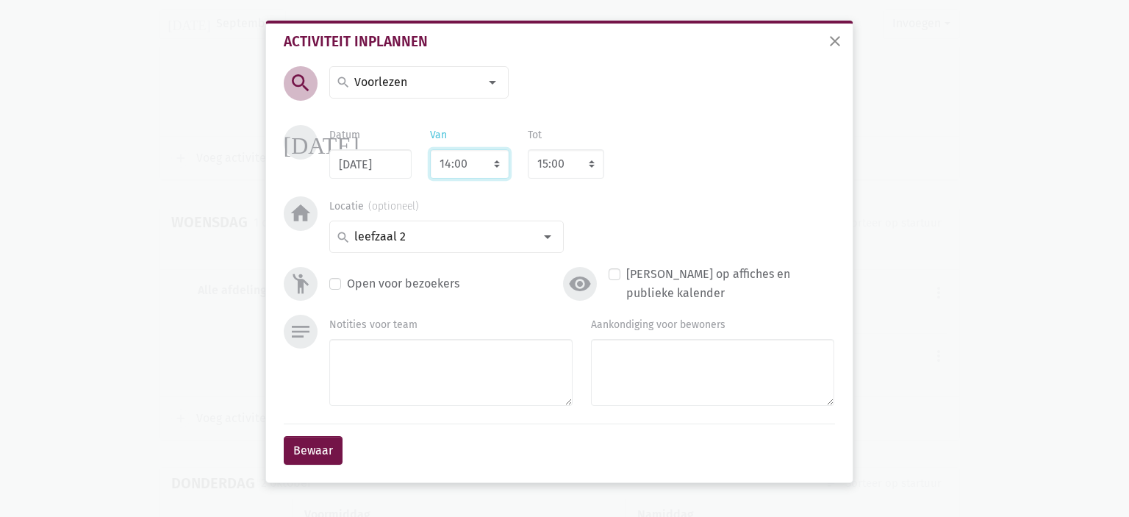
click at [479, 161] on select "7:00 7:15 7:30 7:45 8:00 8:15 8:30 8:45 9:00 9:15 9:30 9:45 10:00 10:15 10:30 1…" at bounding box center [469, 163] width 79 height 29
select select "10:00"
click at [430, 149] on select "7:00 7:15 7:30 7:45 8:00 8:15 8:30 8:45 9:00 9:15 9:30 9:45 10:00 10:15 10:30 1…" at bounding box center [469, 163] width 79 height 29
drag, startPoint x: 552, startPoint y: 168, endPoint x: 490, endPoint y: 185, distance: 64.2
click at [549, 166] on select "8:00 8:15 8:30 8:45 9:00 9:15 9:30 9:45 10:00 10:15 10:30 10:45 11:00 11:15 11:…" at bounding box center [566, 163] width 76 height 29
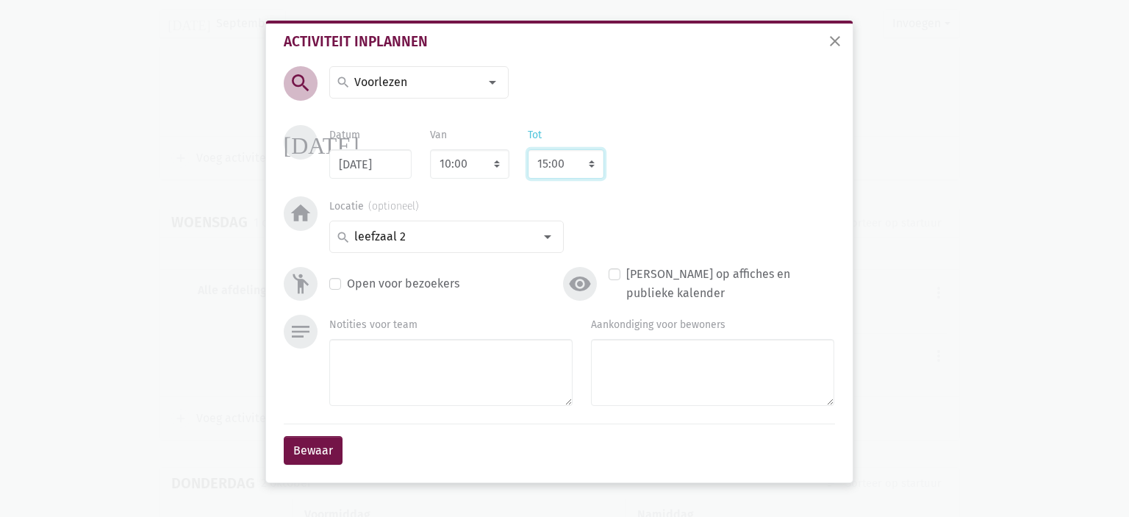
select select "11:00"
click at [528, 149] on select "8:00 8:15 8:30 8:45 9:00 9:15 9:30 9:45 10:00 10:15 10:30 10:45 11:00 11:15 11:…" at bounding box center [566, 163] width 76 height 29
click at [291, 445] on button "Bewaar" at bounding box center [313, 450] width 59 height 29
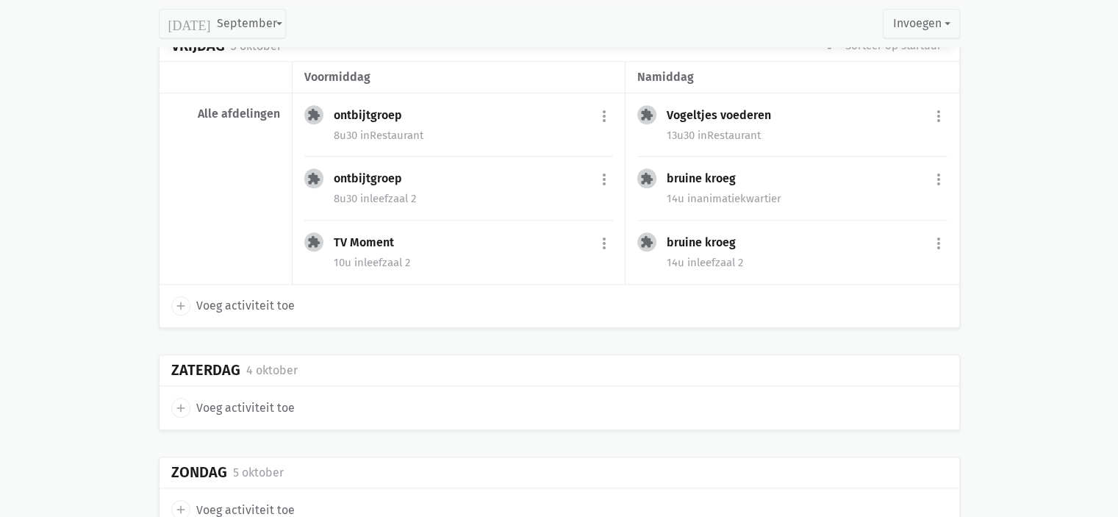
scroll to position [7215, 0]
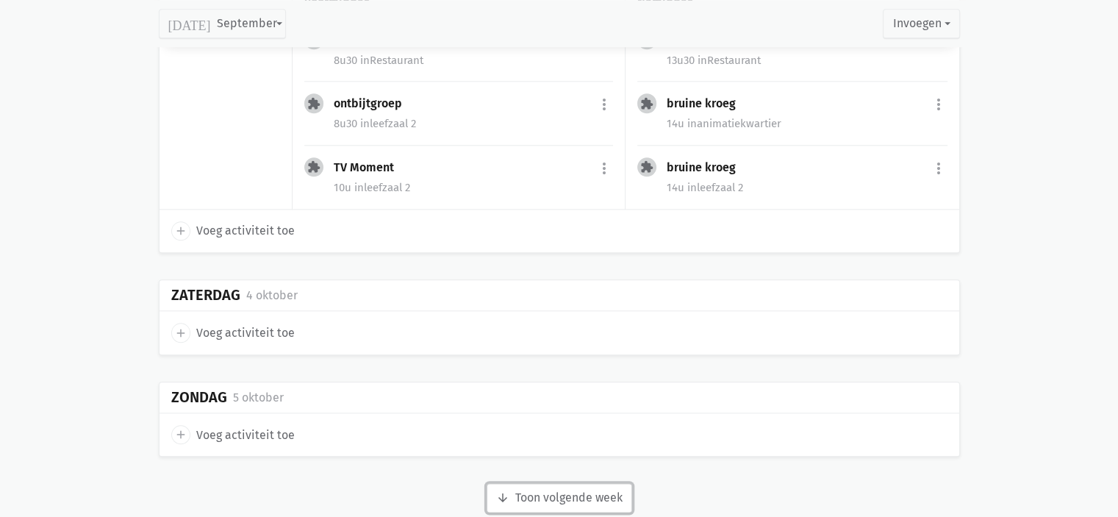
click at [540, 483] on button "arrow_downward Week wordt geladen Toon volgende week" at bounding box center [560, 497] width 146 height 29
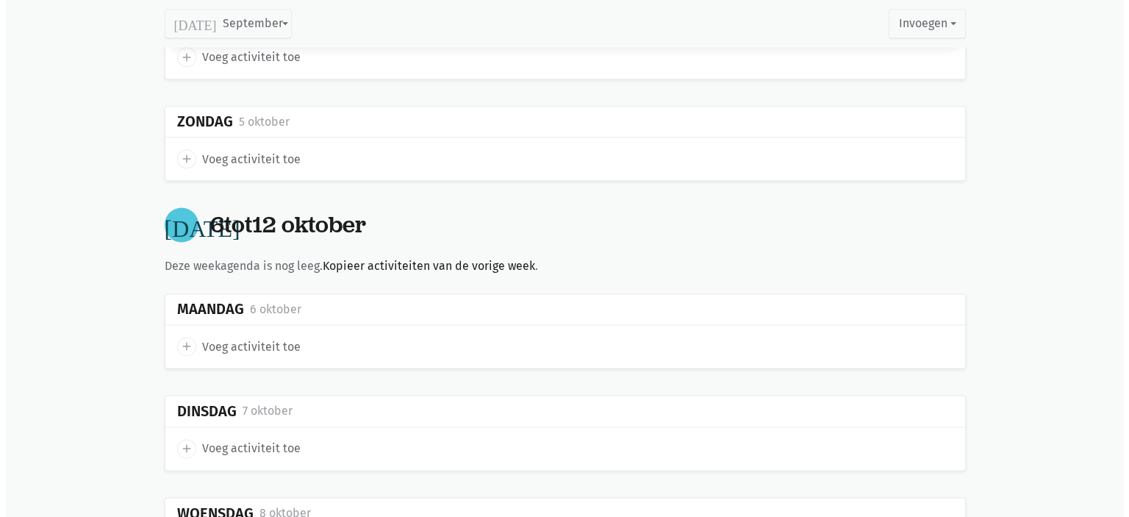
scroll to position [7527, 0]
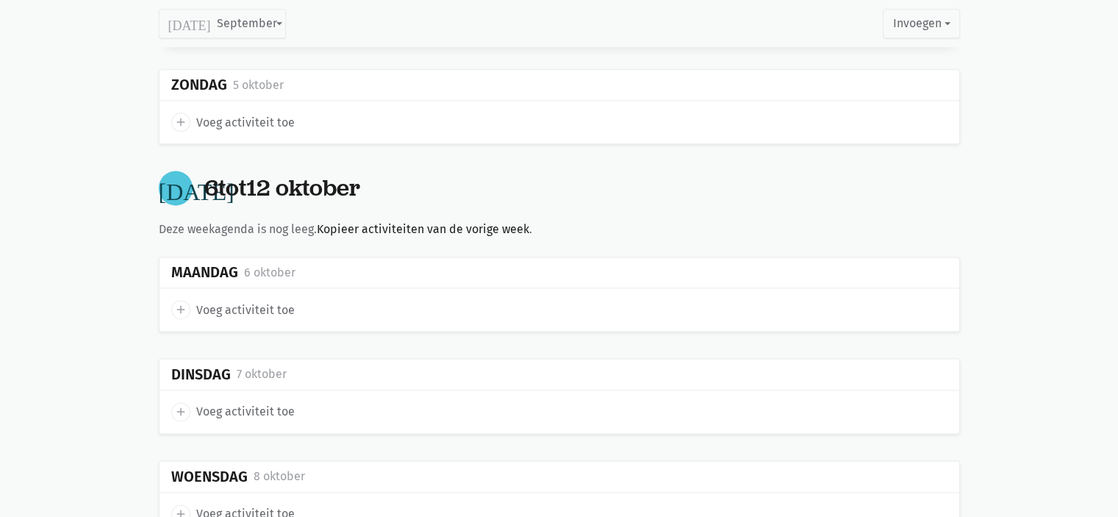
click at [207, 288] on div "add Voeg activiteit toe" at bounding box center [560, 309] width 800 height 43
click at [224, 301] on span "Voeg activiteit toe" at bounding box center [245, 310] width 99 height 19
select select "14:00"
select select "15:00"
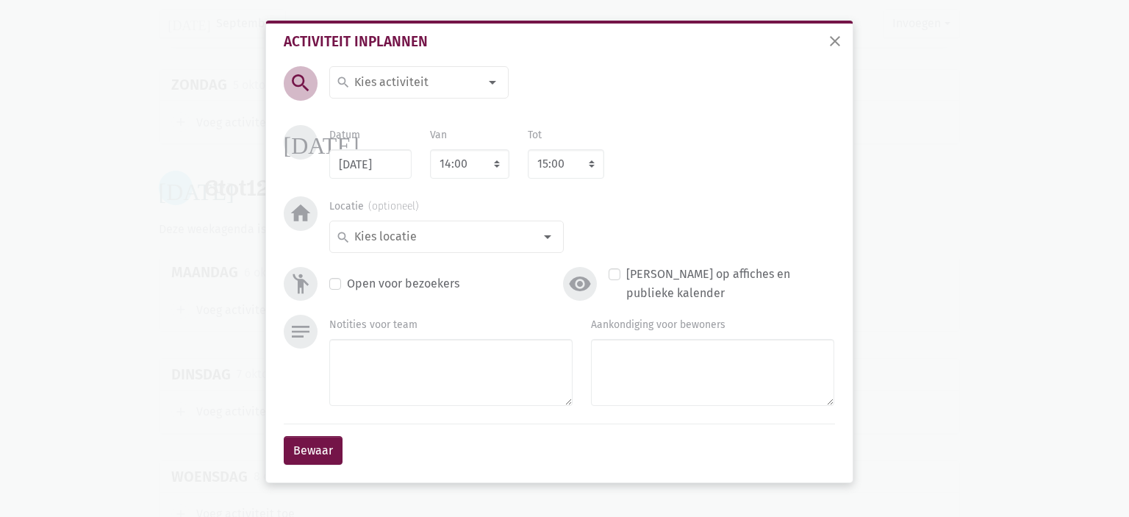
click at [408, 74] on input at bounding box center [415, 82] width 127 height 19
type input "Diels on Wheels"
click at [391, 108] on span "Diels on Wheels" at bounding box center [384, 114] width 85 height 14
click at [512, 237] on input at bounding box center [443, 236] width 182 height 19
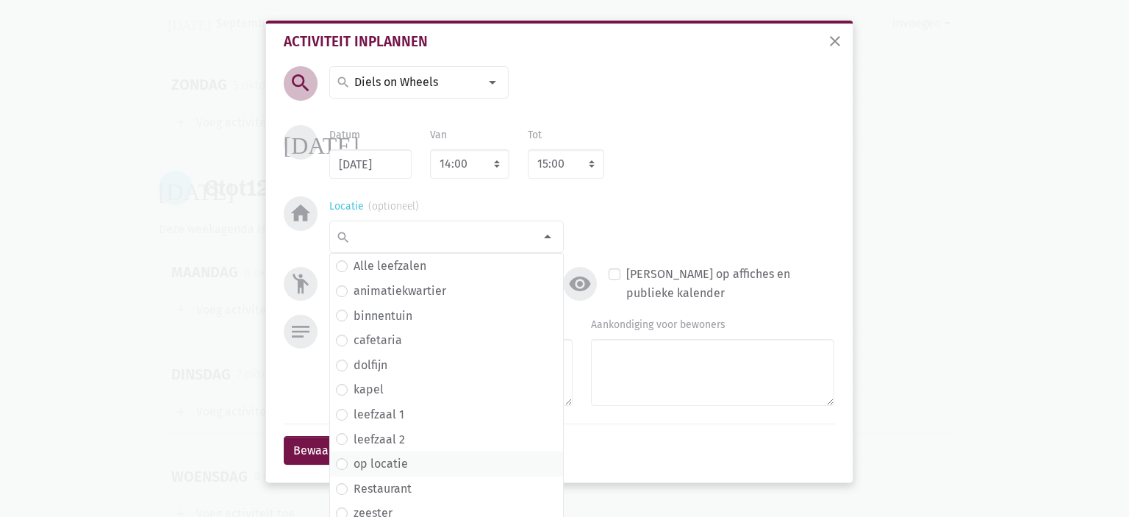
click at [365, 464] on label "op locatie" at bounding box center [381, 463] width 54 height 19
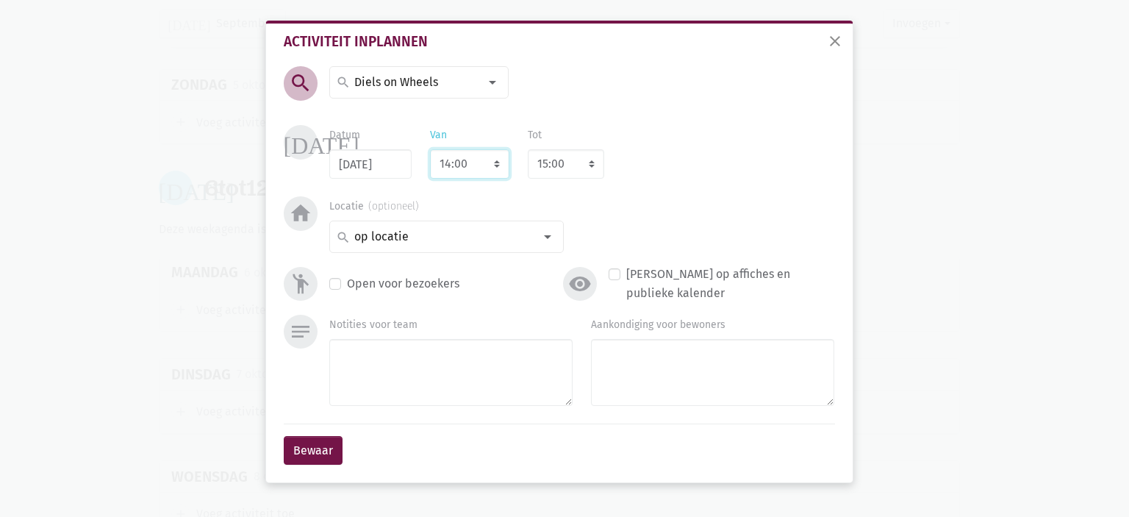
click at [457, 162] on select "7:00 7:15 7:30 7:45 8:00 8:15 8:30 8:45 9:00 9:15 9:30 9:45 10:00 10:15 10:30 1…" at bounding box center [469, 163] width 79 height 29
select select "14:15"
click at [430, 149] on select "7:00 7:15 7:30 7:45 8:00 8:15 8:30 8:45 9:00 9:15 9:30 9:45 10:00 10:15 10:30 1…" at bounding box center [469, 163] width 79 height 29
click at [568, 165] on select "8:00 8:15 8:30 8:45 9:00 9:15 9:30 9:45 10:00 10:15 10:30 10:45 11:00 11:15 11:…" at bounding box center [566, 163] width 76 height 29
select select "16:15"
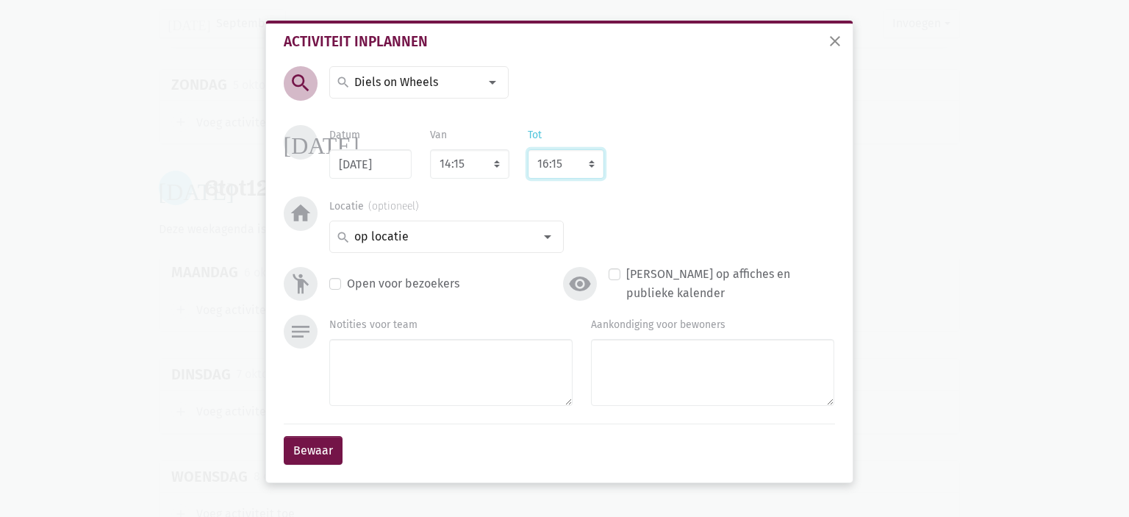
click at [528, 149] on select "8:00 8:15 8:30 8:45 9:00 9:15 9:30 9:45 10:00 10:15 10:30 10:45 11:00 11:15 11:…" at bounding box center [566, 163] width 76 height 29
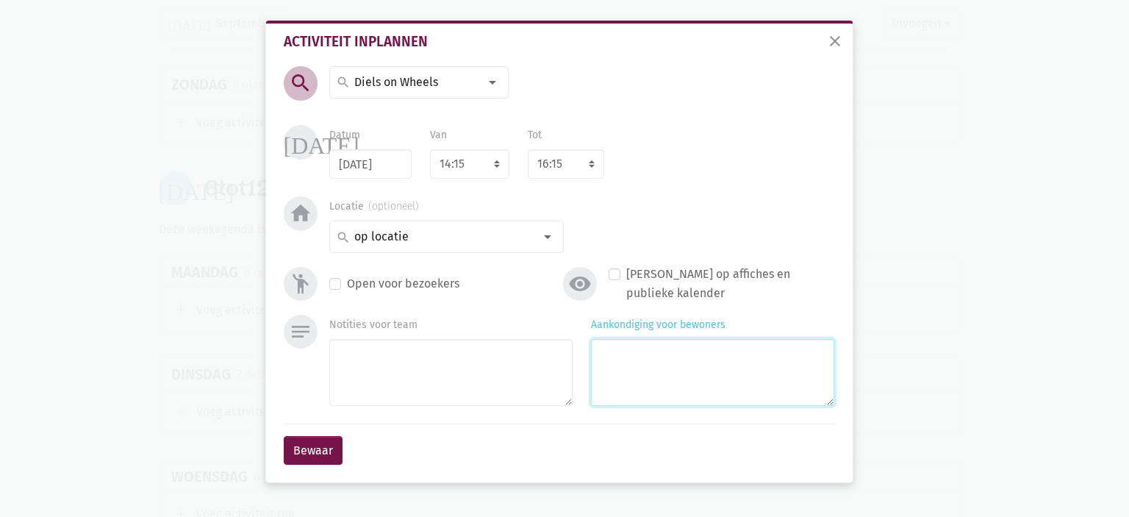
click at [667, 358] on textarea "Aankondiging voor bewoners" at bounding box center [712, 372] width 243 height 67
click at [340, 287] on div "Open voor bezoekers" at bounding box center [442, 283] width 226 height 19
click at [347, 287] on label "Open voor bezoekers" at bounding box center [403, 283] width 112 height 19
click at [338, 287] on input "Open voor bezoekers" at bounding box center [335, 281] width 12 height 15
checkbox input "true"
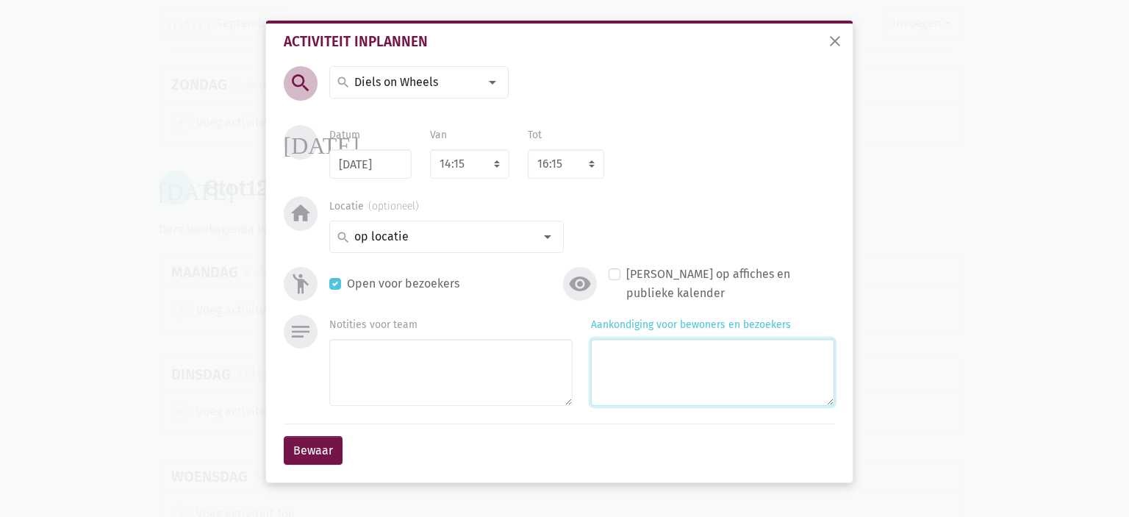
click at [656, 358] on textarea "Aankondiging voor bewoners en bezoekers" at bounding box center [712, 372] width 243 height 67
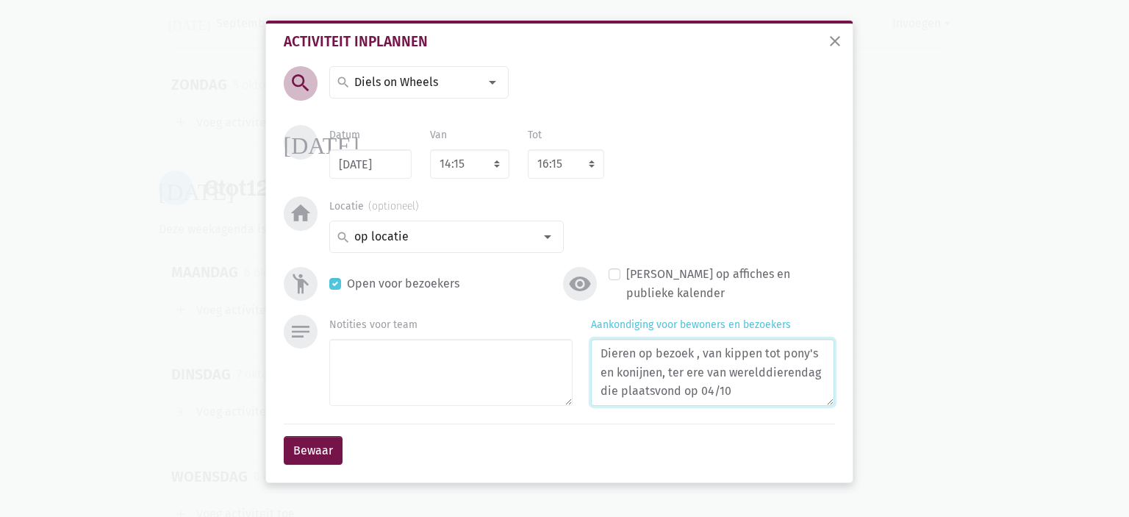
click at [767, 376] on textarea "Dieren op bezoek , van kippen tot pony's en konijnen, ter ere van werelddierend…" at bounding box center [712, 372] width 243 height 67
click at [762, 393] on textarea "Dieren op bezoek , van kippen tot pony's en konijnen, ter ere van wereld dieren…" at bounding box center [712, 372] width 243 height 67
type textarea "Dieren op bezoek , van kippen tot pony's en konijnen, ter ere van wereld dieren…"
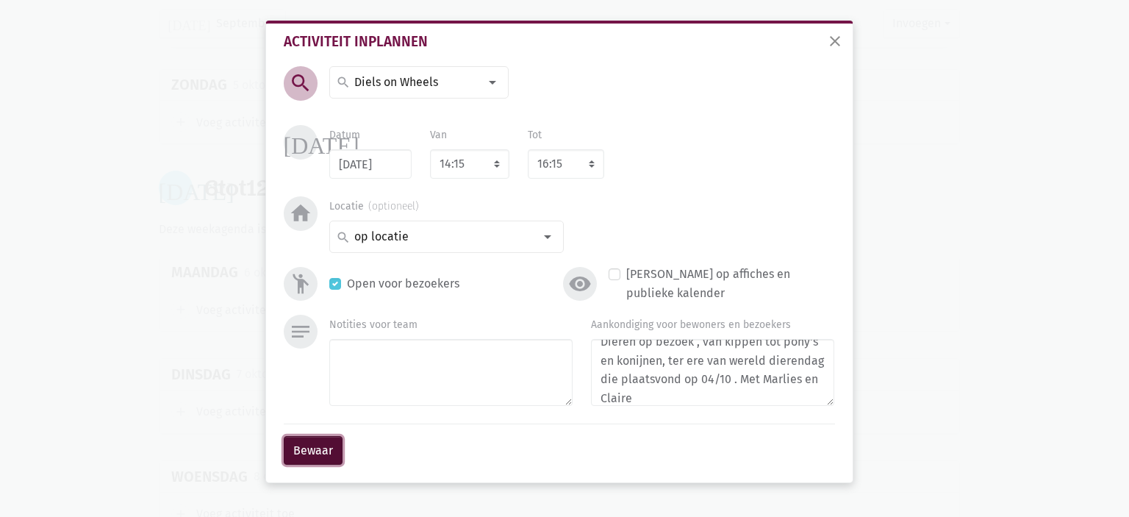
drag, startPoint x: 307, startPoint y: 452, endPoint x: 304, endPoint y: 399, distance: 53.1
click at [307, 452] on button "Bewaar" at bounding box center [313, 450] width 59 height 29
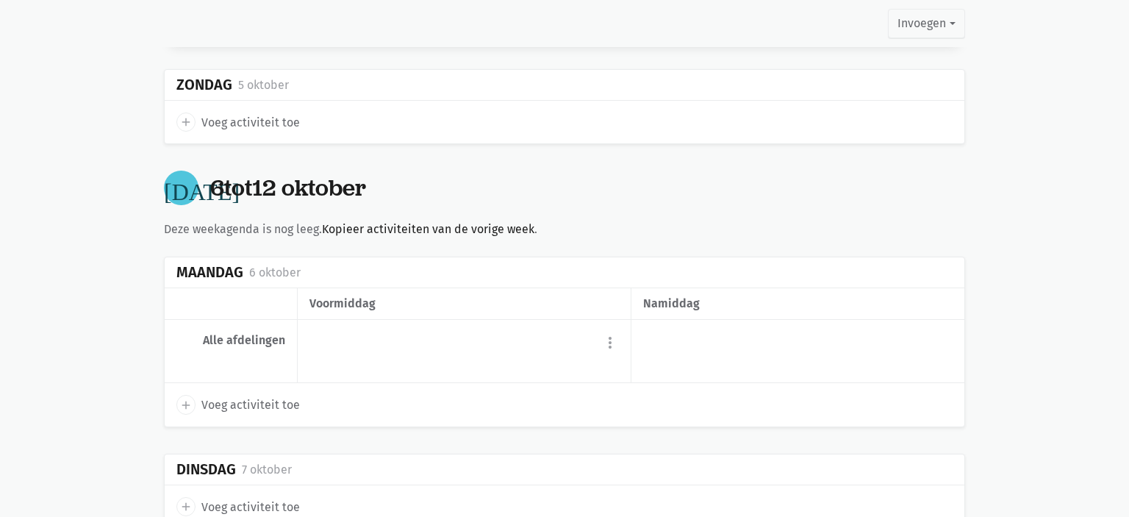
scroll to position [7544, 0]
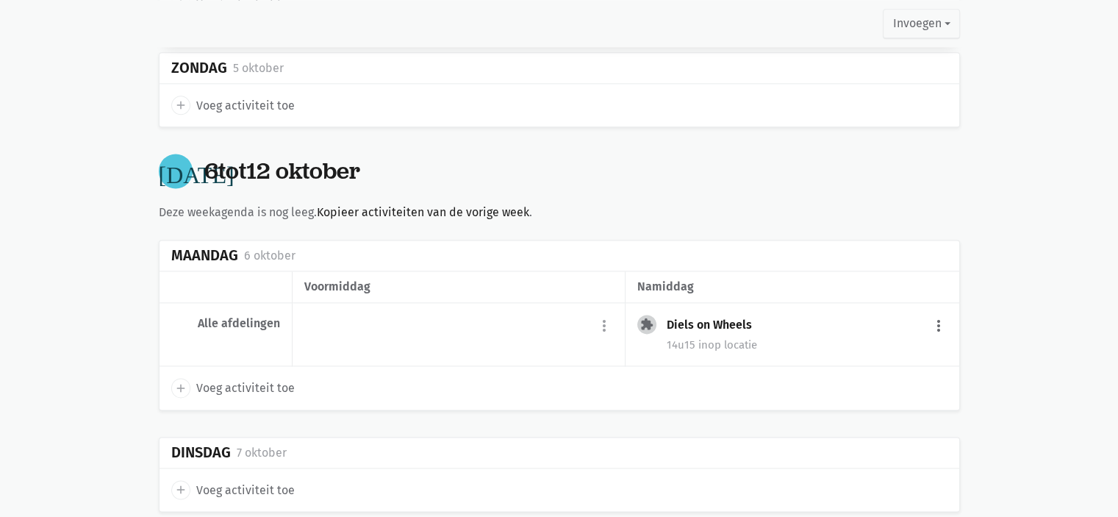
click at [939, 312] on button "more_vert" at bounding box center [939, 326] width 18 height 28
click at [897, 345] on link "edit Bewerk" at bounding box center [891, 357] width 151 height 25
select select "14:15"
select select "16:15"
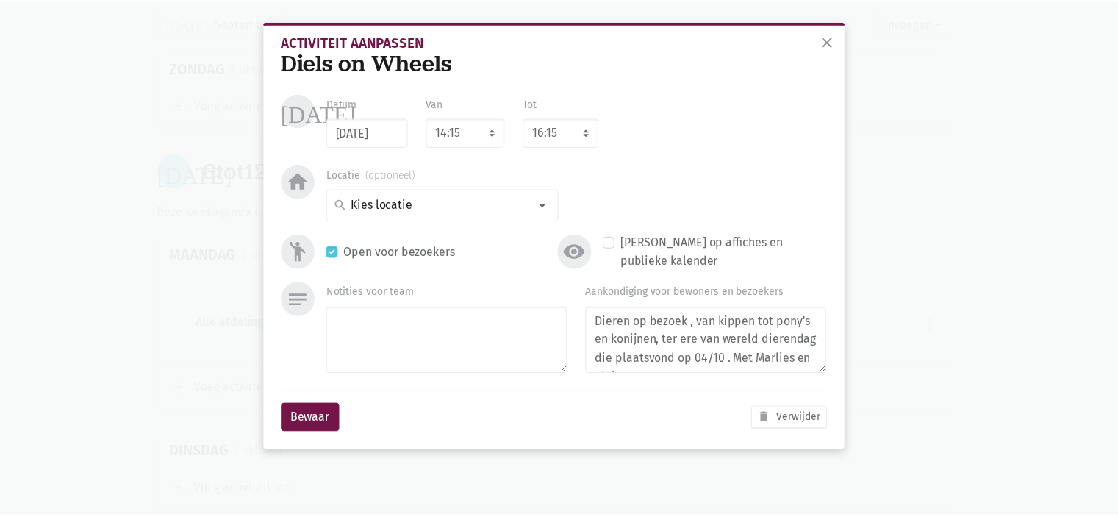
scroll to position [18, 0]
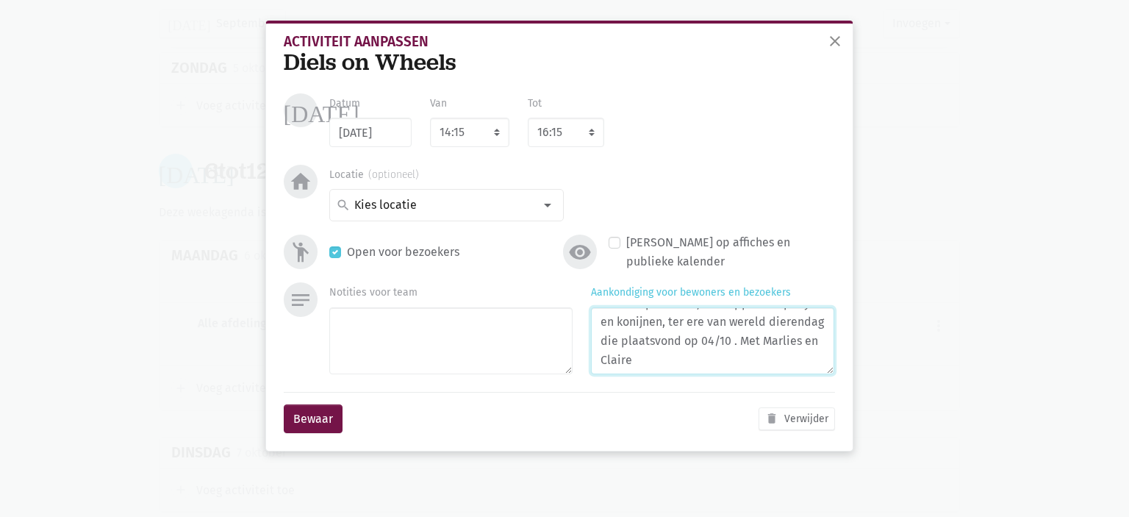
click at [662, 363] on textarea "Dieren op bezoek , van kippen tot pony's en konijnen, ter ere van wereld dieren…" at bounding box center [712, 340] width 243 height 67
type textarea "Dieren op bezoek , van kippen tot pony's en konijnen, ter ere van wereld dieren…"
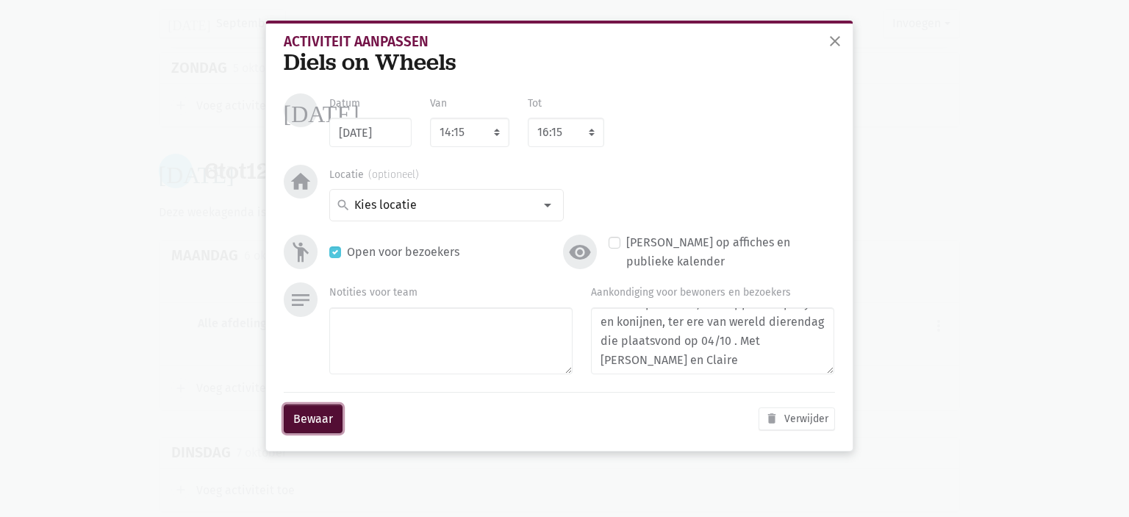
click at [312, 429] on button "Bewaar" at bounding box center [313, 418] width 59 height 29
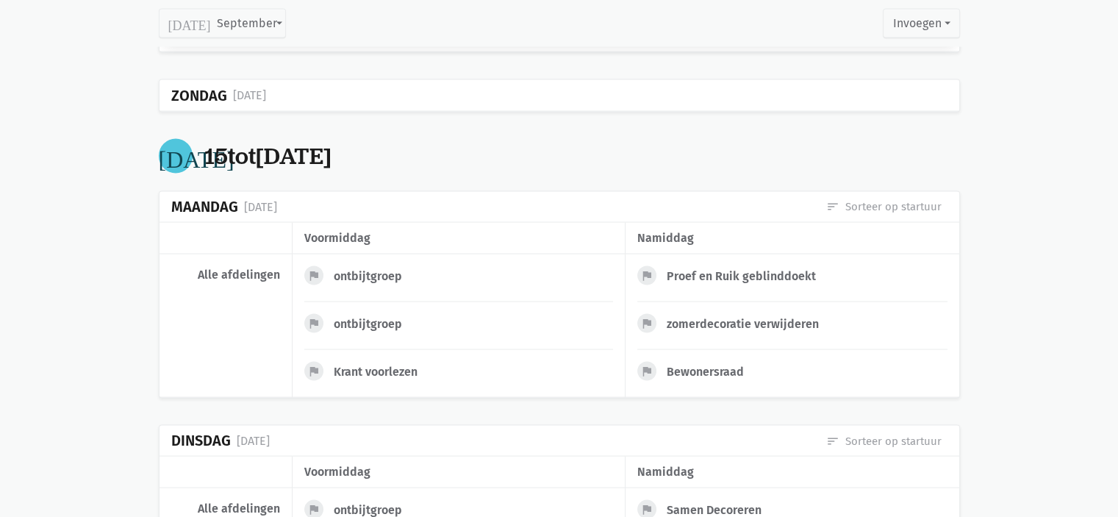
scroll to position [0, 0]
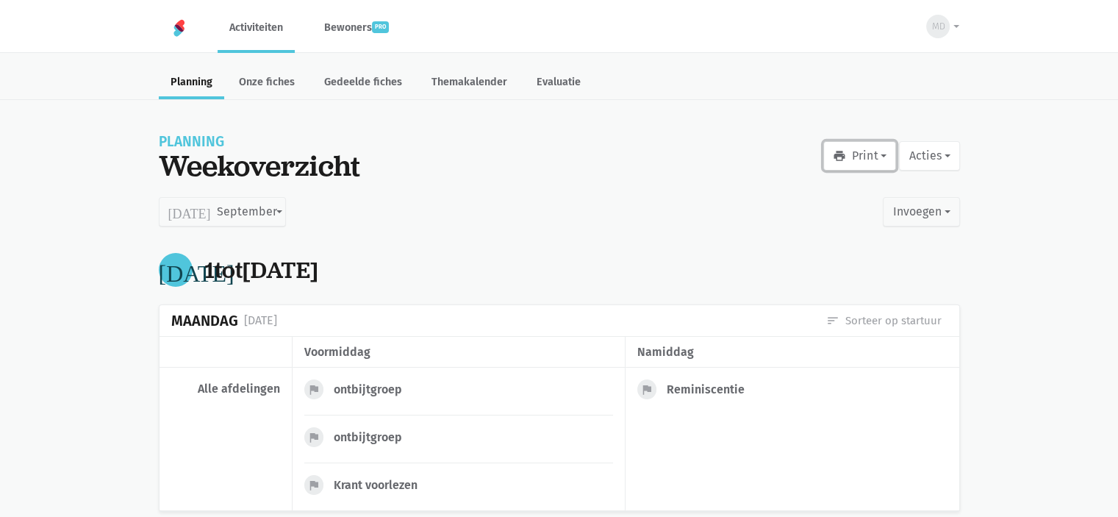
click at [847, 159] on button "print Print" at bounding box center [859, 155] width 73 height 29
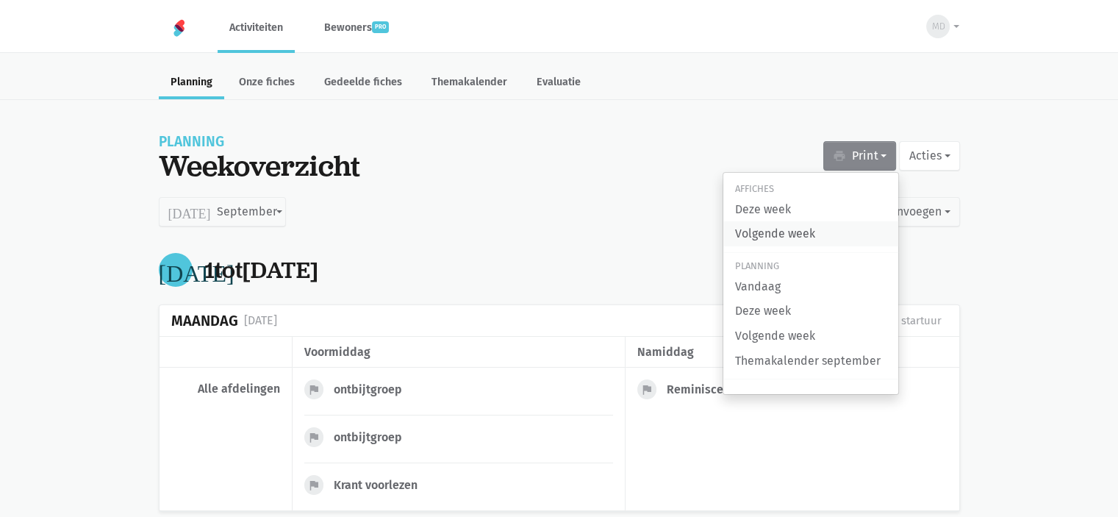
click at [776, 235] on link "Volgende week" at bounding box center [810, 233] width 175 height 25
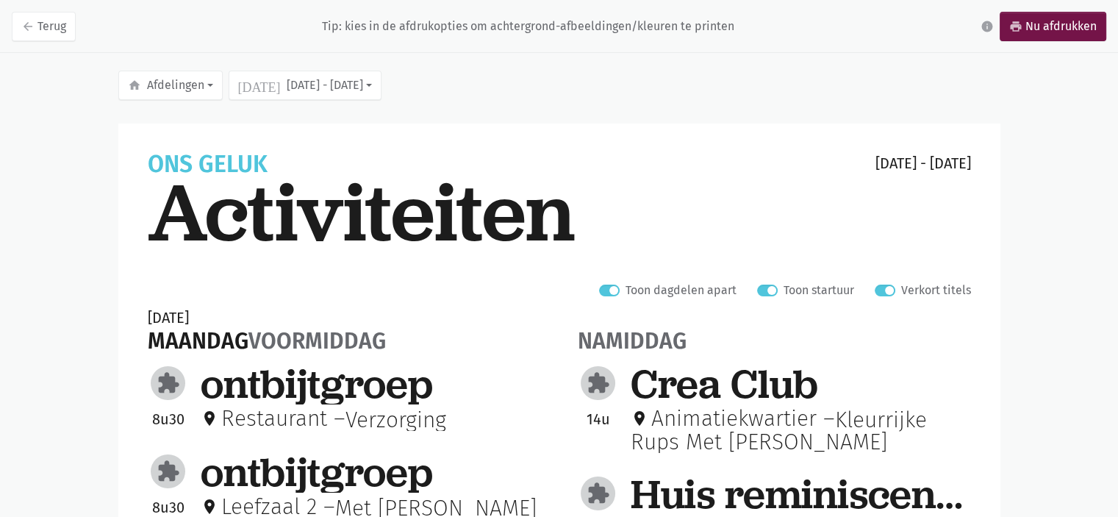
click at [901, 290] on label "Verkort titels" at bounding box center [936, 290] width 70 height 19
click at [887, 290] on input "Verkort titels" at bounding box center [881, 288] width 12 height 15
checkbox input "false"
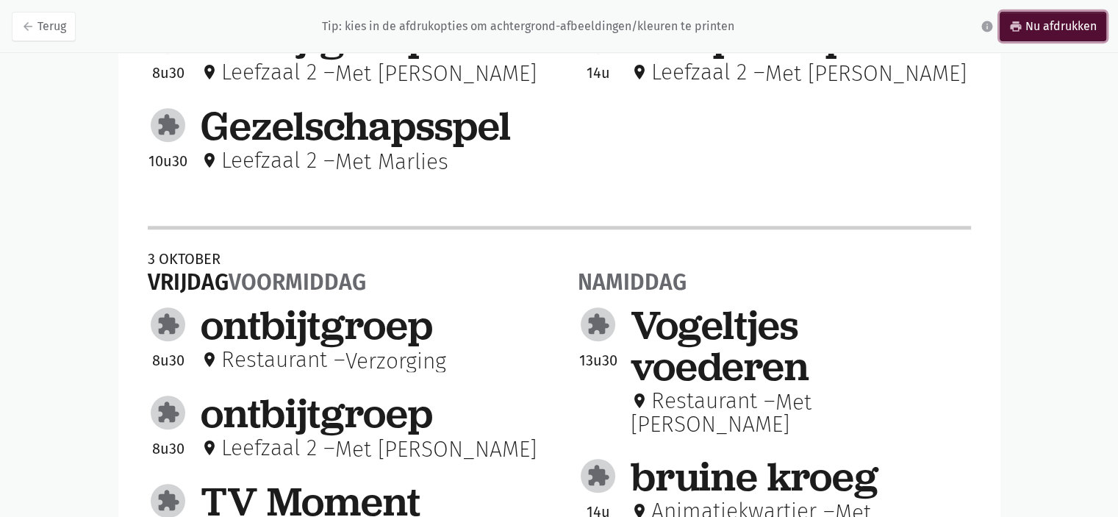
scroll to position [1701, 0]
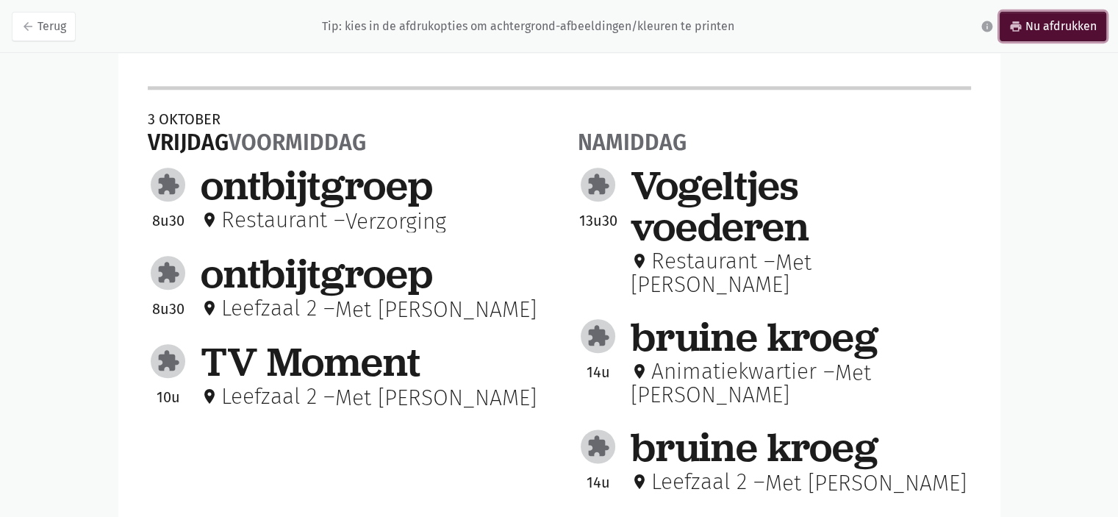
click at [1078, 32] on link "print Nu afdrukken" at bounding box center [1053, 26] width 107 height 29
